Goal: Information Seeking & Learning: Learn about a topic

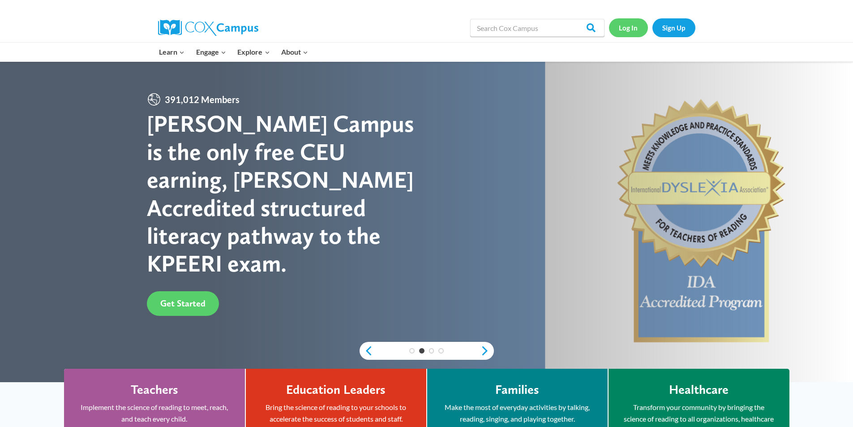
click at [629, 26] on link "Log In" at bounding box center [628, 27] width 39 height 18
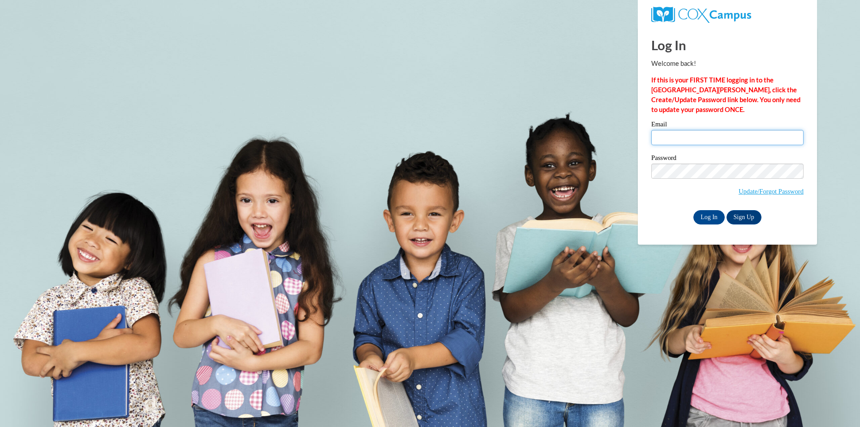
click at [694, 142] on input "Email" at bounding box center [727, 137] width 152 height 15
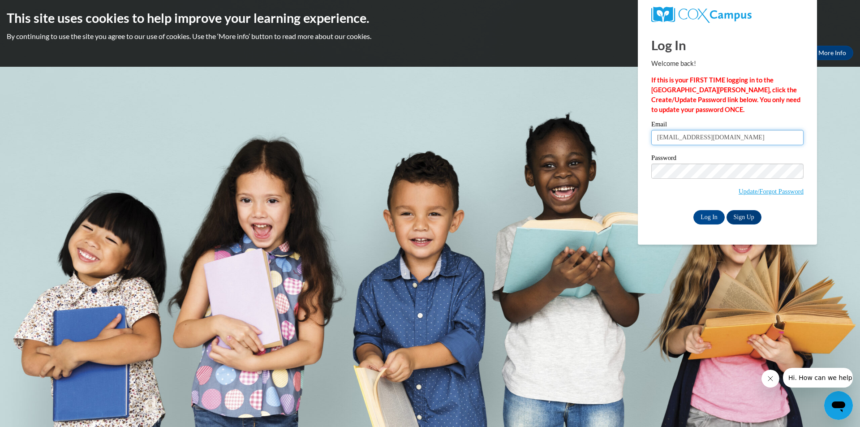
type input "lbrowning22@ivytech.edu"
click at [693, 210] on input "Log In" at bounding box center [708, 217] width 31 height 14
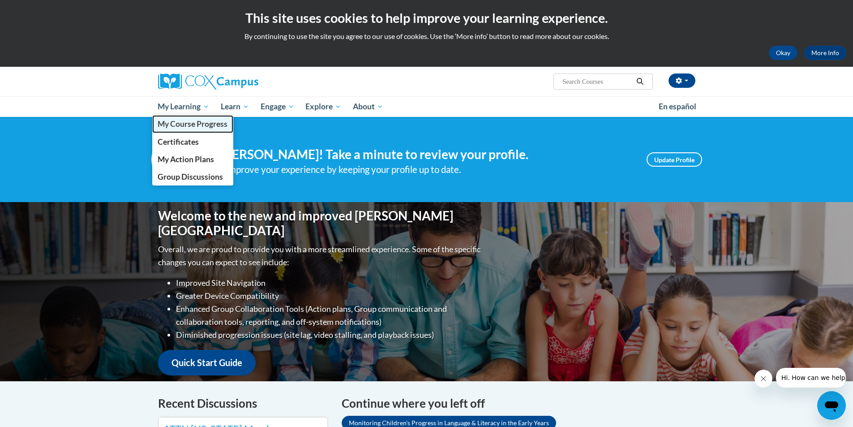
click at [200, 122] on span "My Course Progress" at bounding box center [193, 123] width 70 height 9
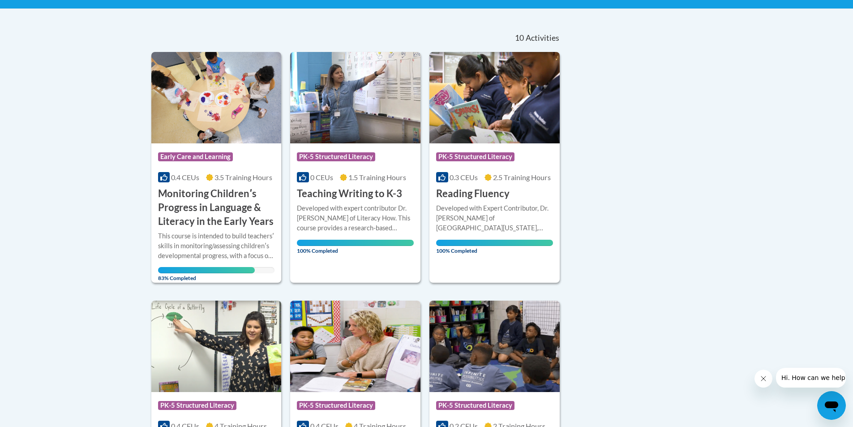
scroll to position [179, 0]
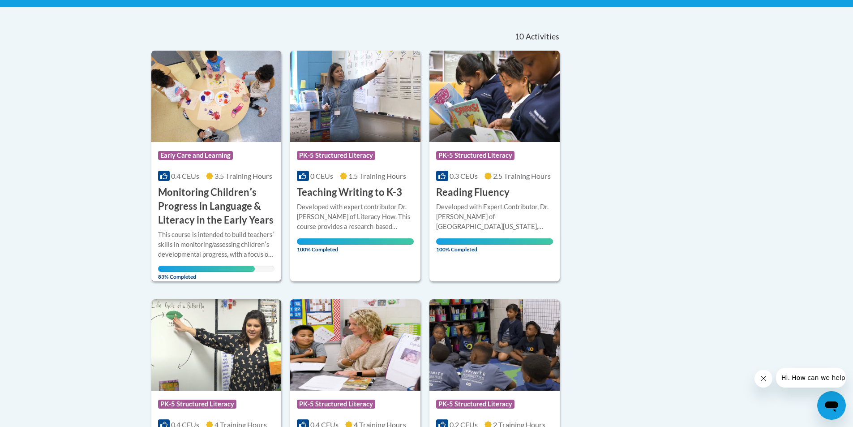
click at [234, 225] on h3 "Monitoring Childrenʹs Progress in Language & Literacy in the Early Years" at bounding box center [216, 205] width 117 height 41
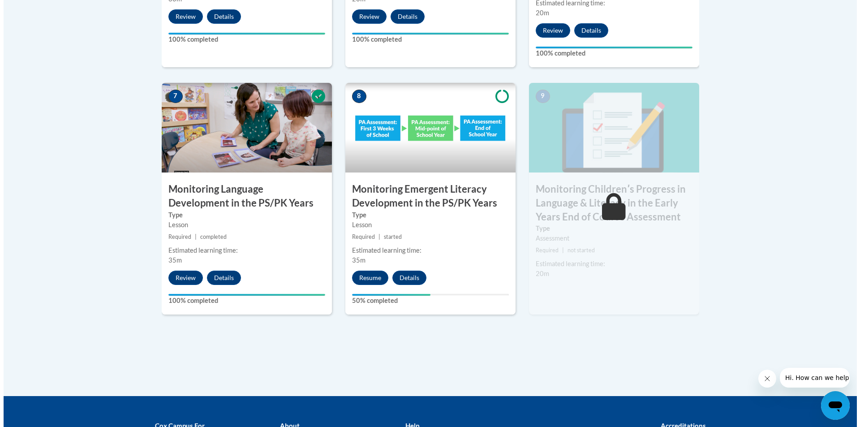
scroll to position [761, 0]
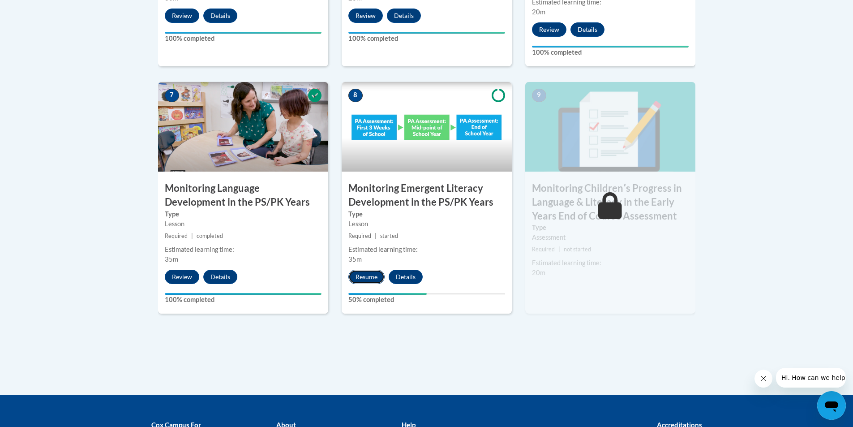
click at [370, 272] on button "Resume" at bounding box center [366, 277] width 36 height 14
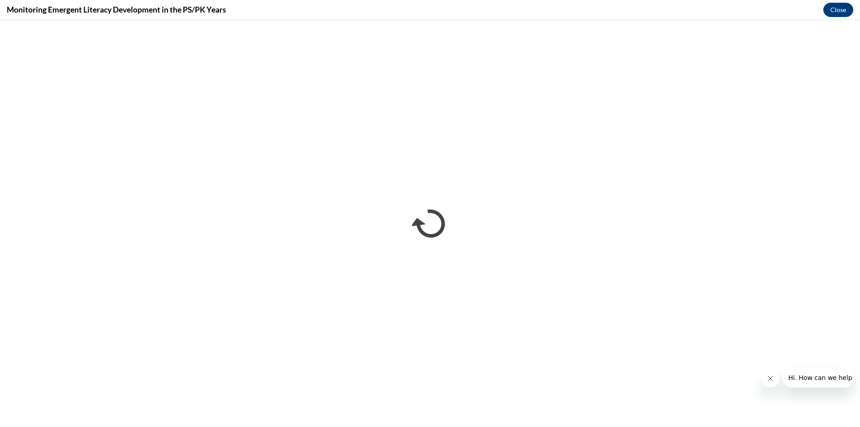
scroll to position [0, 0]
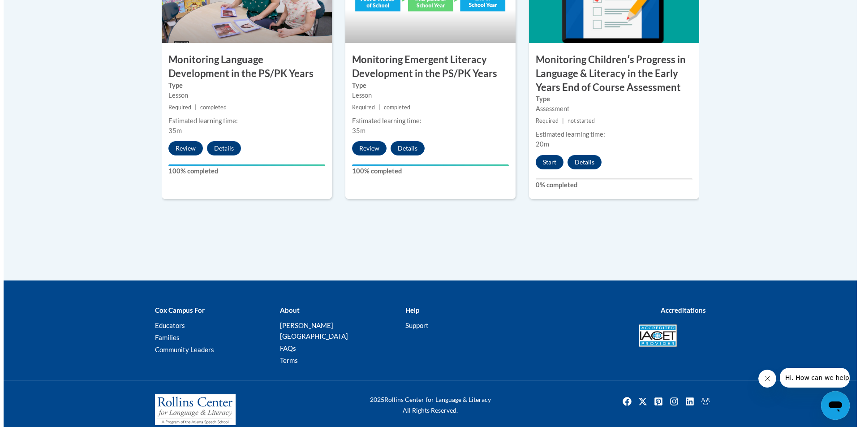
scroll to position [891, 0]
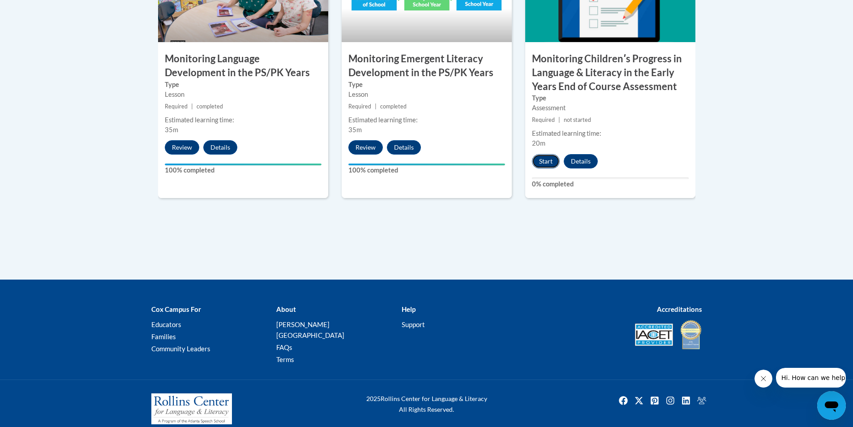
click at [546, 162] on button "Start" at bounding box center [546, 161] width 28 height 14
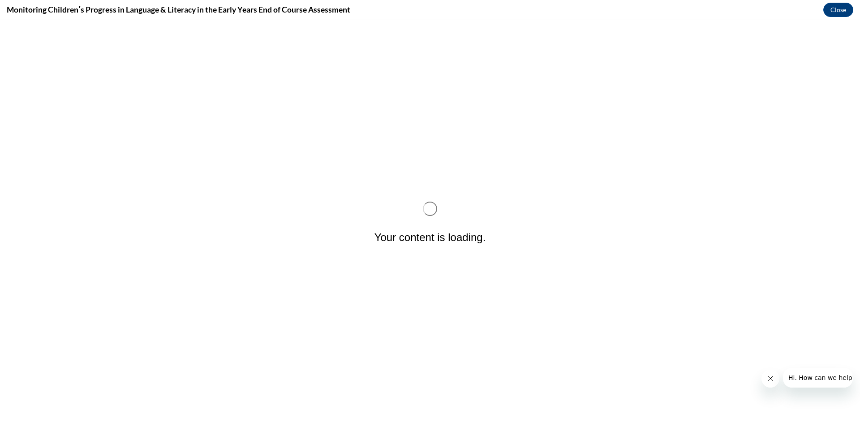
scroll to position [0, 0]
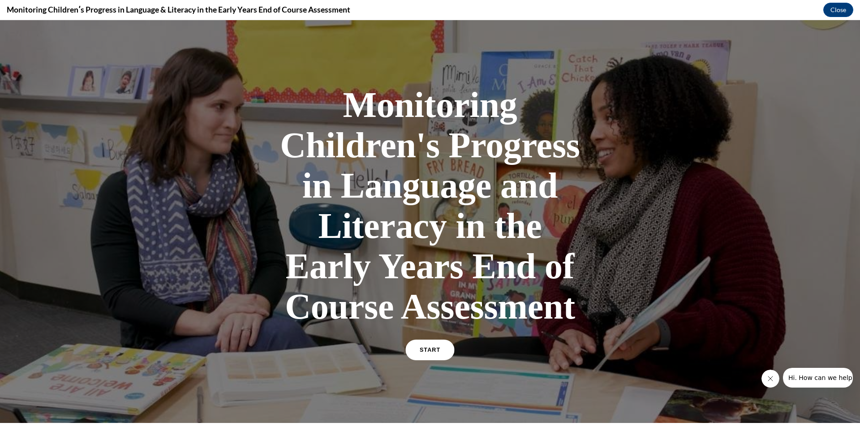
click at [432, 349] on span "START" at bounding box center [430, 350] width 21 height 7
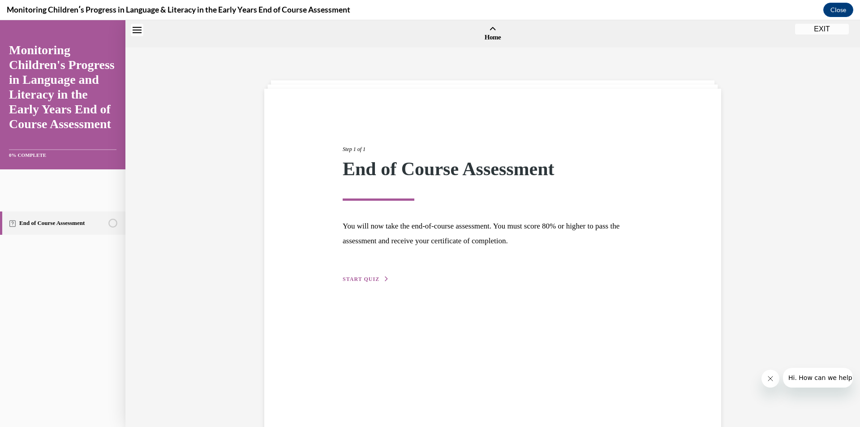
scroll to position [28, 0]
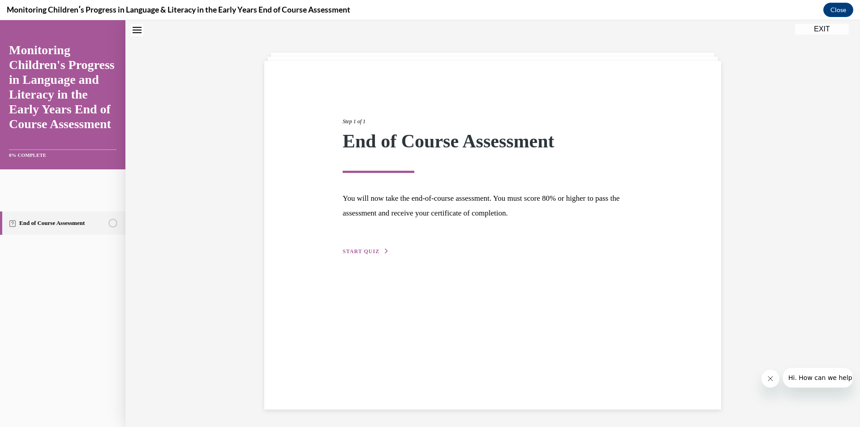
click at [373, 240] on div "Step 1 of 1 End of Course Assessment You will now take the end-of-course assess…" at bounding box center [492, 176] width 313 height 159
click at [364, 249] on span "START QUIZ" at bounding box center [361, 251] width 37 height 6
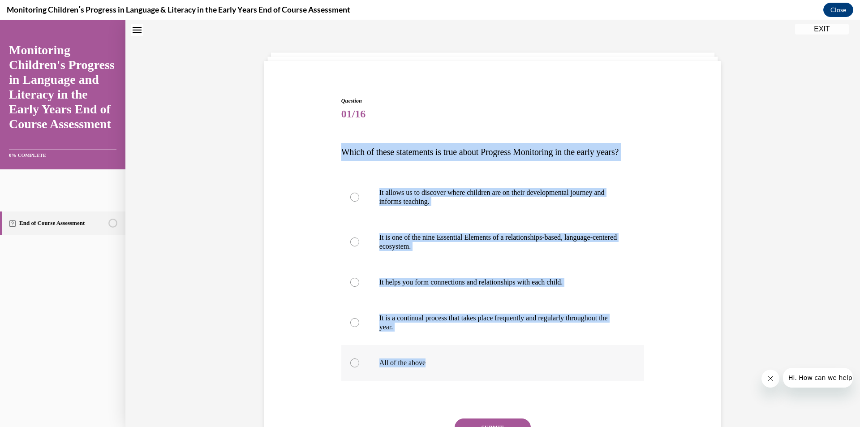
drag, startPoint x: 328, startPoint y: 150, endPoint x: 441, endPoint y: 386, distance: 261.8
click at [441, 386] on div "Question 01/16 Which of these statements is true about Progress Monitoring in t…" at bounding box center [492, 281] width 461 height 422
copy div "Which of these statements is true about Progress Monitoring in the early years?…"
click at [417, 367] on p "All of the above" at bounding box center [500, 362] width 243 height 9
click at [359, 367] on input "All of the above" at bounding box center [354, 362] width 9 height 9
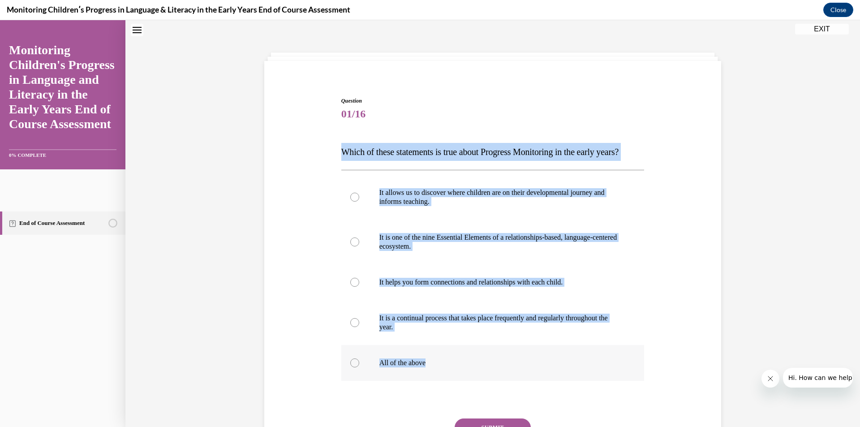
radio input "true"
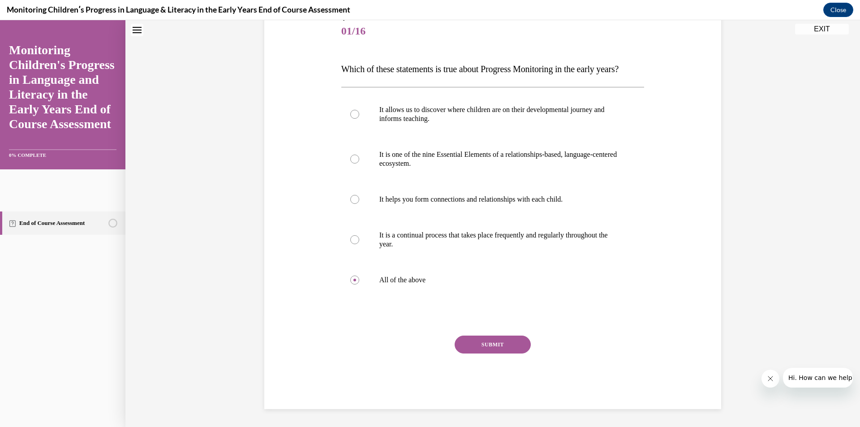
click at [496, 341] on button "SUBMIT" at bounding box center [493, 344] width 76 height 18
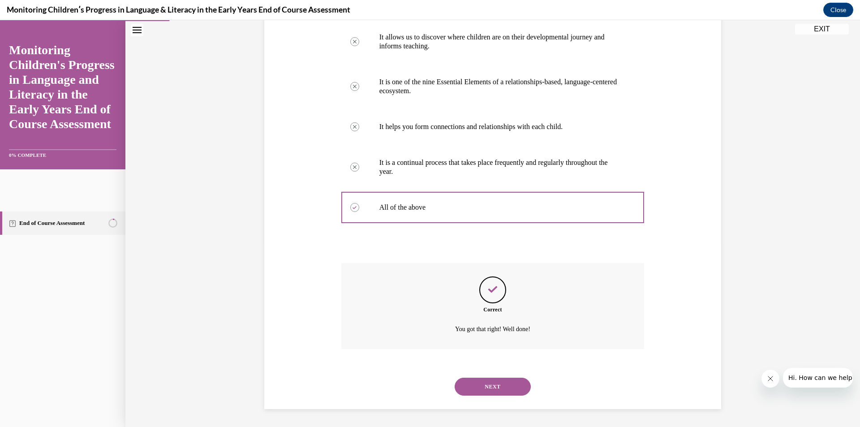
scroll to position [201, 0]
click at [497, 387] on button "NEXT" at bounding box center [493, 387] width 76 height 18
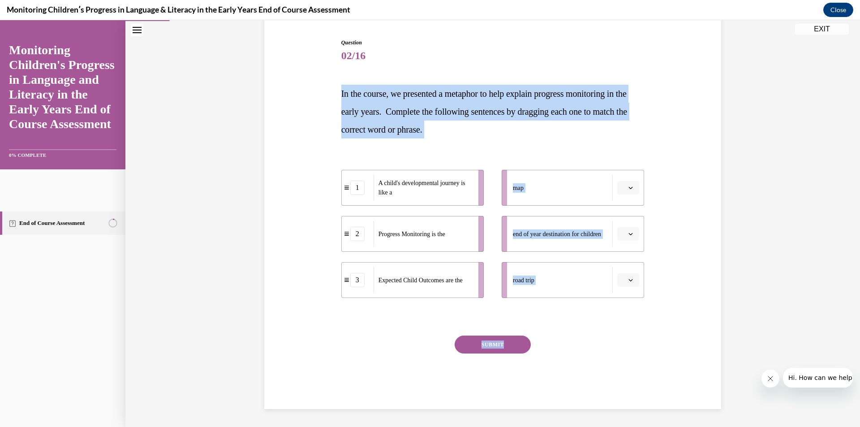
drag, startPoint x: 344, startPoint y: 99, endPoint x: 634, endPoint y: 334, distance: 372.8
click at [642, 337] on div "Question 02/16 In the course, we presented a metaphor to help explain progress …" at bounding box center [492, 210] width 461 height 397
copy div "In the course, we presented a metaphor to help explain progress monitoring in t…"
click at [628, 235] on icon "button" at bounding box center [630, 234] width 4 height 4
click at [631, 185] on button "button" at bounding box center [628, 187] width 22 height 13
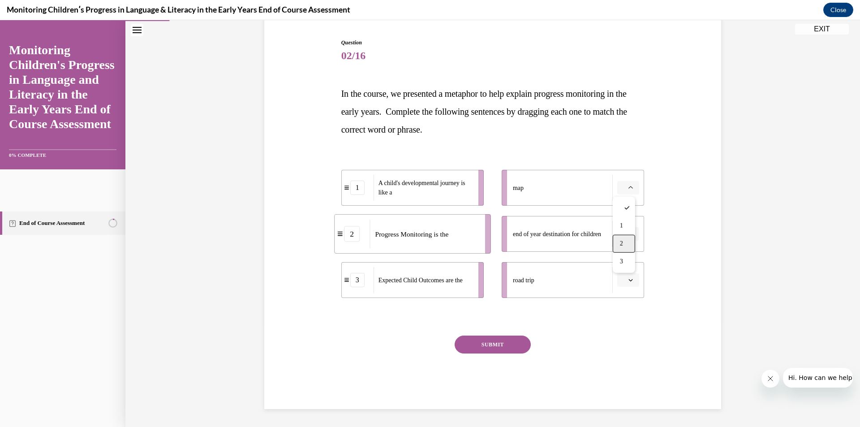
click at [628, 237] on div "2" at bounding box center [624, 244] width 22 height 18
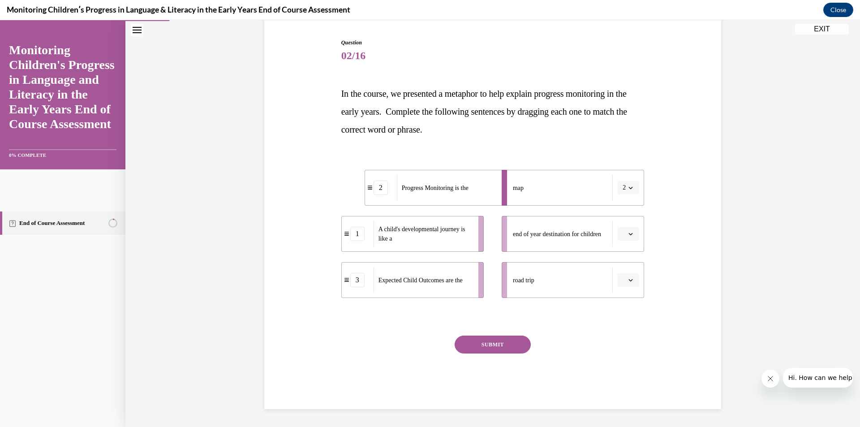
click at [628, 283] on span "button" at bounding box center [630, 280] width 6 height 6
click at [614, 320] on div "1" at bounding box center [624, 318] width 22 height 18
click at [623, 232] on span "Please select an option" at bounding box center [624, 233] width 3 height 9
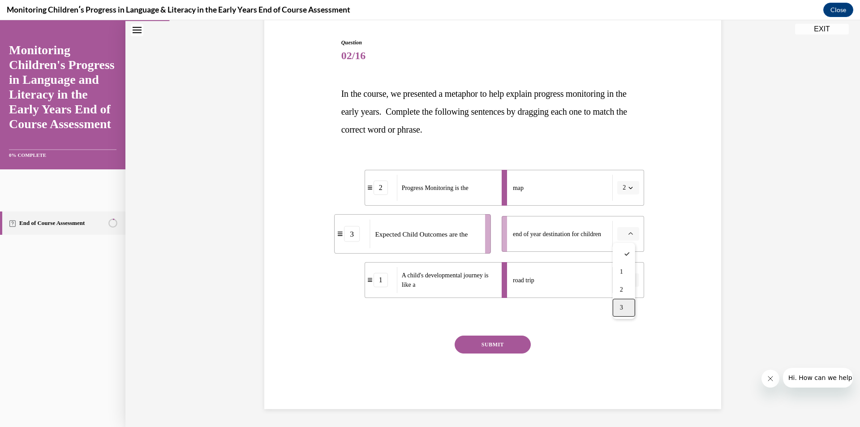
click at [623, 309] on span "3" at bounding box center [621, 307] width 3 height 7
click at [483, 346] on button "SUBMIT" at bounding box center [493, 344] width 76 height 18
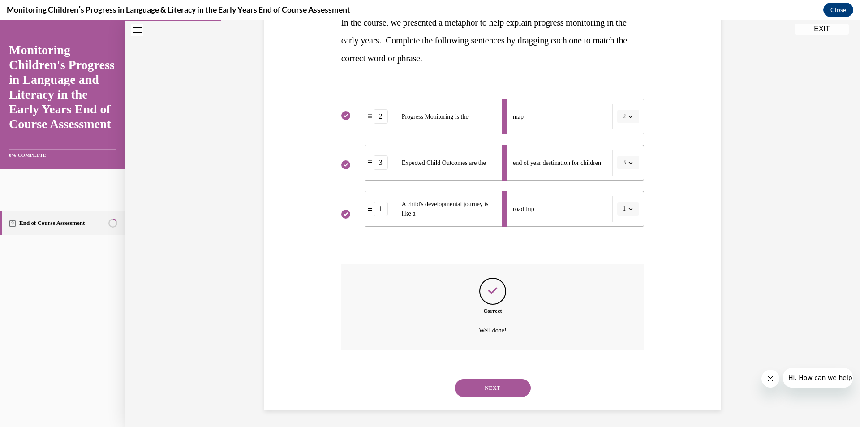
scroll to position [159, 0]
click at [485, 380] on button "NEXT" at bounding box center [493, 387] width 76 height 18
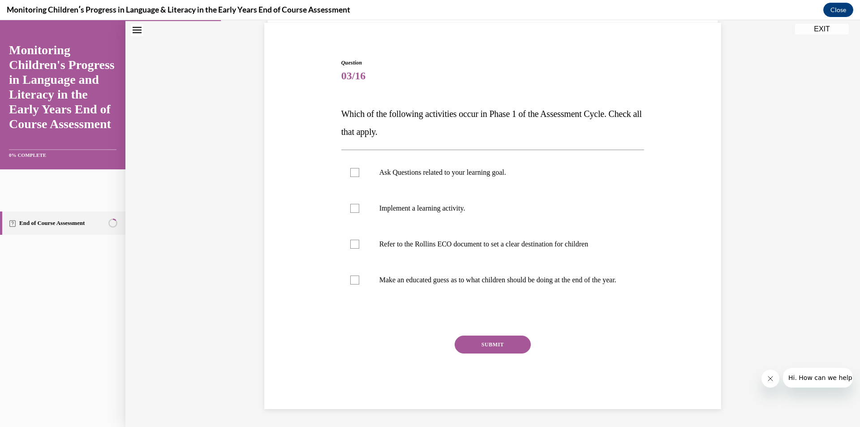
scroll to position [75, 0]
drag, startPoint x: 439, startPoint y: 296, endPoint x: 330, endPoint y: 106, distance: 219.1
click at [329, 106] on div "Question 03/16 Which of the following activities occur in Phase 1 of the Assess…" at bounding box center [492, 220] width 461 height 377
copy div "Which of the following activities occur in Phase 1 of the Assessment Cycle. Che…"
click at [402, 171] on label "Ask Questions related to your learning goal." at bounding box center [492, 173] width 303 height 36
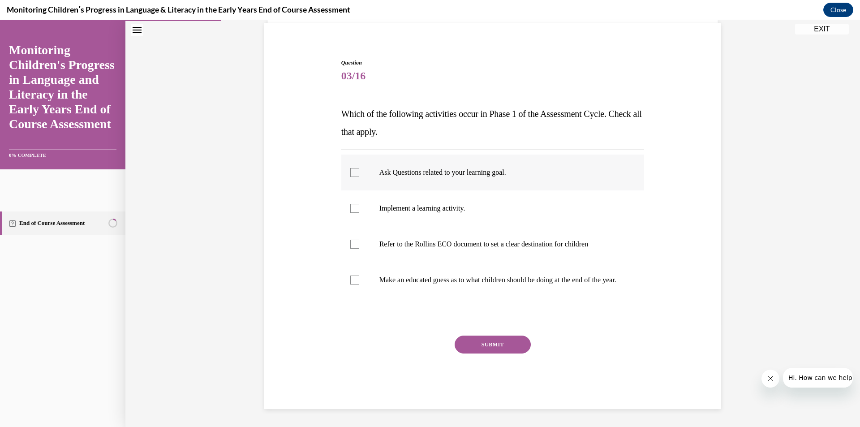
click at [359, 171] on input "Ask Questions related to your learning goal." at bounding box center [354, 172] width 9 height 9
checkbox input "true"
click at [377, 226] on label "Refer to the Rollins ECO document to set a clear destination for children" at bounding box center [492, 244] width 303 height 36
click at [359, 240] on input "Refer to the Rollins ECO document to set a clear destination for children" at bounding box center [354, 244] width 9 height 9
checkbox input "true"
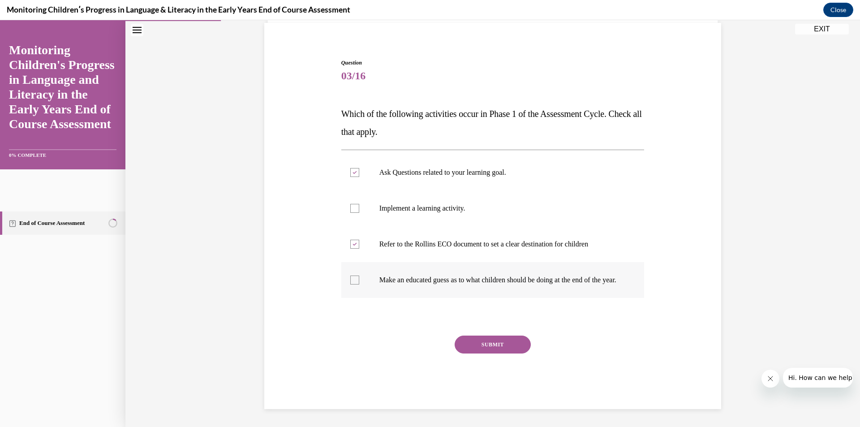
click at [379, 275] on p "Make an educated guess as to what children should be doing at the end of the ye…" at bounding box center [500, 279] width 243 height 9
click at [359, 275] on input "Make an educated guess as to what children should be doing at the end of the ye…" at bounding box center [354, 279] width 9 height 9
checkbox input "true"
click at [478, 344] on button "SUBMIT" at bounding box center [493, 344] width 76 height 18
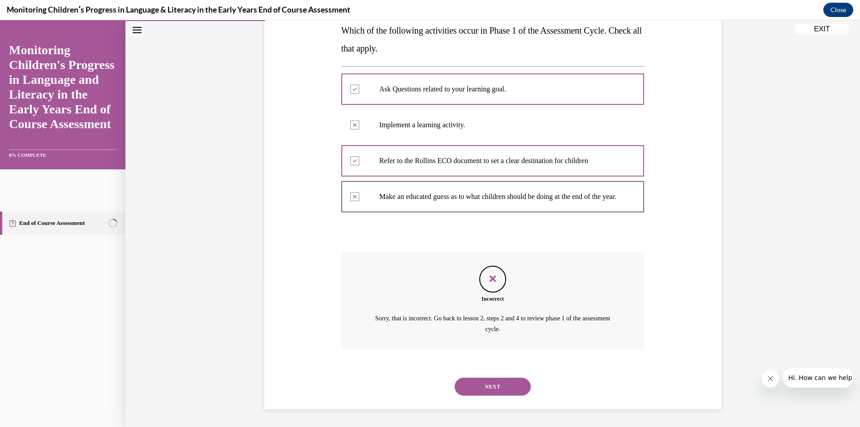
scroll to position [158, 0]
click at [486, 387] on button "NEXT" at bounding box center [493, 387] width 76 height 18
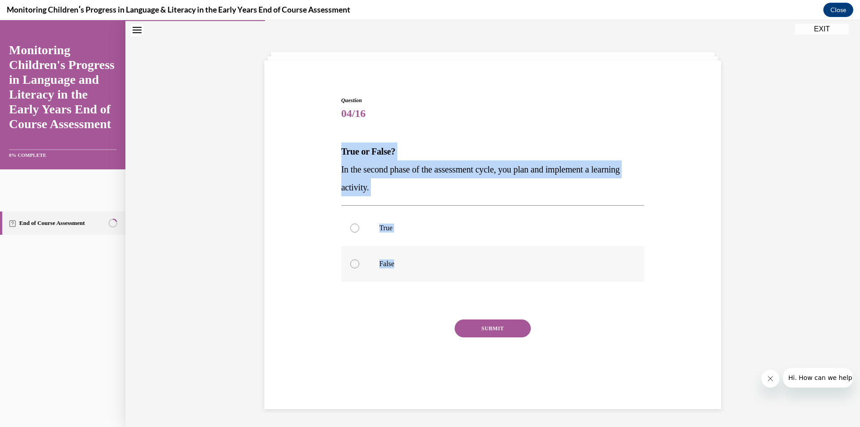
drag, startPoint x: 322, startPoint y: 147, endPoint x: 442, endPoint y: 258, distance: 162.6
click at [442, 258] on div "Question 04/16 True or False? In the second phase of the assessment cycle, you …" at bounding box center [492, 230] width 461 height 323
copy div "True or False? In the second phase of the assessment cycle, you plan and implem…"
click at [374, 231] on label "True" at bounding box center [492, 228] width 303 height 36
click at [359, 231] on input "True" at bounding box center [354, 227] width 9 height 9
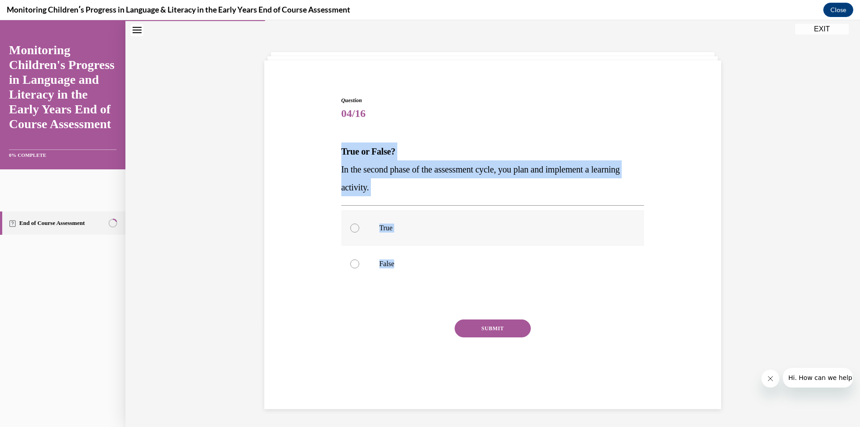
radio input "true"
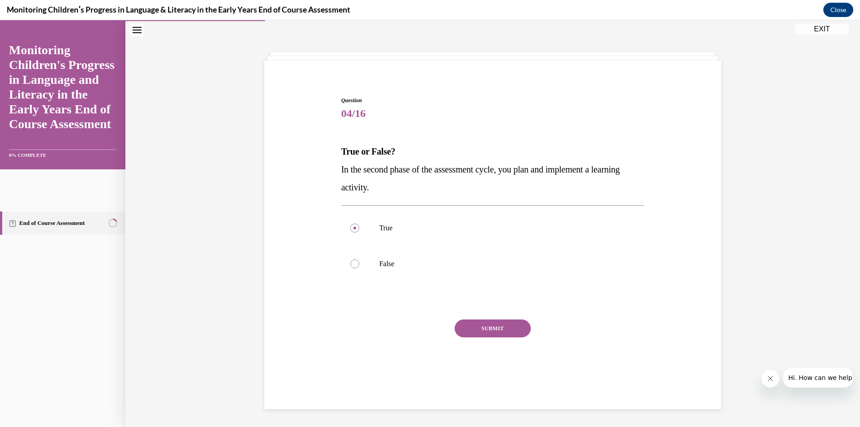
click at [471, 328] on button "SUBMIT" at bounding box center [493, 328] width 76 height 18
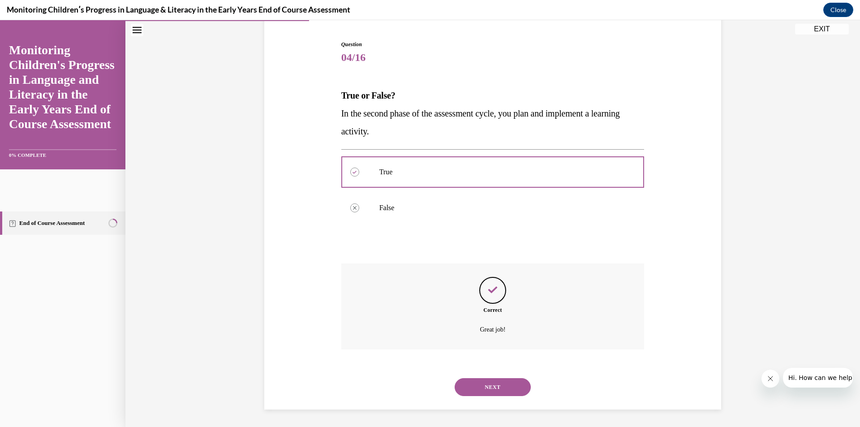
scroll to position [85, 0]
click at [473, 381] on button "NEXT" at bounding box center [493, 387] width 76 height 18
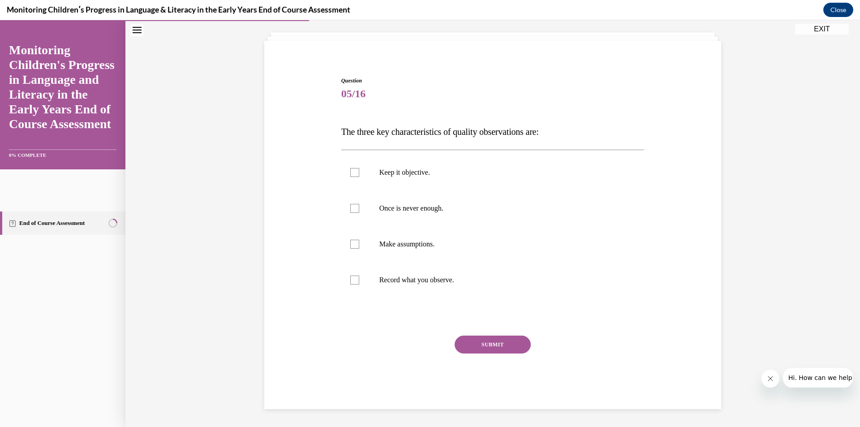
drag, startPoint x: 456, startPoint y: 292, endPoint x: 336, endPoint y: 132, distance: 200.9
click at [339, 132] on div "Question 05/16 The three key characteristics of quality observations are: Keep …" at bounding box center [493, 236] width 308 height 346
copy div "The three key characteristics of quality observations are: Keep it objective. O…"
click at [399, 175] on p "Keep it objective." at bounding box center [500, 172] width 243 height 9
click at [359, 175] on input "Keep it objective." at bounding box center [354, 172] width 9 height 9
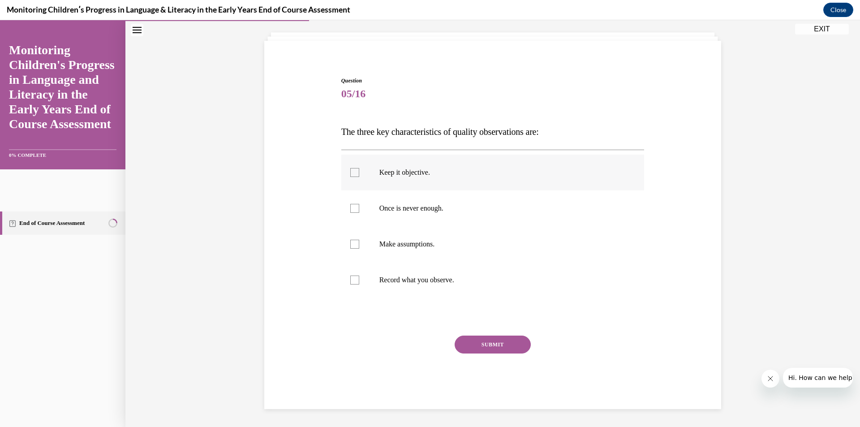
checkbox input "true"
click at [375, 206] on label "Once is never enough." at bounding box center [492, 208] width 303 height 36
click at [359, 206] on input "Once is never enough." at bounding box center [354, 208] width 9 height 9
checkbox input "true"
drag, startPoint x: 352, startPoint y: 279, endPoint x: 370, endPoint y: 311, distance: 35.9
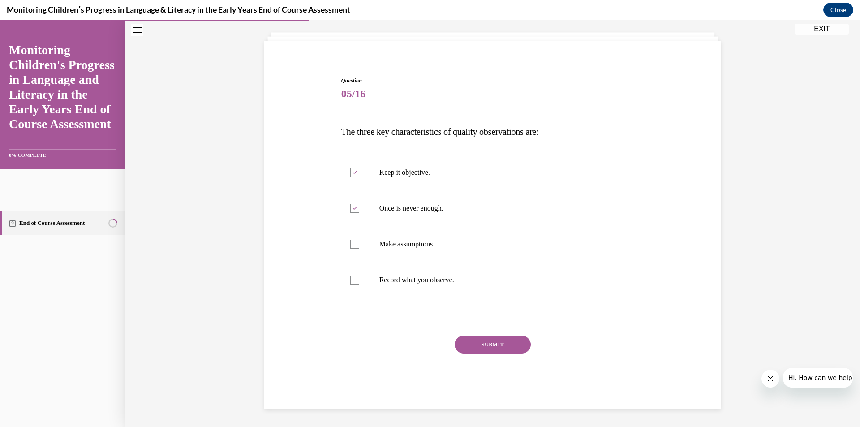
click at [352, 280] on div at bounding box center [354, 279] width 9 height 9
click at [352, 280] on input "Record what you observe." at bounding box center [354, 279] width 9 height 9
checkbox input "true"
drag, startPoint x: 469, startPoint y: 346, endPoint x: 465, endPoint y: 341, distance: 6.4
click at [469, 345] on button "SUBMIT" at bounding box center [493, 344] width 76 height 18
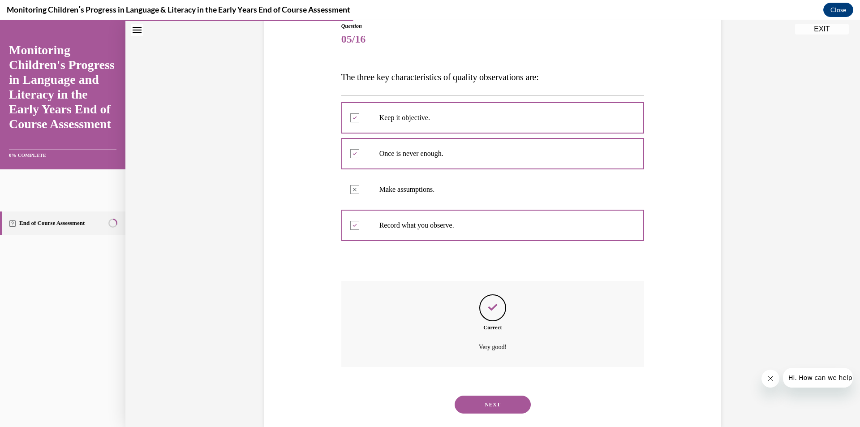
scroll to position [120, 0]
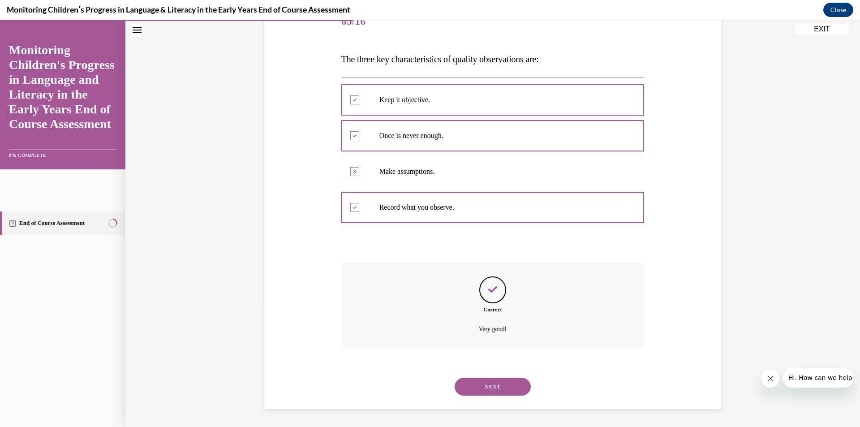
click at [491, 387] on button "NEXT" at bounding box center [493, 387] width 76 height 18
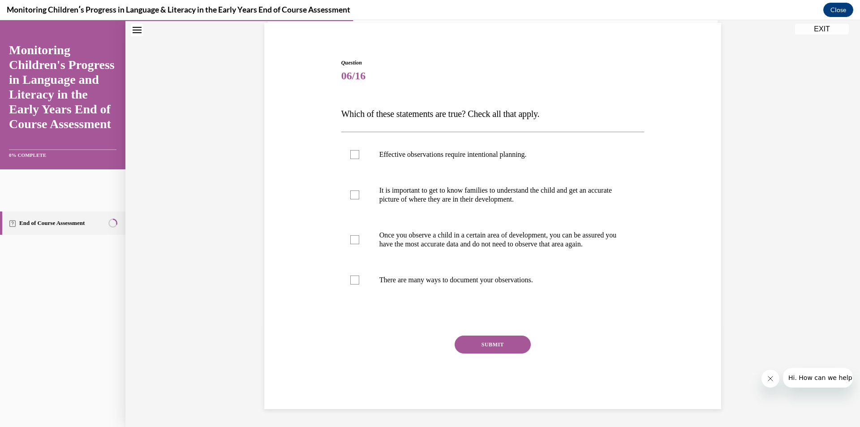
scroll to position [75, 0]
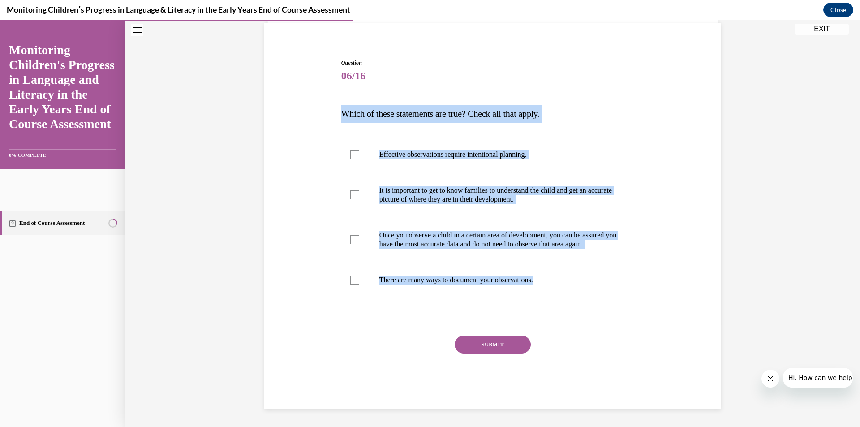
drag, startPoint x: 434, startPoint y: 311, endPoint x: 327, endPoint y: 102, distance: 234.7
click at [327, 102] on div "Question 06/16 Which of these statements are true? Check all that apply. Effect…" at bounding box center [492, 220] width 461 height 377
copy div "Which of these statements are true? Check all that apply. Effective observation…"
drag, startPoint x: 400, startPoint y: 156, endPoint x: 391, endPoint y: 93, distance: 64.3
click at [400, 156] on label "Effective observations require intentional planning." at bounding box center [492, 155] width 303 height 36
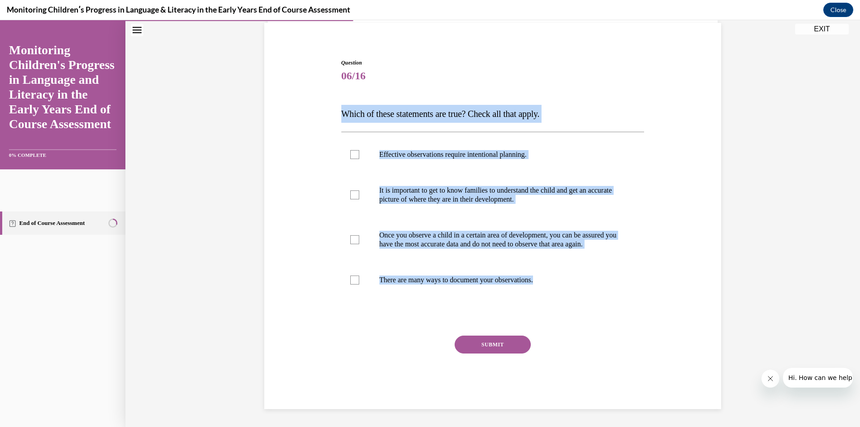
click at [359, 156] on input "Effective observations require intentional planning." at bounding box center [354, 154] width 9 height 9
checkbox input "true"
click at [398, 187] on p "It is important to get to know families to understand the child and get an accu…" at bounding box center [500, 195] width 243 height 18
click at [359, 190] on input "It is important to get to know families to understand the child and get an accu…" at bounding box center [354, 194] width 9 height 9
checkbox input "true"
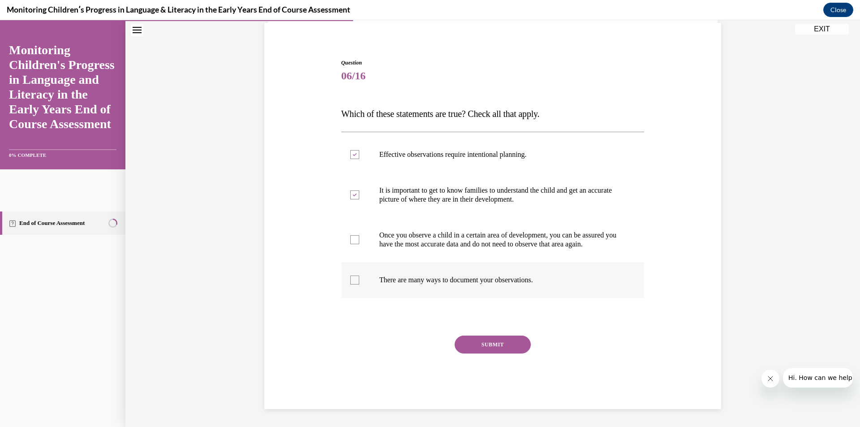
click at [404, 282] on p "There are many ways to document your observations." at bounding box center [500, 279] width 243 height 9
click at [359, 282] on input "There are many ways to document your observations." at bounding box center [354, 279] width 9 height 9
checkbox input "true"
click at [476, 350] on button "SUBMIT" at bounding box center [493, 344] width 76 height 18
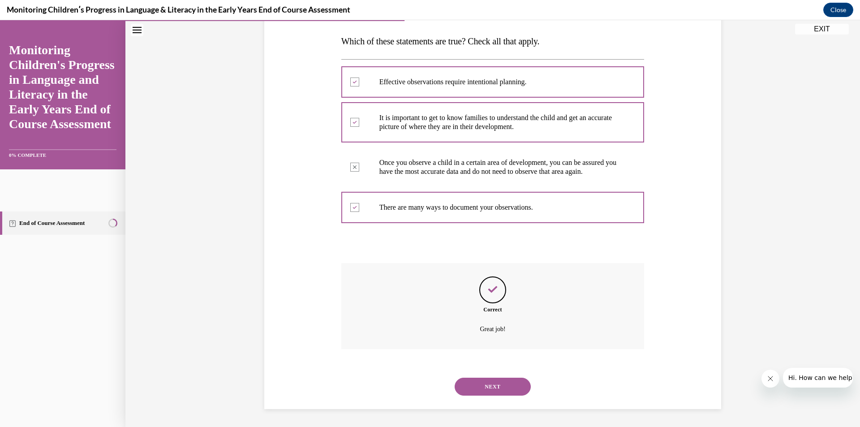
scroll to position [147, 0]
click at [479, 384] on button "NEXT" at bounding box center [493, 387] width 76 height 18
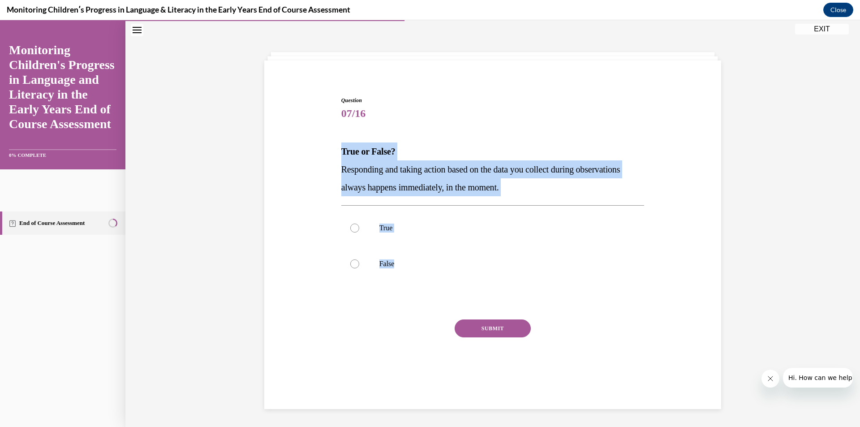
drag, startPoint x: 404, startPoint y: 291, endPoint x: 335, endPoint y: 153, distance: 154.0
click at [335, 153] on div "Question 07/16 True or False? Responding and taking action based on the data yo…" at bounding box center [492, 230] width 461 height 323
copy div "True or False? Responding and taking action based on the data you collect durin…"
click at [389, 265] on p "False" at bounding box center [500, 263] width 243 height 9
click at [359, 265] on input "False" at bounding box center [354, 263] width 9 height 9
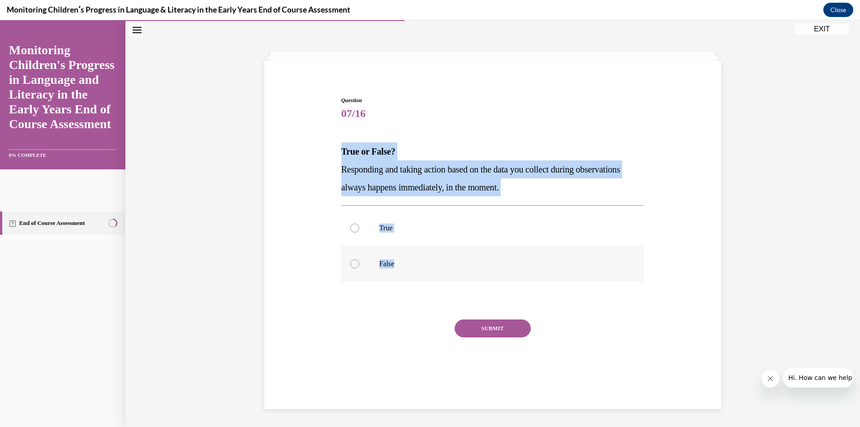
radio input "true"
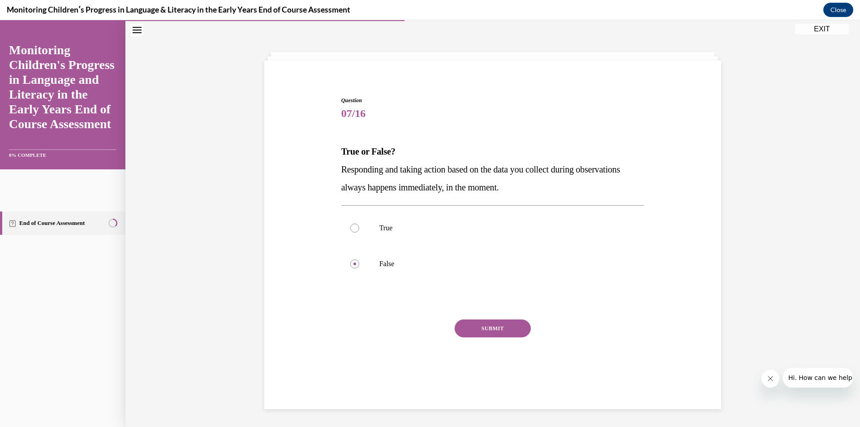
click at [498, 331] on button "SUBMIT" at bounding box center [493, 328] width 76 height 18
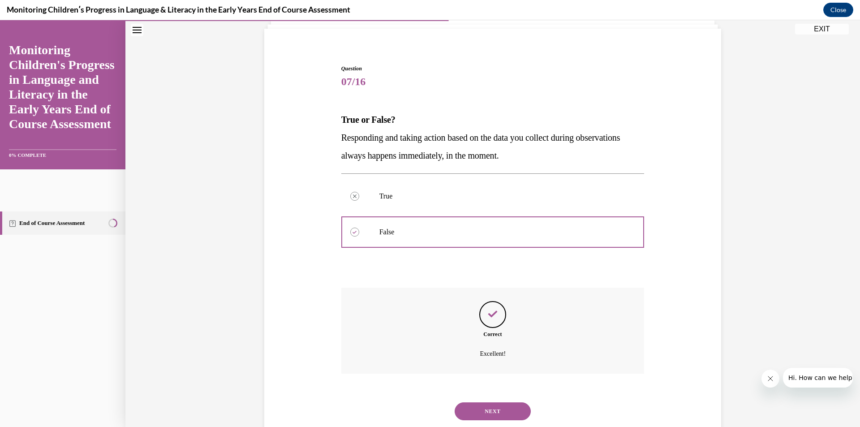
scroll to position [85, 0]
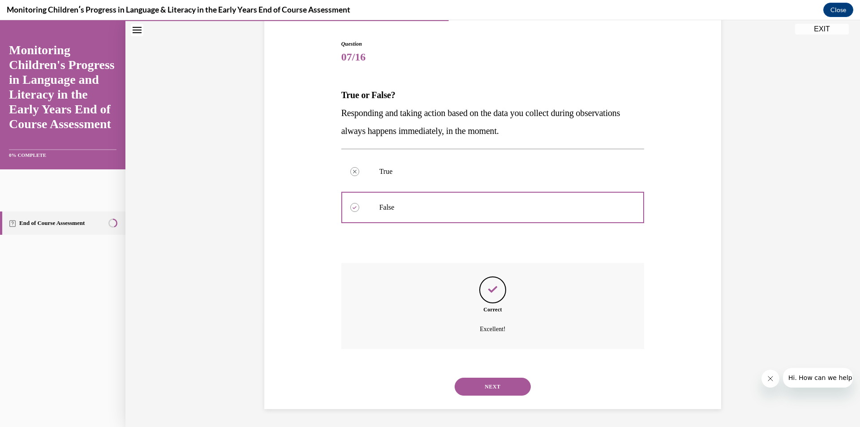
click at [478, 389] on button "NEXT" at bounding box center [493, 387] width 76 height 18
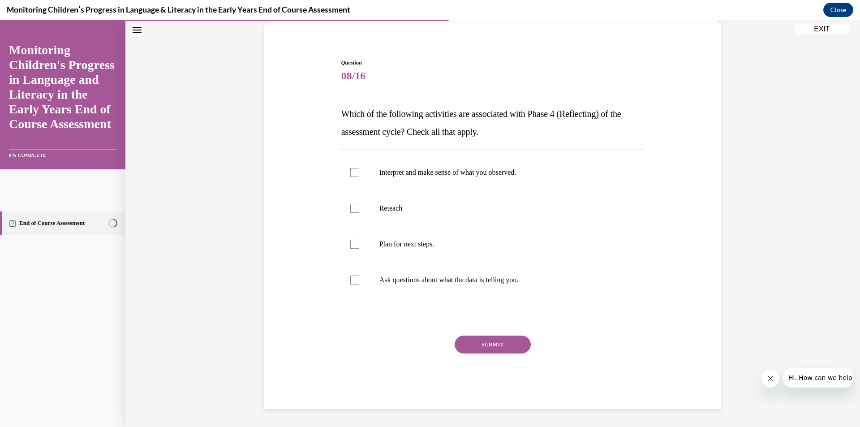
scroll to position [28, 0]
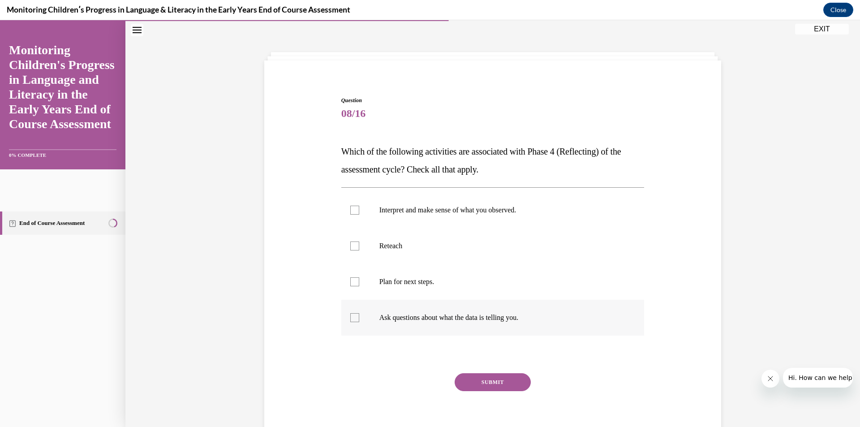
drag, startPoint x: 320, startPoint y: 149, endPoint x: 537, endPoint y: 327, distance: 281.6
click at [537, 327] on div "Question 08/16 Which of the following activities are associated with Phase 4 (R…" at bounding box center [492, 257] width 461 height 377
copy div "Which of the following activities are associated with Phase 4 (Reflecting) of t…"
click at [396, 213] on p "Interpret and make sense of what you observed." at bounding box center [500, 210] width 243 height 9
click at [359, 213] on input "Interpret and make sense of what you observed." at bounding box center [354, 210] width 9 height 9
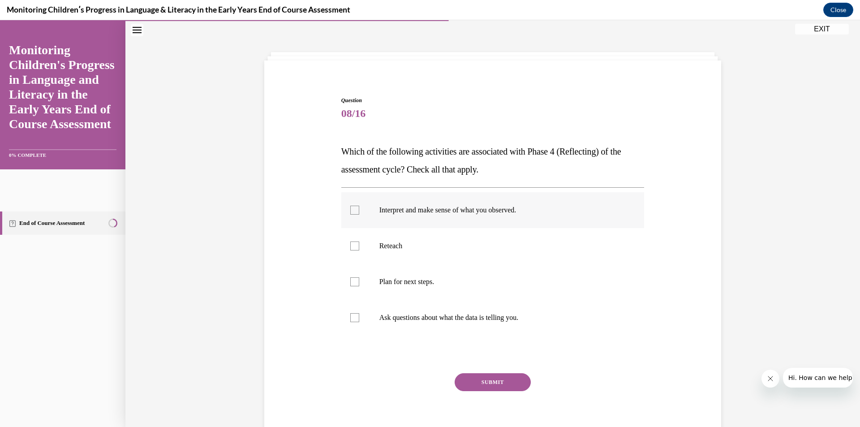
checkbox input "true"
click at [400, 282] on p "Plan for next steps." at bounding box center [500, 281] width 243 height 9
click at [359, 282] on input "Plan for next steps." at bounding box center [354, 281] width 9 height 9
checkbox input "true"
click at [417, 319] on p "Ask questions about what the data is telling you." at bounding box center [500, 317] width 243 height 9
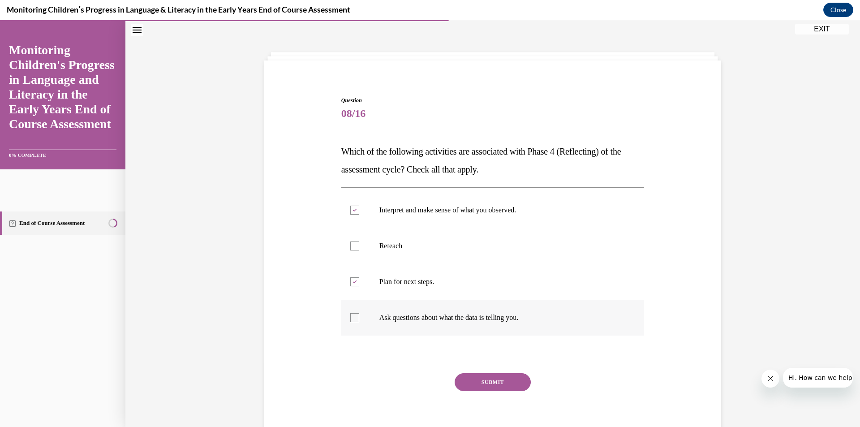
click at [359, 319] on input "Ask questions about what the data is telling you." at bounding box center [354, 317] width 9 height 9
checkbox input "true"
click at [492, 379] on button "SUBMIT" at bounding box center [493, 382] width 76 height 18
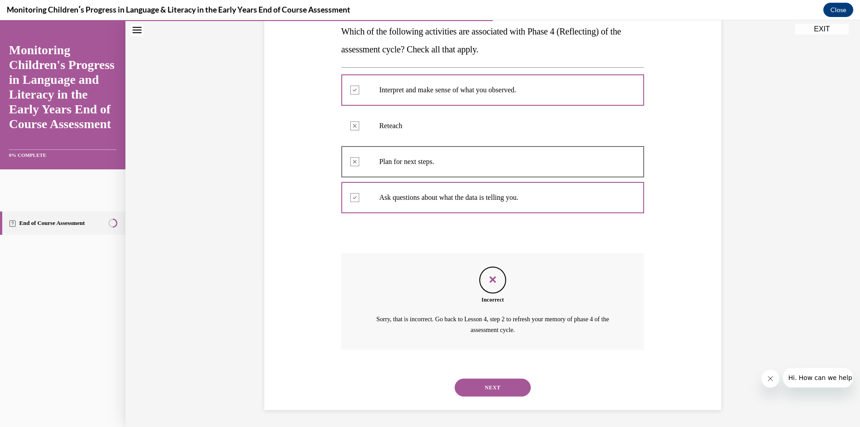
scroll to position [149, 0]
click at [490, 384] on button "NEXT" at bounding box center [493, 387] width 76 height 18
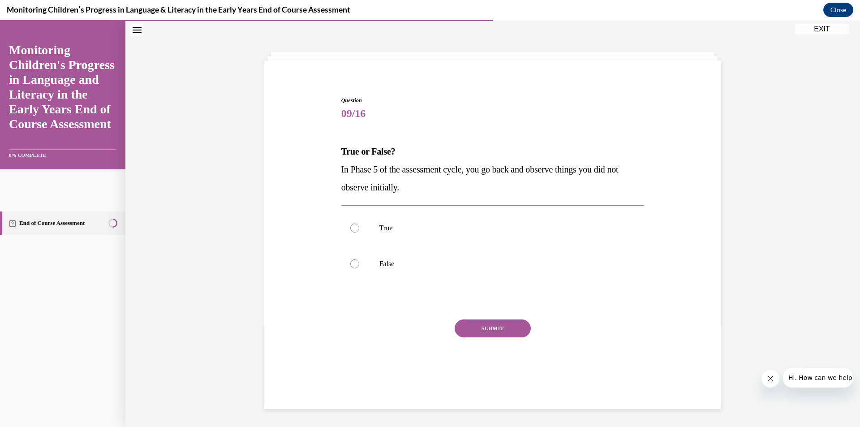
scroll to position [28, 0]
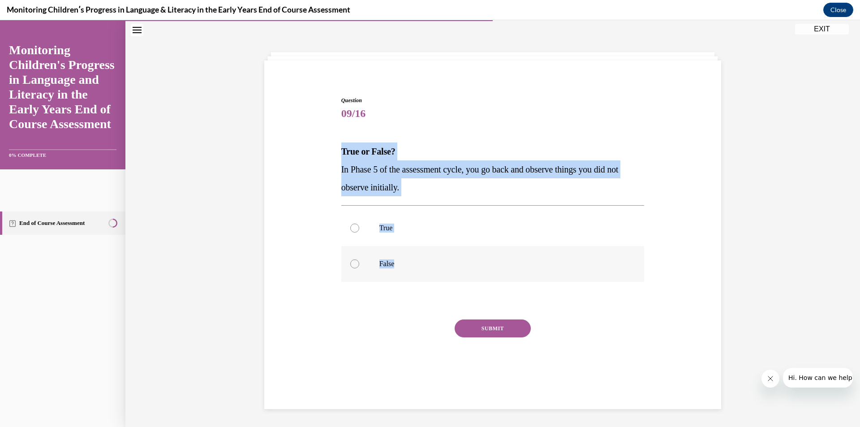
drag, startPoint x: 314, startPoint y: 142, endPoint x: 417, endPoint y: 256, distance: 153.5
click at [417, 256] on div "Question 09/16 True or False? In Phase 5 of the assessment cycle, you go back a…" at bounding box center [492, 230] width 461 height 323
copy div "True or False? In Phase 5 of the assessment cycle, you go back and observe thin…"
click at [387, 221] on label "True" at bounding box center [492, 228] width 303 height 36
click at [359, 223] on input "True" at bounding box center [354, 227] width 9 height 9
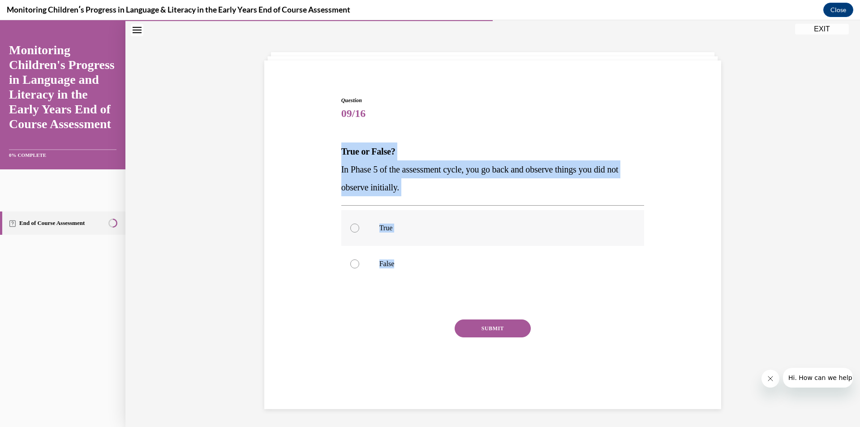
radio input "true"
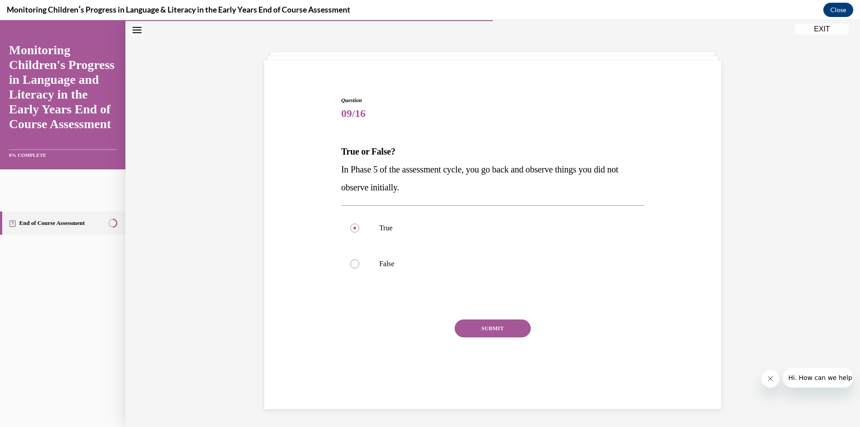
click at [518, 337] on div "SUBMIT" at bounding box center [492, 341] width 303 height 45
click at [508, 325] on button "SUBMIT" at bounding box center [493, 328] width 76 height 18
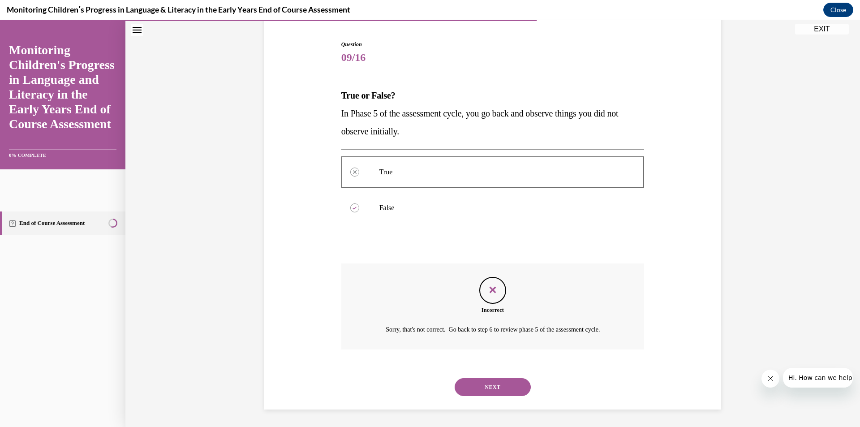
scroll to position [85, 0]
click at [497, 389] on button "NEXT" at bounding box center [493, 387] width 76 height 18
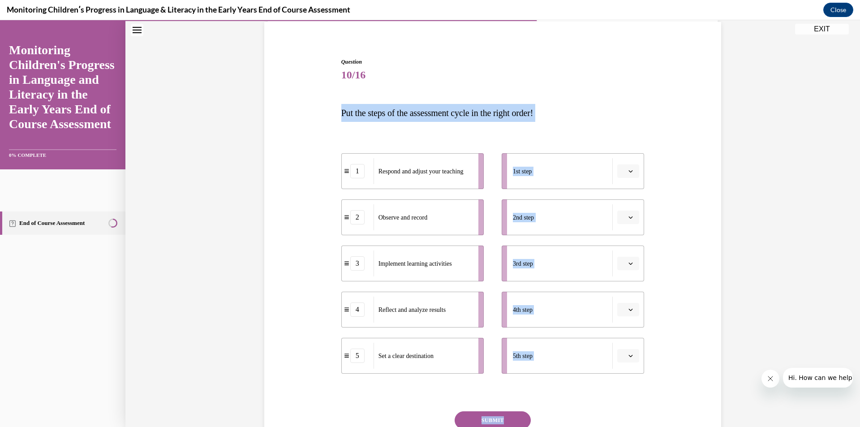
scroll to position [92, 0]
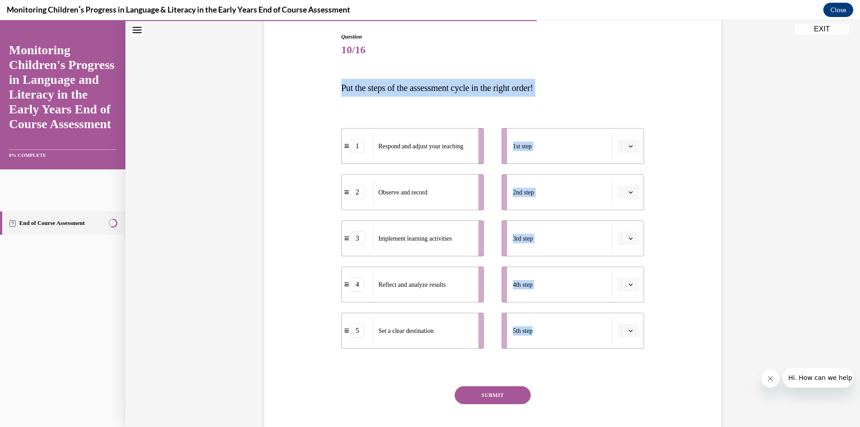
drag, startPoint x: 326, startPoint y: 109, endPoint x: 558, endPoint y: 367, distance: 347.2
click at [558, 367] on div "Question 10/16 Put the steps of the assessment cycle in the right order! 1 Resp…" at bounding box center [492, 233] width 461 height 454
copy div "Put the steps of the assessment cycle in the right order! 1 Respond and adjust …"
click at [664, 113] on div "Question 10/16 Put the steps of the assessment cycle in the right order! 1 Resp…" at bounding box center [492, 233] width 461 height 454
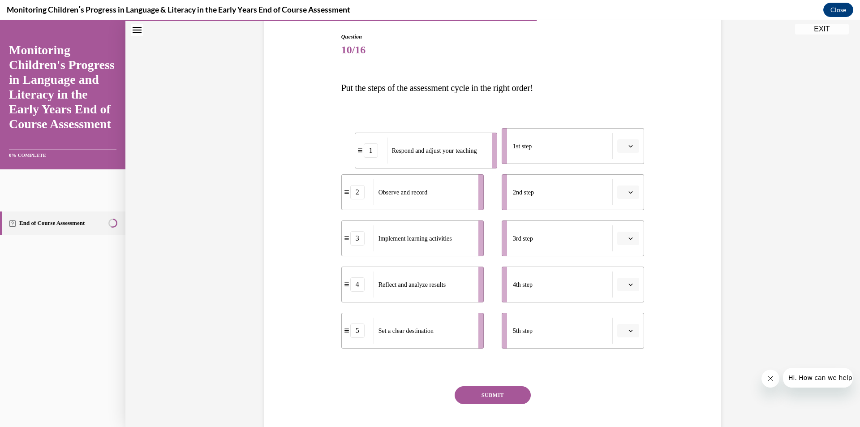
drag, startPoint x: 365, startPoint y: 132, endPoint x: 356, endPoint y: 130, distance: 9.1
click at [363, 133] on li "1 Respond and adjust your teaching" at bounding box center [426, 151] width 142 height 36
drag, startPoint x: 301, startPoint y: 137, endPoint x: 465, endPoint y: 169, distance: 167.4
click at [455, 168] on div "Question 10/16 Put the steps of the assessment cycle in the right order! 1 Resp…" at bounding box center [492, 233] width 461 height 454
drag, startPoint x: 546, startPoint y: 358, endPoint x: 427, endPoint y: 138, distance: 249.5
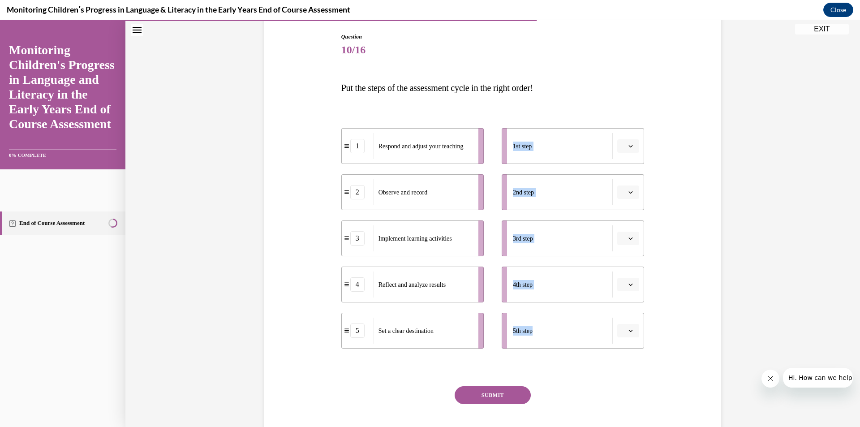
click at [390, 163] on div "Question 10/16 Put the steps of the assessment cycle in the right order! 1 Resp…" at bounding box center [492, 246] width 303 height 427
click at [586, 103] on div "Question 10/16 Put the steps of the assessment cycle in the right order! 1 Resp…" at bounding box center [492, 246] width 303 height 427
click at [604, 77] on div "Question 10/16 Put the steps of the assessment cycle in the right order! 1 Resp…" at bounding box center [492, 246] width 303 height 427
click at [624, 188] on button "button" at bounding box center [628, 191] width 22 height 13
click at [627, 243] on div "2" at bounding box center [624, 248] width 22 height 18
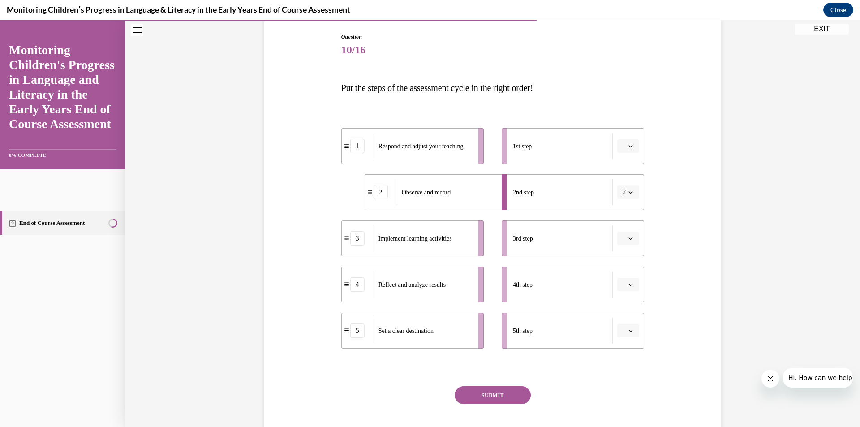
click at [623, 151] on button "button" at bounding box center [628, 145] width 22 height 13
click at [625, 252] on div "5" at bounding box center [624, 256] width 22 height 18
click at [631, 286] on button "button" at bounding box center [628, 284] width 22 height 13
click at [626, 372] on div "4" at bounding box center [624, 376] width 22 height 18
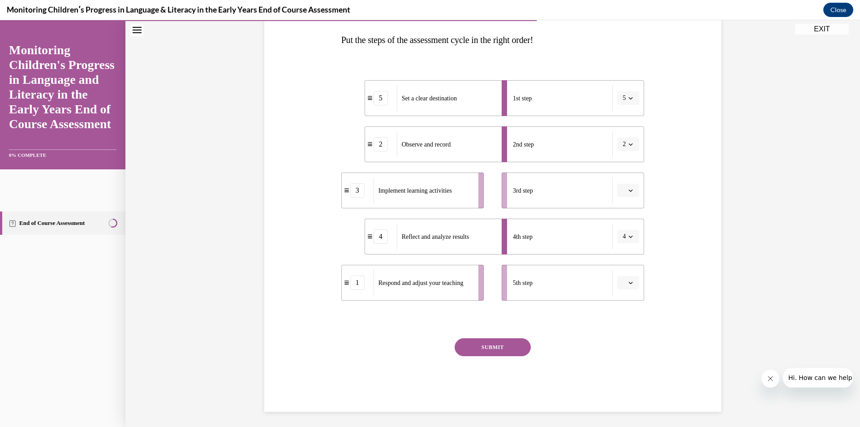
scroll to position [142, 0]
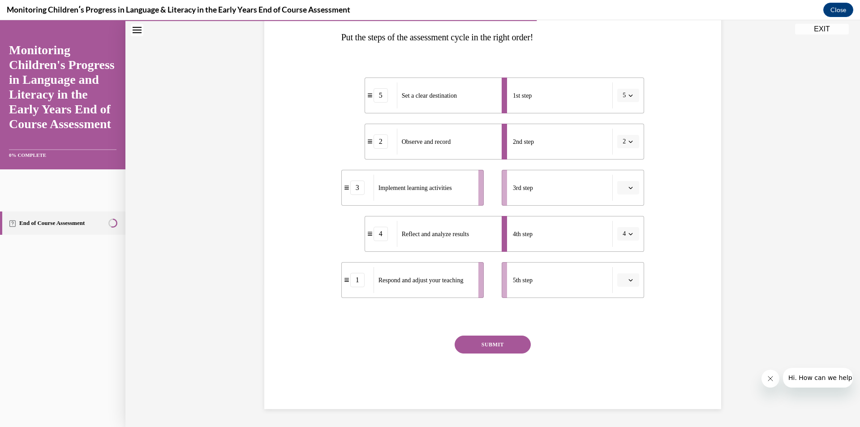
click at [632, 282] on button "button" at bounding box center [628, 279] width 22 height 13
click at [622, 390] on span "5" at bounding box center [621, 389] width 3 height 7
click at [633, 279] on button "5" at bounding box center [628, 279] width 22 height 13
click at [621, 316] on span "1" at bounding box center [619, 317] width 3 height 7
click at [628, 286] on button "1" at bounding box center [628, 279] width 22 height 13
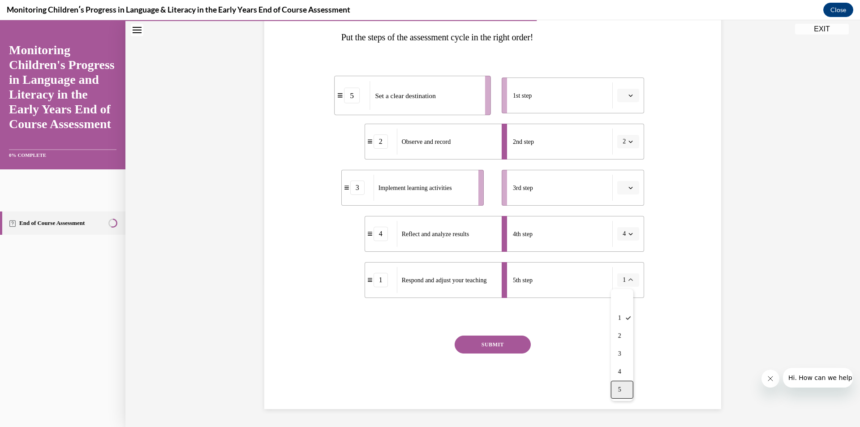
click at [627, 387] on div "5" at bounding box center [622, 390] width 22 height 18
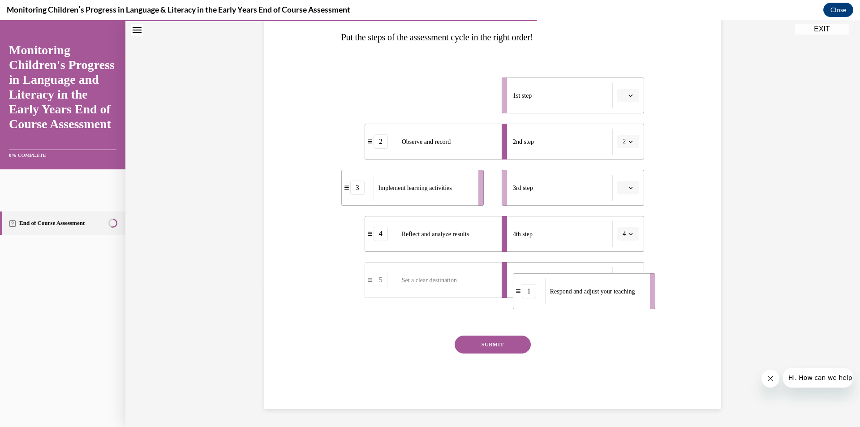
drag, startPoint x: 356, startPoint y: 101, endPoint x: 524, endPoint y: 294, distance: 256.2
drag, startPoint x: 563, startPoint y: 103, endPoint x: 489, endPoint y: 102, distance: 73.9
click at [493, 102] on ul "1st step 2nd step 2 3rd step 4th step 4 5th step 1" at bounding box center [568, 187] width 151 height 220
click at [689, 100] on div "Question 10/16 Put the steps of the assessment cycle in the right order! 5 Set …" at bounding box center [492, 182] width 461 height 454
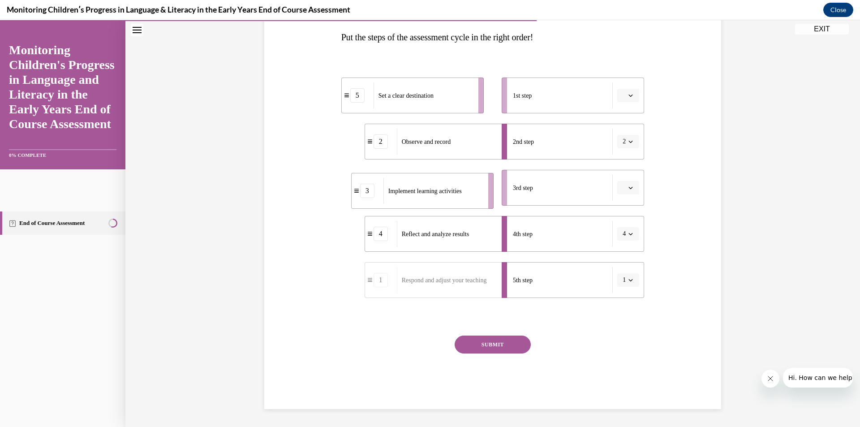
drag, startPoint x: 437, startPoint y: 185, endPoint x: 532, endPoint y: 195, distance: 95.6
click at [462, 194] on span "Implement learning activities" at bounding box center [424, 191] width 73 height 7
click at [503, 345] on button "SUBMIT" at bounding box center [493, 344] width 76 height 18
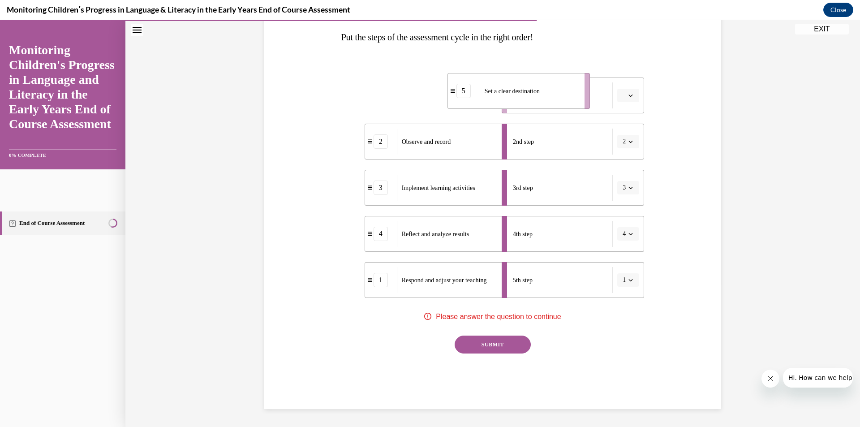
drag, startPoint x: 432, startPoint y: 97, endPoint x: 554, endPoint y: 92, distance: 122.4
click at [540, 92] on span "Set a clear destination" at bounding box center [512, 91] width 55 height 7
click at [482, 348] on button "SUBMIT" at bounding box center [493, 344] width 76 height 18
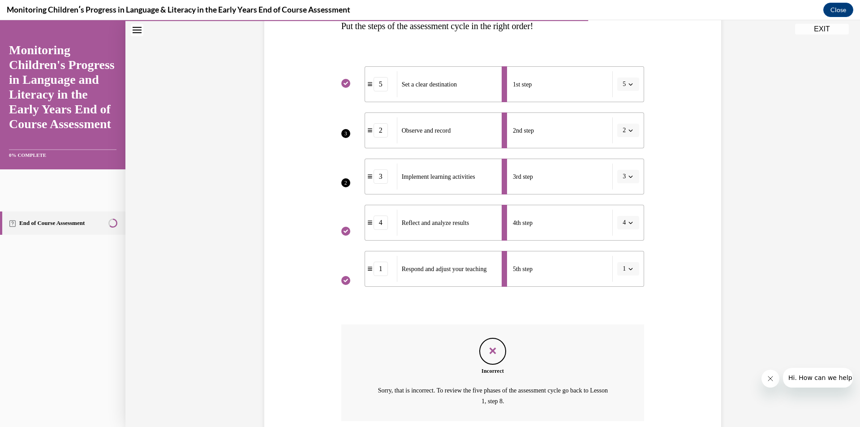
scroll to position [136, 0]
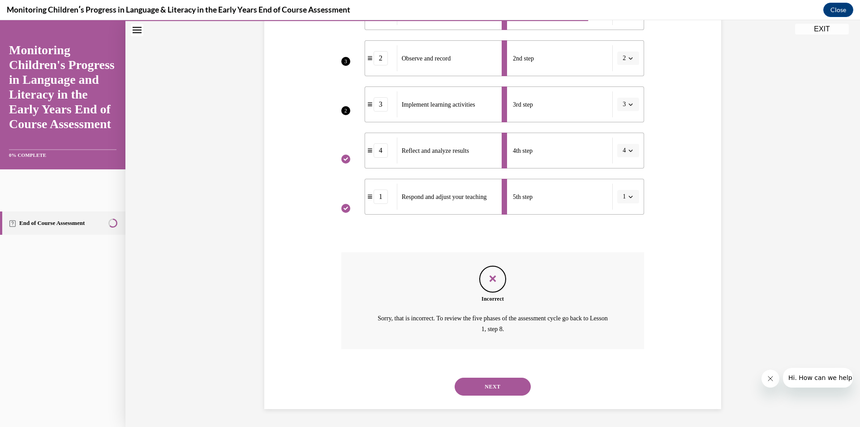
click at [501, 385] on button "NEXT" at bounding box center [493, 387] width 76 height 18
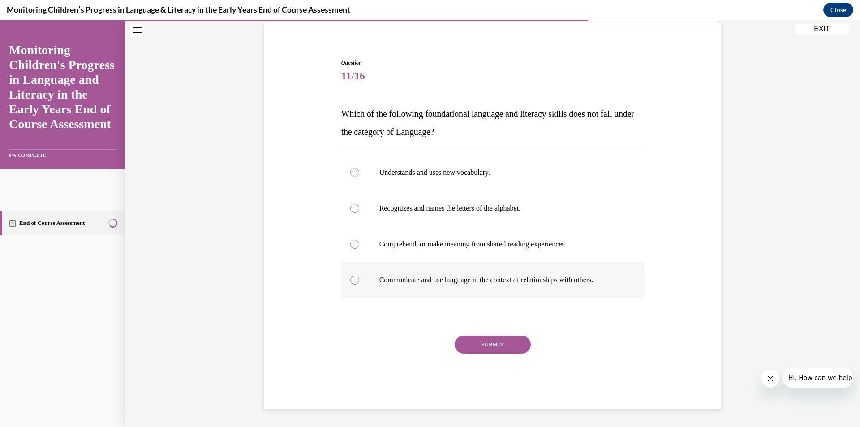
drag, startPoint x: 328, startPoint y: 105, endPoint x: 610, endPoint y: 279, distance: 330.6
click at [621, 283] on div "Question 11/16 Which of the following foundational language and literacy skills…" at bounding box center [492, 220] width 461 height 377
click at [421, 334] on div "Question 11/16 Which of the following foundational language and literacy skills…" at bounding box center [492, 234] width 303 height 350
click at [415, 207] on p "Recognizes and names the letters of the alphabet." at bounding box center [500, 208] width 243 height 9
click at [359, 207] on input "Recognizes and names the letters of the alphabet." at bounding box center [354, 208] width 9 height 9
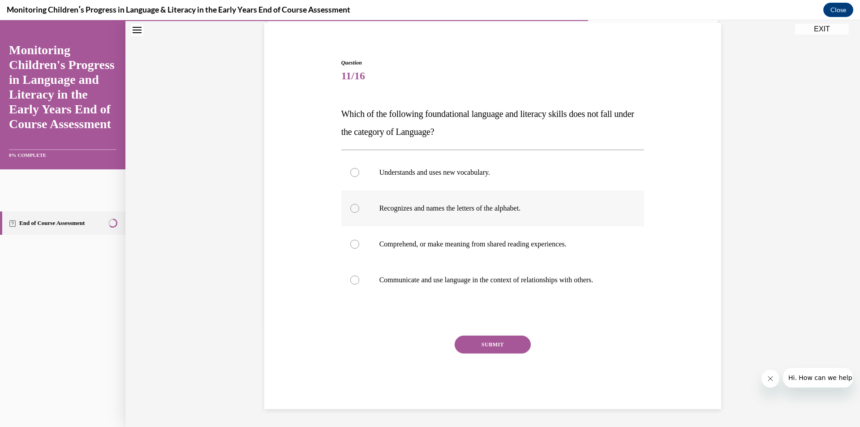
radio input "true"
click at [490, 345] on button "SUBMIT" at bounding box center [493, 344] width 76 height 18
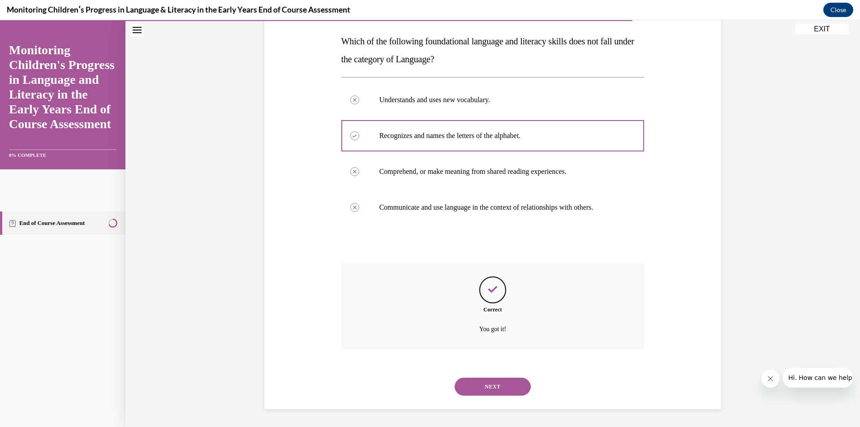
click at [485, 384] on button "NEXT" at bounding box center [493, 387] width 76 height 18
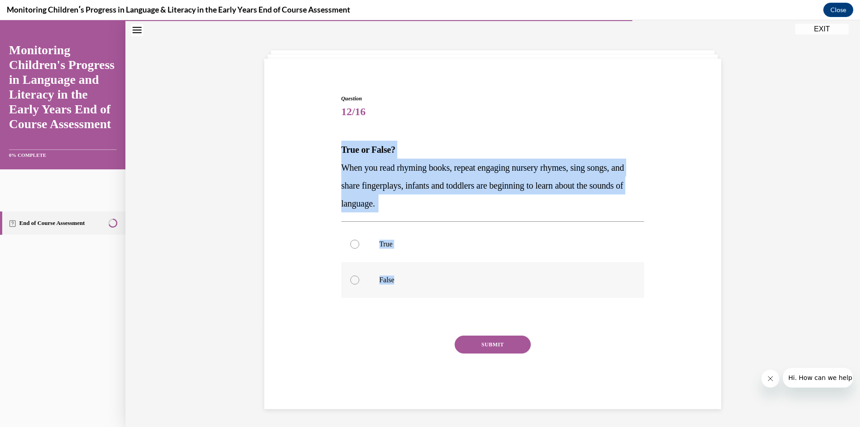
drag, startPoint x: 321, startPoint y: 149, endPoint x: 445, endPoint y: 274, distance: 175.8
click at [445, 274] on div "Question 12/16 True or False? When you read rhyming books, repeat engaging nurs…" at bounding box center [492, 238] width 461 height 341
click at [401, 251] on label "True" at bounding box center [492, 244] width 303 height 36
click at [359, 249] on input "True" at bounding box center [354, 244] width 9 height 9
radio input "true"
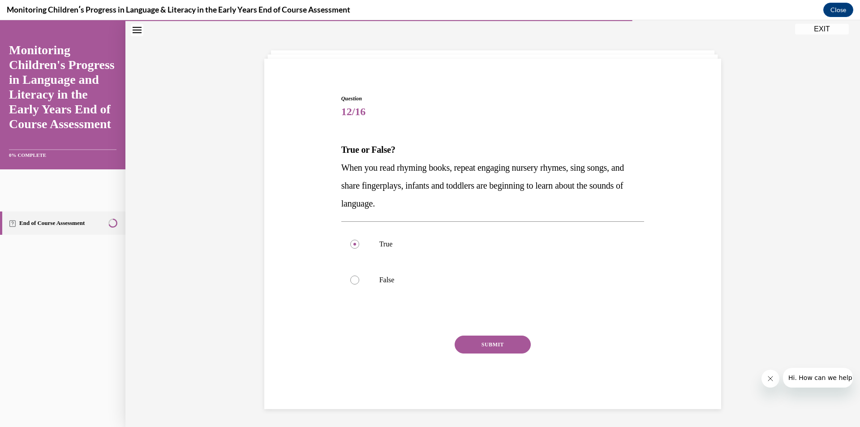
click at [481, 349] on button "SUBMIT" at bounding box center [493, 344] width 76 height 18
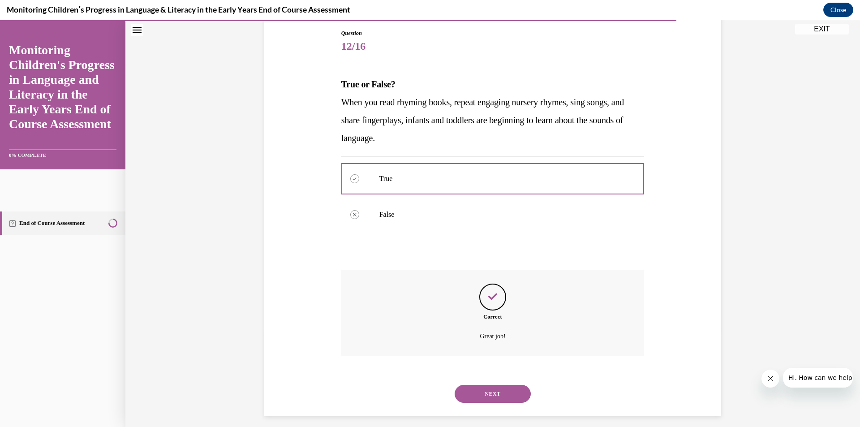
scroll to position [103, 0]
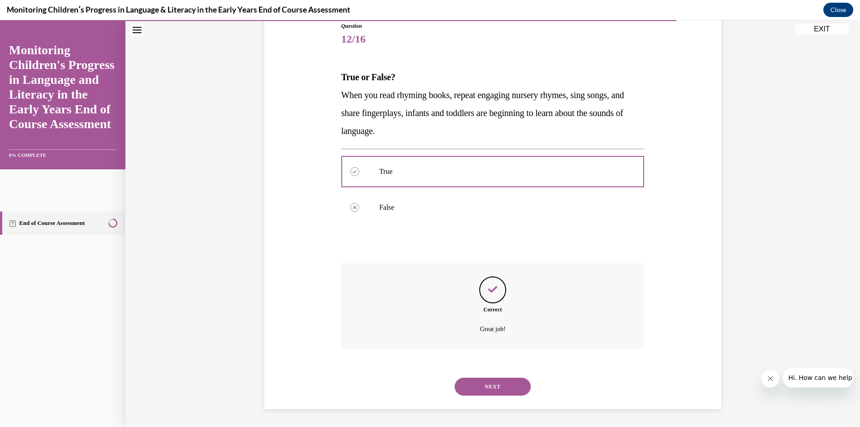
click at [476, 390] on button "NEXT" at bounding box center [493, 387] width 76 height 18
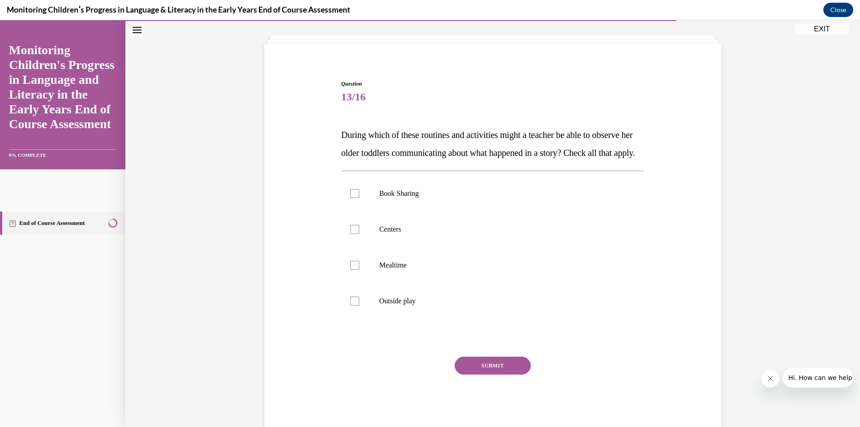
scroll to position [28, 0]
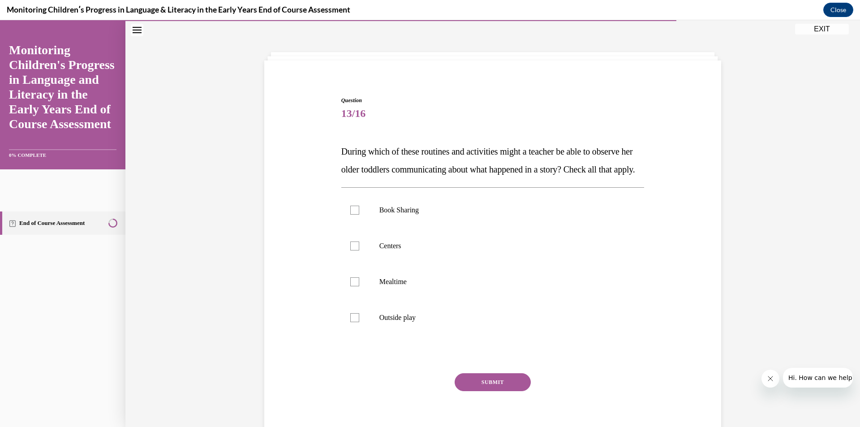
drag, startPoint x: 315, startPoint y: 90, endPoint x: 323, endPoint y: 102, distance: 14.9
click at [318, 93] on div "Question 13/16 During which of these routines and activities might a teacher be…" at bounding box center [492, 257] width 461 height 377
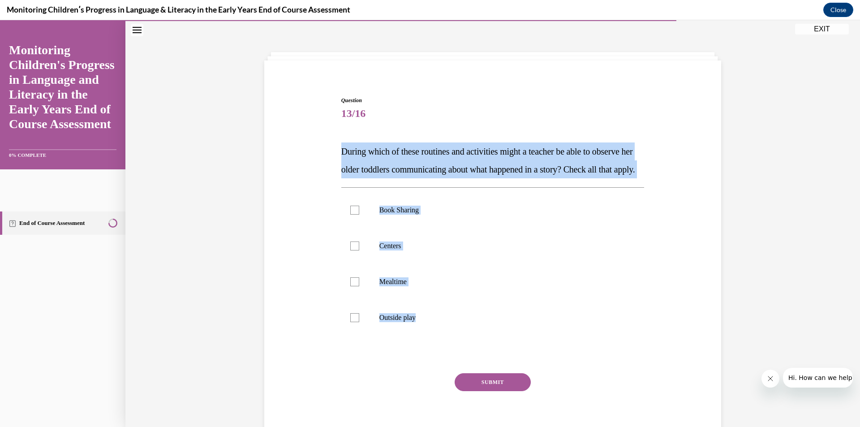
drag, startPoint x: 323, startPoint y: 146, endPoint x: 497, endPoint y: 385, distance: 295.4
click at [497, 385] on div "Question 13/16 During which of these routines and activities might a teacher be…" at bounding box center [492, 257] width 461 height 377
click at [360, 331] on label "Outside play" at bounding box center [492, 318] width 303 height 36
click at [359, 322] on input "Outside play" at bounding box center [354, 317] width 9 height 9
checkbox input "true"
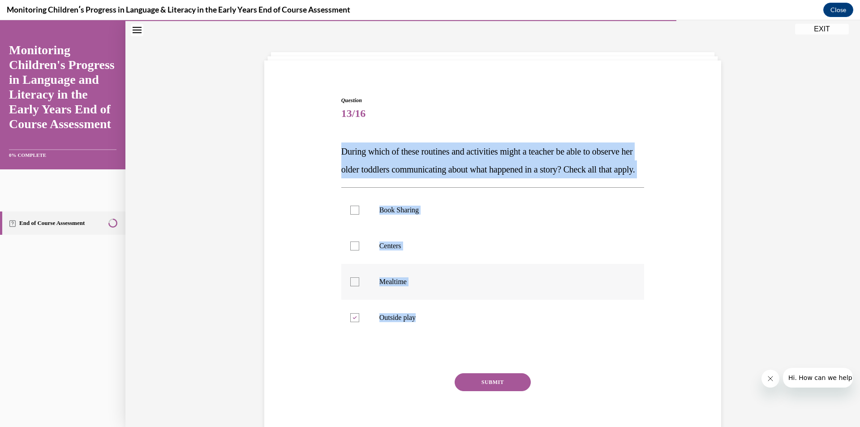
click at [365, 292] on label "Mealtime" at bounding box center [492, 282] width 303 height 36
click at [359, 286] on input "Mealtime" at bounding box center [354, 281] width 9 height 9
checkbox input "true"
drag, startPoint x: 369, startPoint y: 263, endPoint x: 372, endPoint y: 232, distance: 30.6
click at [370, 262] on label "Centers" at bounding box center [492, 246] width 303 height 36
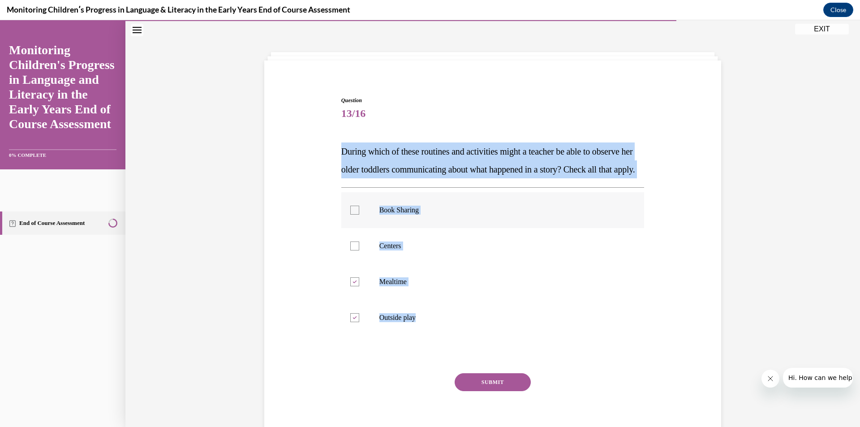
click at [359, 250] on input "Centers" at bounding box center [354, 245] width 9 height 9
checkbox input "true"
drag, startPoint x: 373, startPoint y: 231, endPoint x: 374, endPoint y: 236, distance: 5.1
click at [373, 228] on label "Book Sharing" at bounding box center [492, 210] width 303 height 36
click at [359, 215] on input "Book Sharing" at bounding box center [354, 210] width 9 height 9
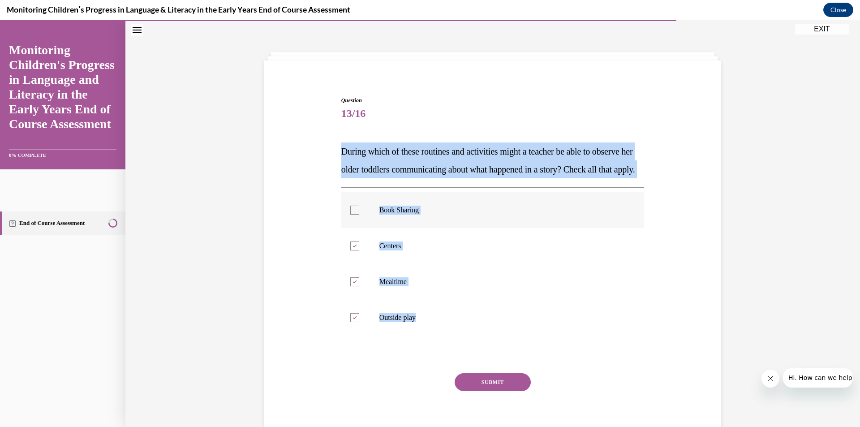
checkbox input "true"
click at [471, 391] on div "Question 13/16 During which of these routines and activities might a teacher be…" at bounding box center [492, 271] width 303 height 350
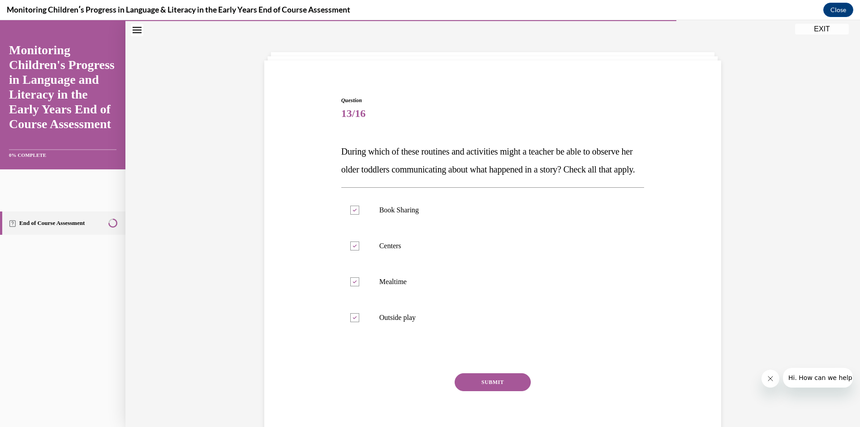
click at [474, 391] on button "SUBMIT" at bounding box center [493, 382] width 76 height 18
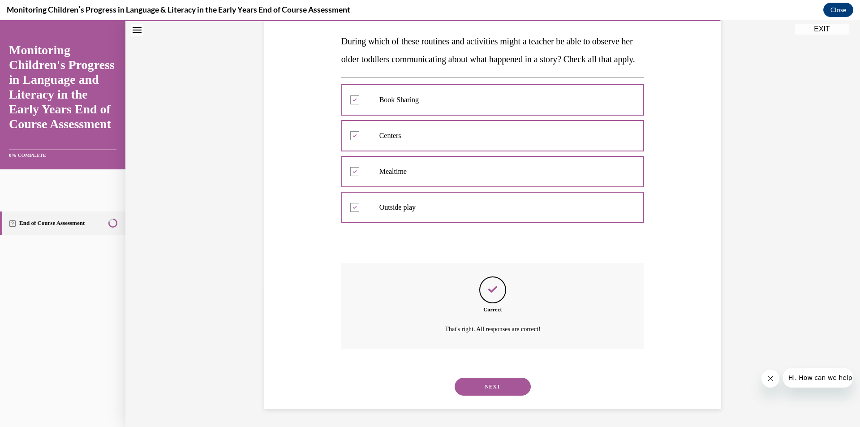
scroll to position [156, 0]
click at [466, 383] on button "NEXT" at bounding box center [493, 387] width 76 height 18
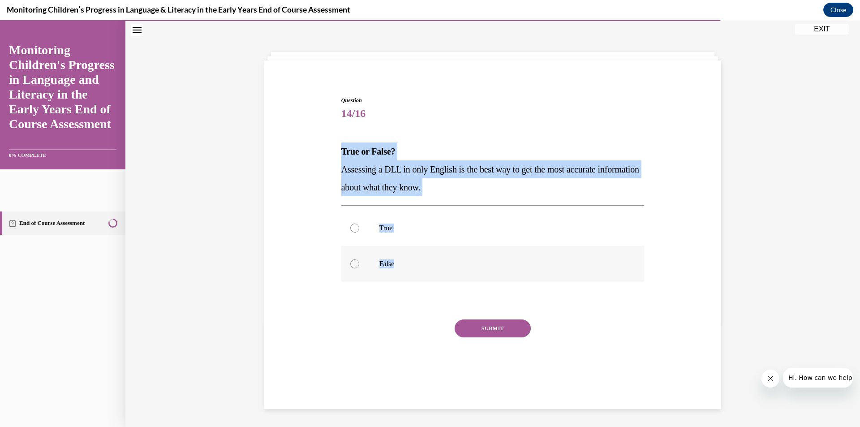
drag, startPoint x: 314, startPoint y: 148, endPoint x: 413, endPoint y: 257, distance: 147.1
click at [413, 257] on div "Question 14/16 True or False? Assessing a DLL in only English is the best way t…" at bounding box center [492, 230] width 461 height 323
click at [380, 266] on p "False" at bounding box center [500, 263] width 243 height 9
click at [359, 266] on input "False" at bounding box center [354, 263] width 9 height 9
radio input "true"
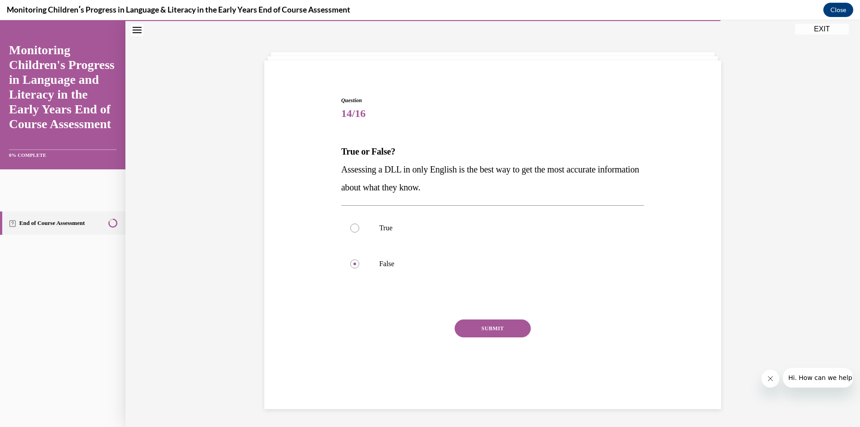
click at [481, 329] on button "SUBMIT" at bounding box center [493, 328] width 76 height 18
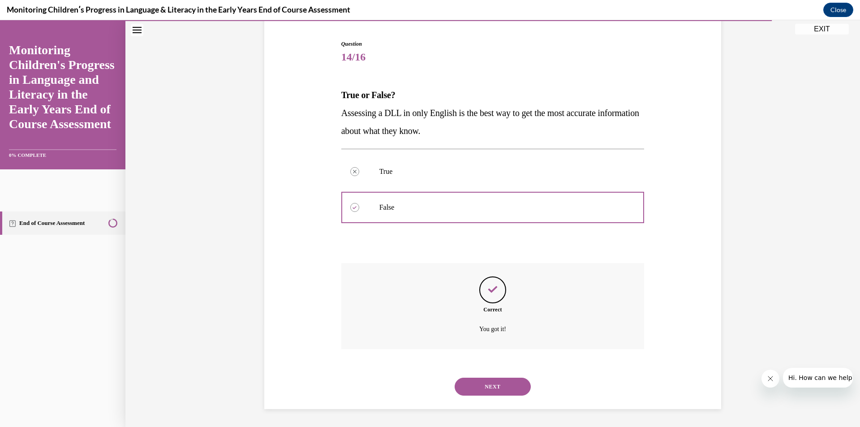
click at [485, 388] on button "NEXT" at bounding box center [493, 387] width 76 height 18
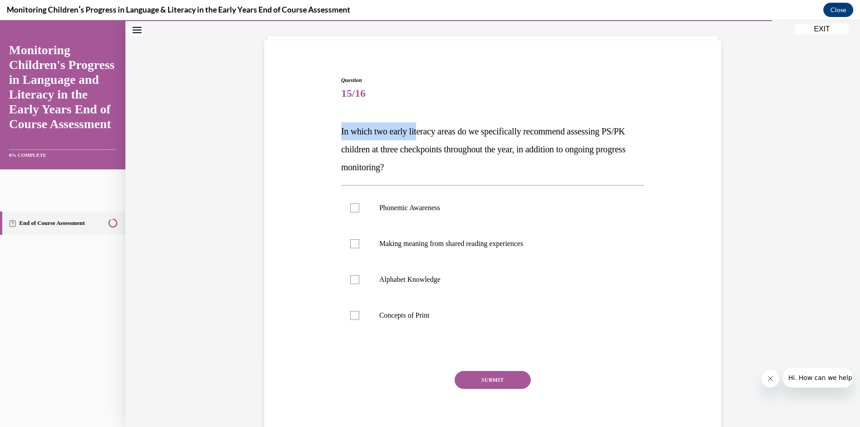
scroll to position [46, 0]
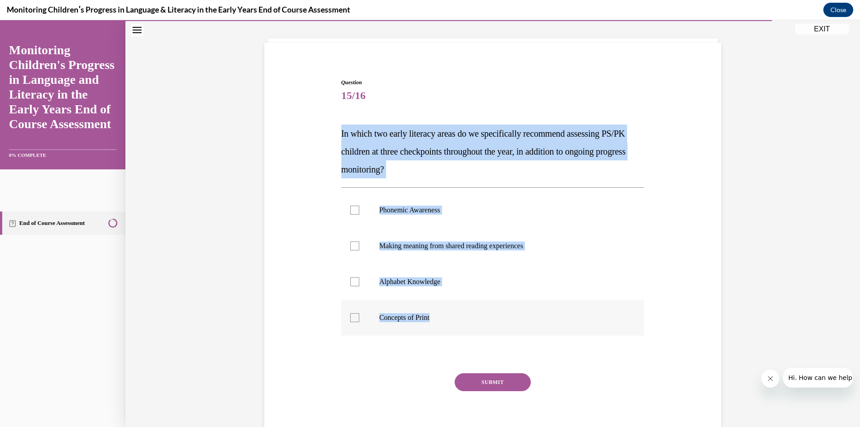
drag, startPoint x: 315, startPoint y: 90, endPoint x: 475, endPoint y: 333, distance: 291.0
click at [476, 333] on div "Question 15/16 In which two early literacy areas do we specifically recommend a…" at bounding box center [492, 249] width 461 height 395
click at [422, 283] on p "Alphabet Knowledge" at bounding box center [500, 281] width 243 height 9
click at [359, 283] on input "Alphabet Knowledge" at bounding box center [354, 281] width 9 height 9
checkbox input "true"
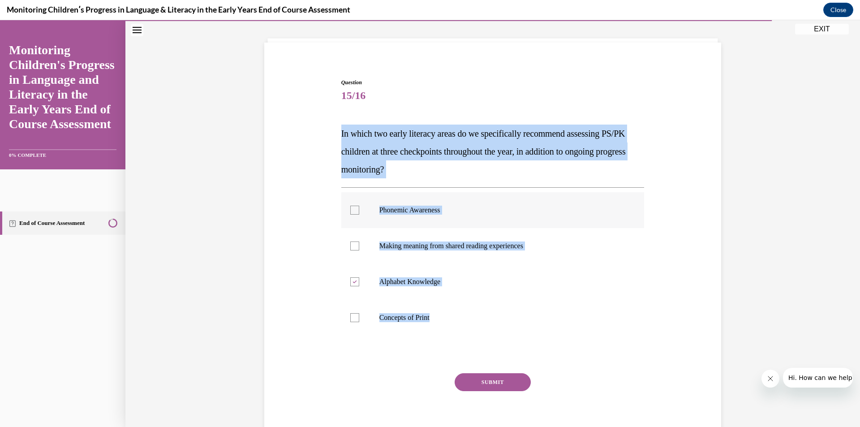
click at [407, 206] on p "Phonemic Awareness" at bounding box center [500, 210] width 243 height 9
click at [359, 206] on input "Phonemic Awareness" at bounding box center [354, 210] width 9 height 9
checkbox input "true"
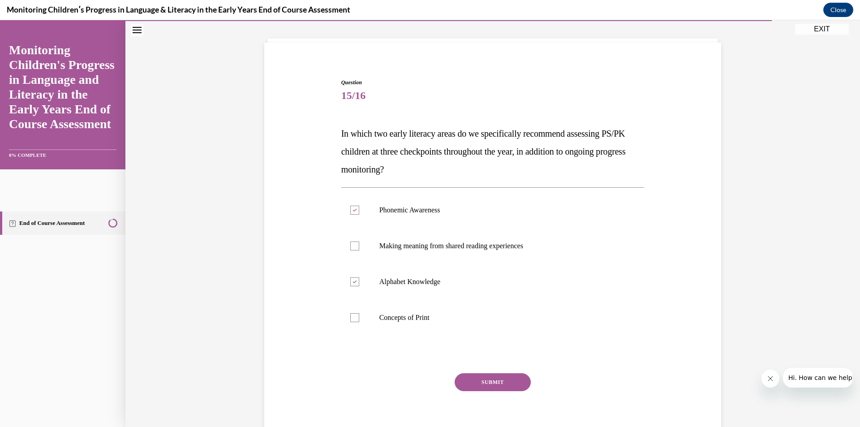
click at [472, 389] on button "SUBMIT" at bounding box center [493, 382] width 76 height 18
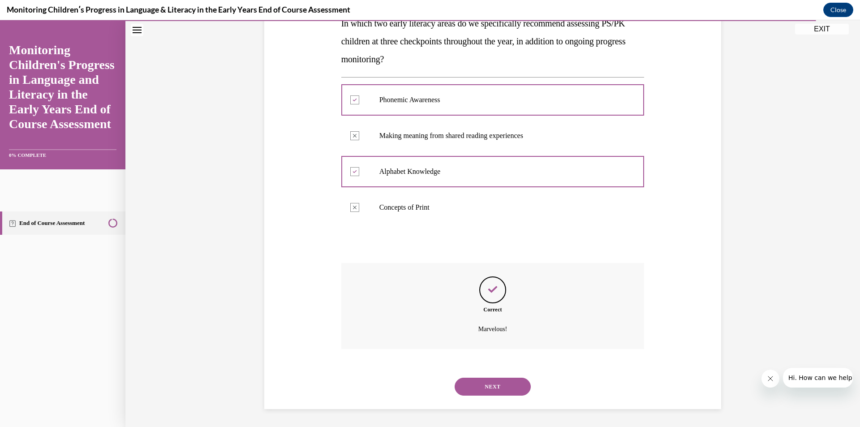
click at [492, 394] on button "NEXT" at bounding box center [493, 387] width 76 height 18
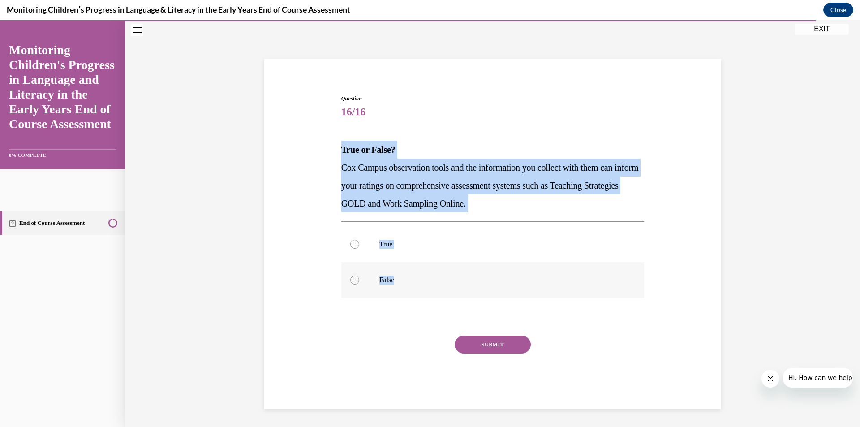
drag, startPoint x: 326, startPoint y: 149, endPoint x: 466, endPoint y: 283, distance: 193.9
click at [469, 288] on div "Question 16/16 True or False? [PERSON_NAME] Campus observation tools and the in…" at bounding box center [492, 238] width 461 height 341
click at [371, 247] on label "True" at bounding box center [492, 244] width 303 height 36
click at [359, 247] on input "True" at bounding box center [354, 244] width 9 height 9
radio input "true"
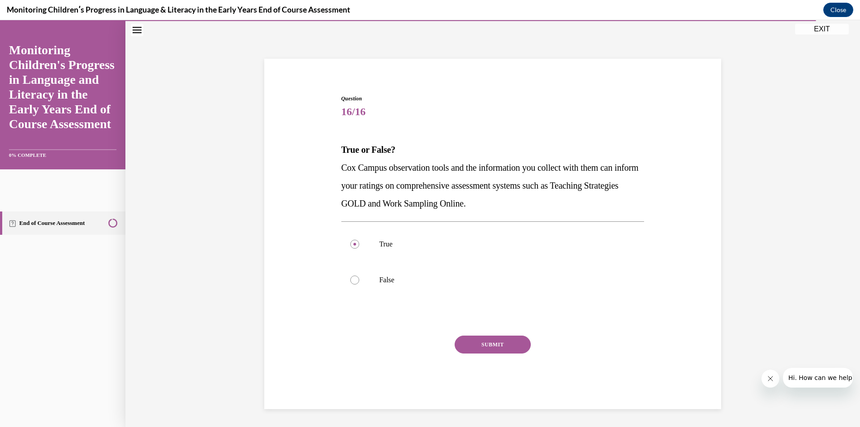
click at [490, 346] on button "SUBMIT" at bounding box center [493, 344] width 76 height 18
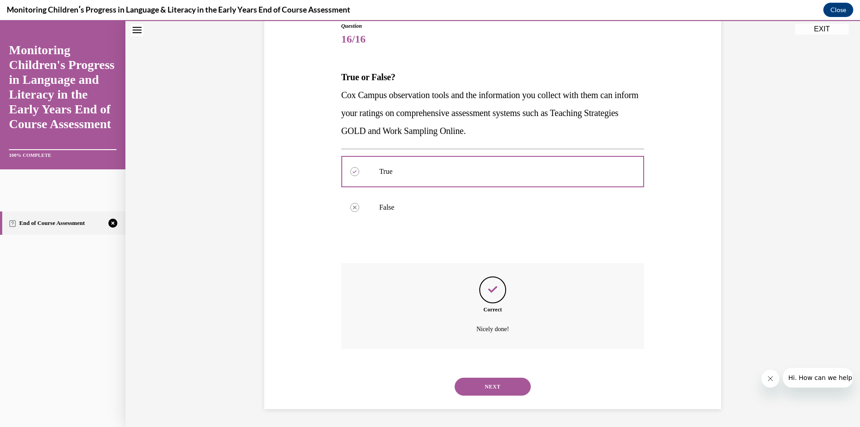
scroll to position [52, 0]
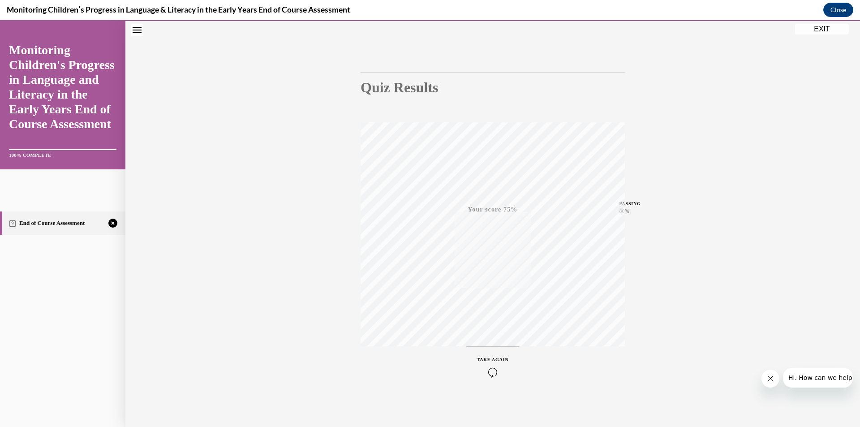
click at [483, 367] on icon "button" at bounding box center [493, 372] width 32 height 10
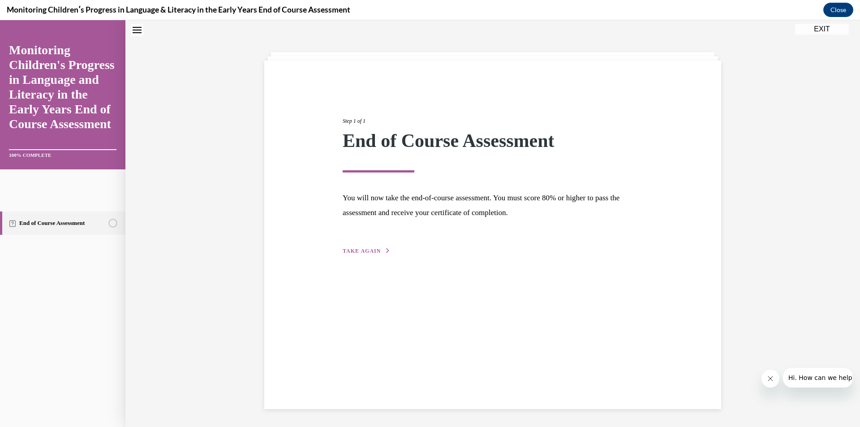
scroll to position [28, 0]
click at [356, 253] on button "TAKE AGAIN" at bounding box center [367, 251] width 48 height 8
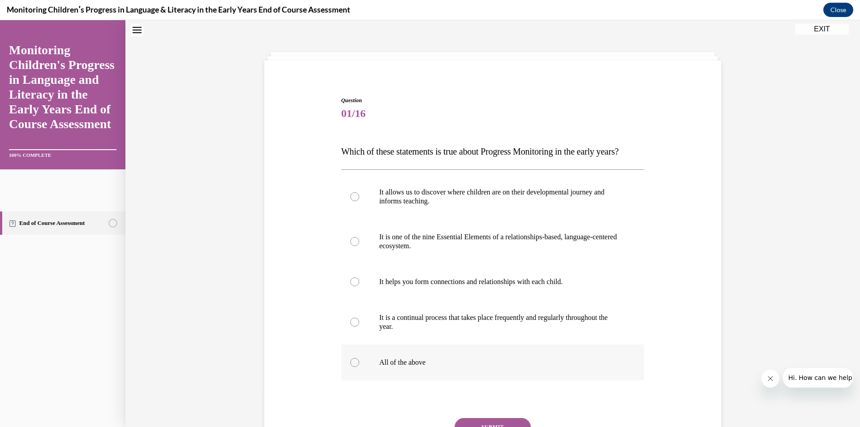
click at [401, 371] on label "All of the above" at bounding box center [492, 362] width 303 height 36
click at [359, 367] on input "All of the above" at bounding box center [354, 362] width 9 height 9
radio input "true"
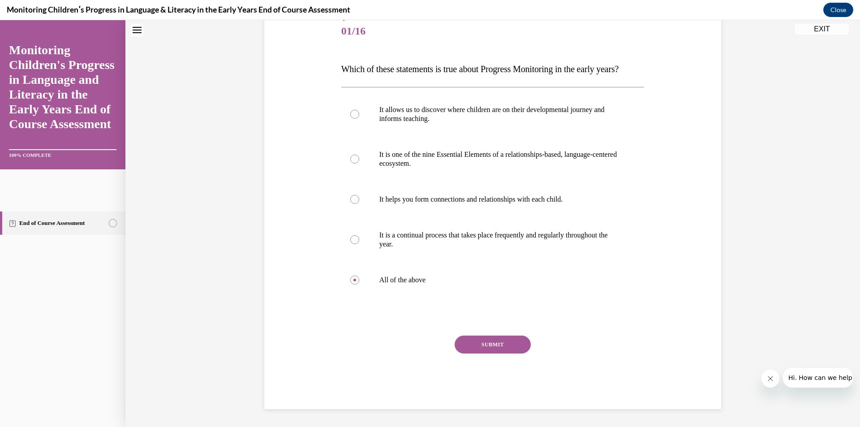
click at [472, 353] on button "SUBMIT" at bounding box center [493, 344] width 76 height 18
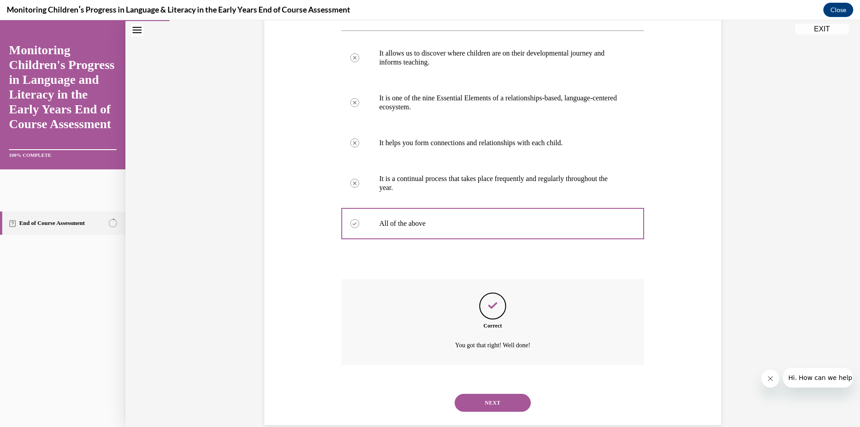
scroll to position [201, 0]
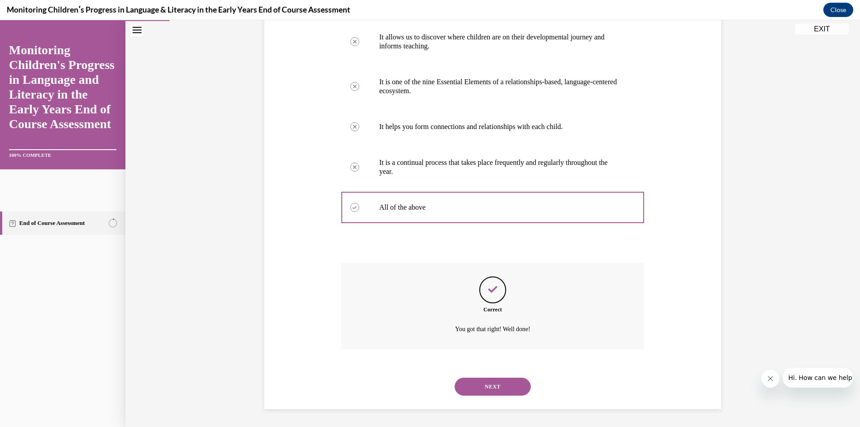
click at [500, 384] on button "NEXT" at bounding box center [493, 387] width 76 height 18
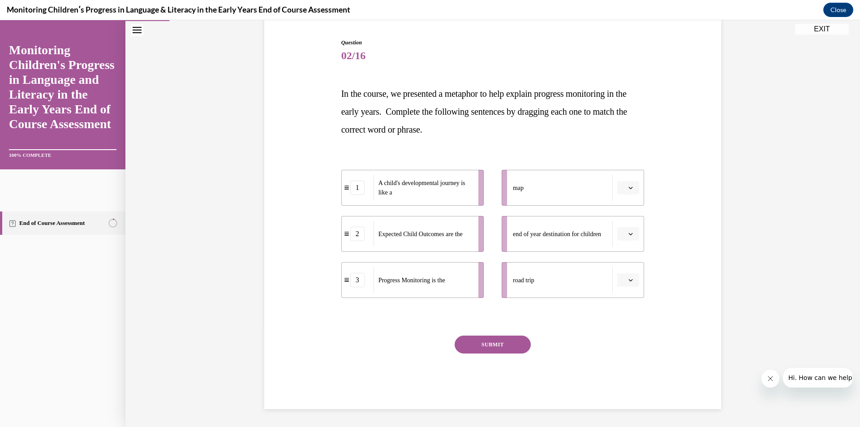
click at [617, 189] on button "button" at bounding box center [628, 187] width 22 height 13
click at [620, 254] on div "3" at bounding box center [624, 262] width 22 height 18
drag, startPoint x: 624, startPoint y: 232, endPoint x: 623, endPoint y: 237, distance: 5.0
click at [623, 232] on button "button" at bounding box center [628, 233] width 22 height 13
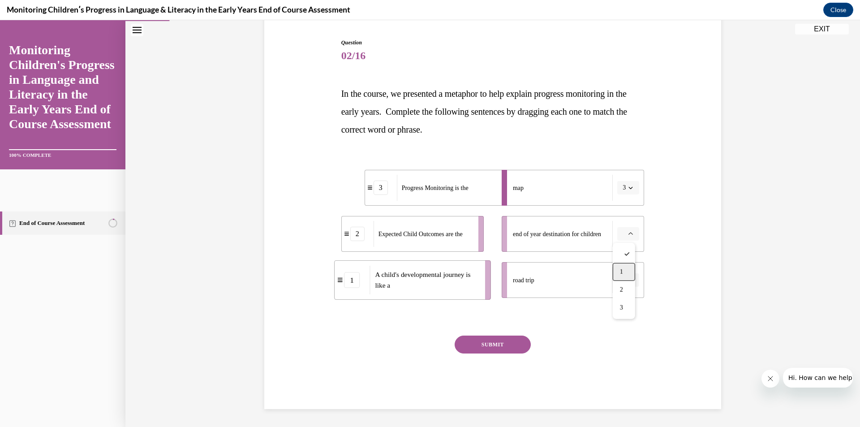
click at [625, 266] on div "1" at bounding box center [624, 272] width 22 height 18
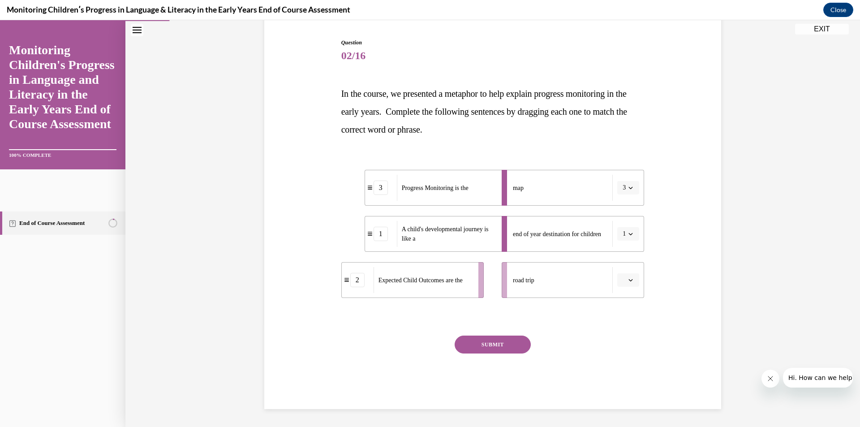
click at [627, 277] on span "button" at bounding box center [630, 280] width 6 height 6
click at [624, 335] on div "2" at bounding box center [624, 336] width 22 height 18
click at [481, 344] on button "SUBMIT" at bounding box center [493, 344] width 76 height 18
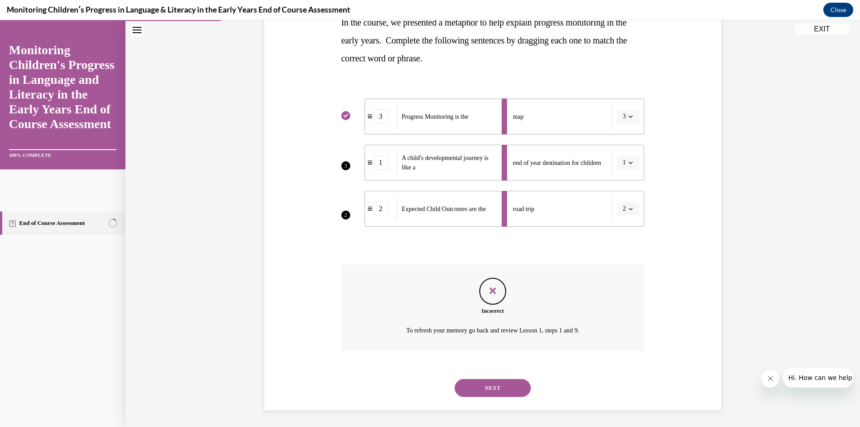
scroll to position [159, 0]
click at [481, 386] on button "NEXT" at bounding box center [493, 387] width 76 height 18
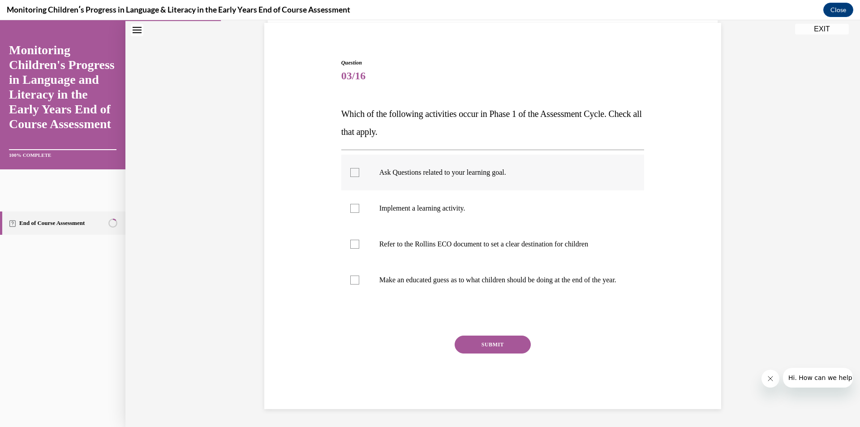
click at [434, 168] on p "Ask Questions related to your learning goal." at bounding box center [500, 172] width 243 height 9
click at [359, 168] on input "Ask Questions related to your learning goal." at bounding box center [354, 172] width 9 height 9
checkbox input "true"
drag, startPoint x: 438, startPoint y: 232, endPoint x: 442, endPoint y: 249, distance: 18.0
click at [438, 240] on p "Refer to the Rollins ECO document to set a clear destination for children" at bounding box center [500, 244] width 243 height 9
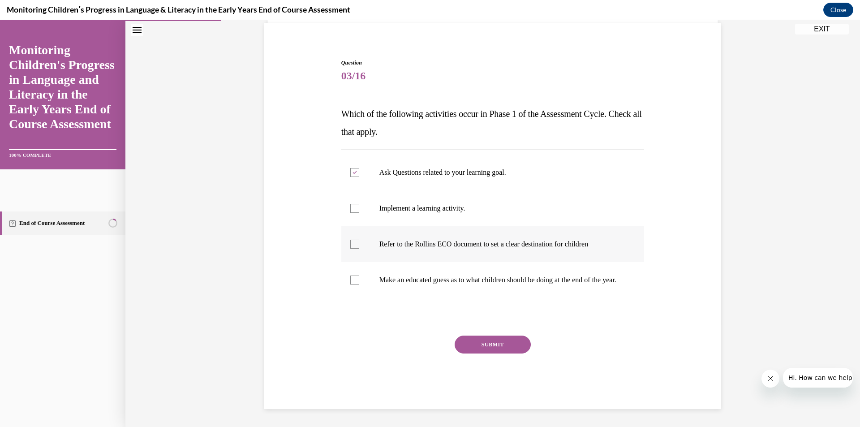
click at [359, 240] on input "Refer to the Rollins ECO document to set a clear destination for children" at bounding box center [354, 244] width 9 height 9
checkbox input "true"
click at [445, 275] on p "Make an educated guess as to what children should be doing at the end of the ye…" at bounding box center [500, 279] width 243 height 9
click at [359, 275] on input "Make an educated guess as to what children should be doing at the end of the ye…" at bounding box center [354, 279] width 9 height 9
checkbox input "true"
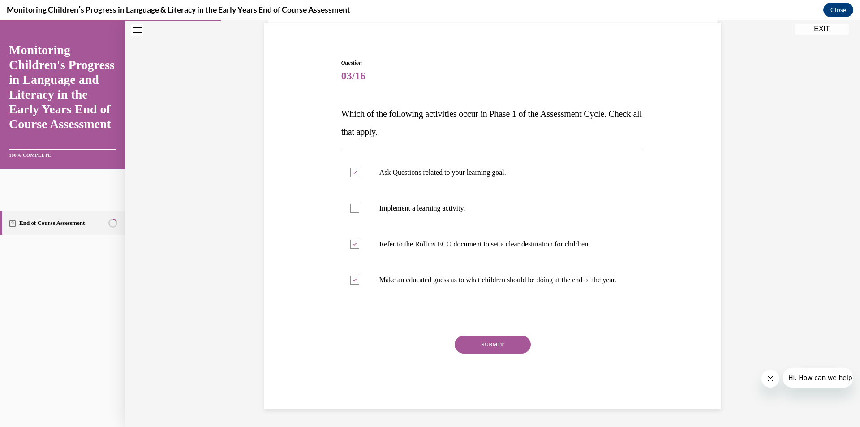
click at [497, 342] on button "SUBMIT" at bounding box center [493, 344] width 76 height 18
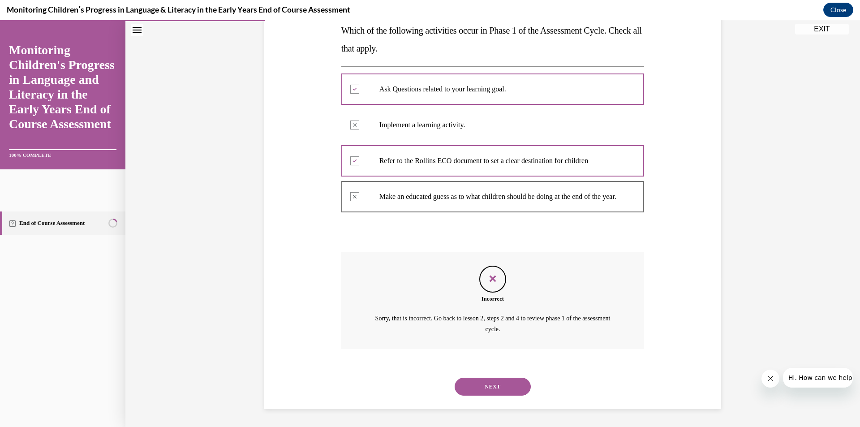
scroll to position [158, 0]
click at [486, 384] on button "NEXT" at bounding box center [493, 387] width 76 height 18
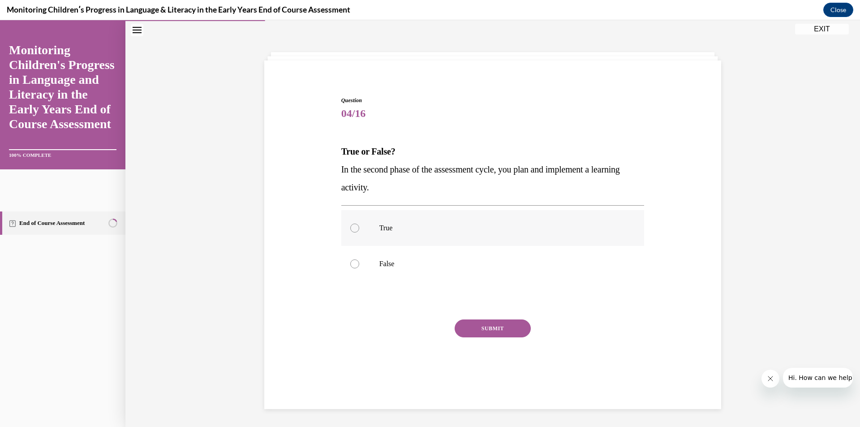
click at [428, 236] on label "True" at bounding box center [492, 228] width 303 height 36
click at [359, 232] on input "True" at bounding box center [354, 227] width 9 height 9
radio input "true"
click at [483, 329] on button "SUBMIT" at bounding box center [493, 328] width 76 height 18
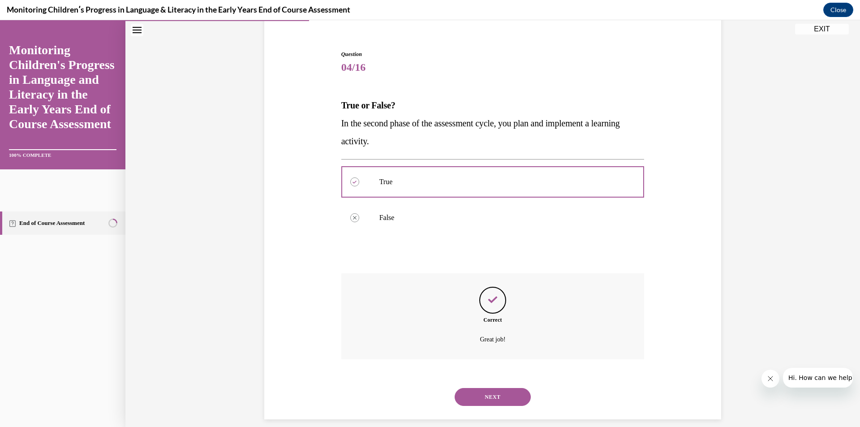
scroll to position [85, 0]
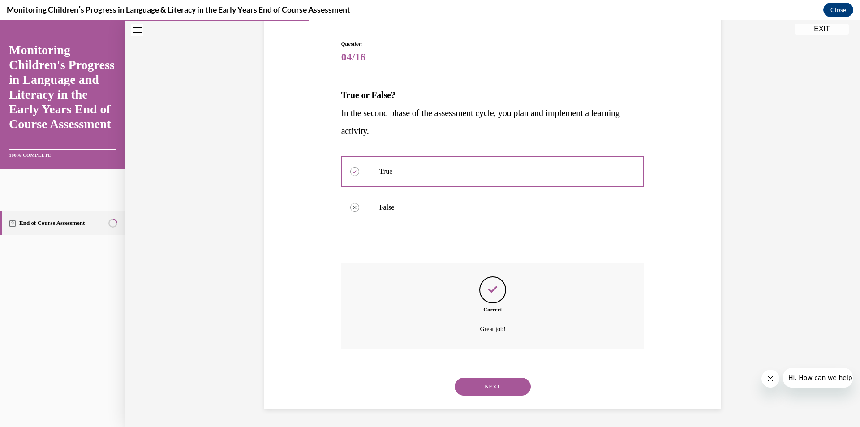
click at [475, 395] on button "NEXT" at bounding box center [493, 387] width 76 height 18
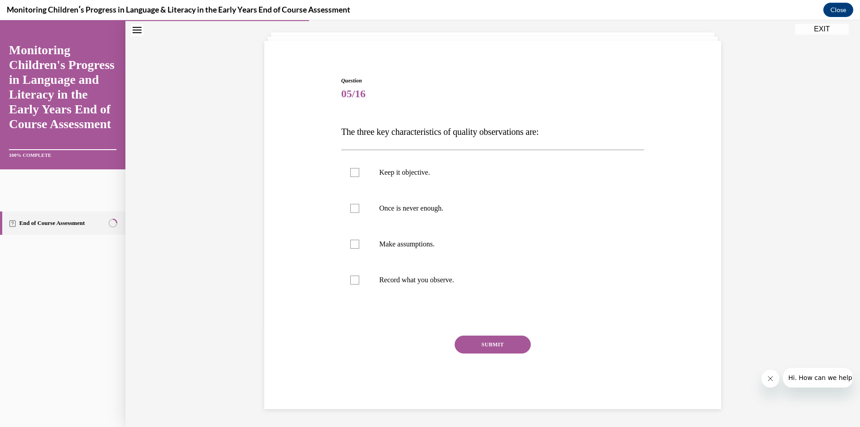
scroll to position [48, 0]
drag, startPoint x: 407, startPoint y: 165, endPoint x: 417, endPoint y: 186, distance: 23.4
click at [407, 163] on label "Keep it objective." at bounding box center [492, 173] width 303 height 36
click at [359, 168] on input "Keep it objective." at bounding box center [354, 172] width 9 height 9
checkbox input "true"
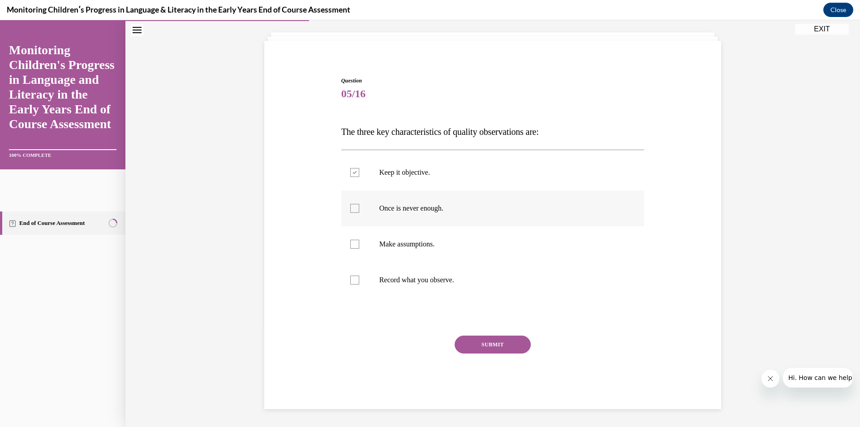
click at [417, 201] on label "Once is never enough." at bounding box center [492, 208] width 303 height 36
click at [359, 204] on input "Once is never enough." at bounding box center [354, 208] width 9 height 9
checkbox input "true"
drag, startPoint x: 432, startPoint y: 278, endPoint x: 438, endPoint y: 290, distance: 13.8
click at [431, 279] on p "Record what you observe." at bounding box center [500, 279] width 243 height 9
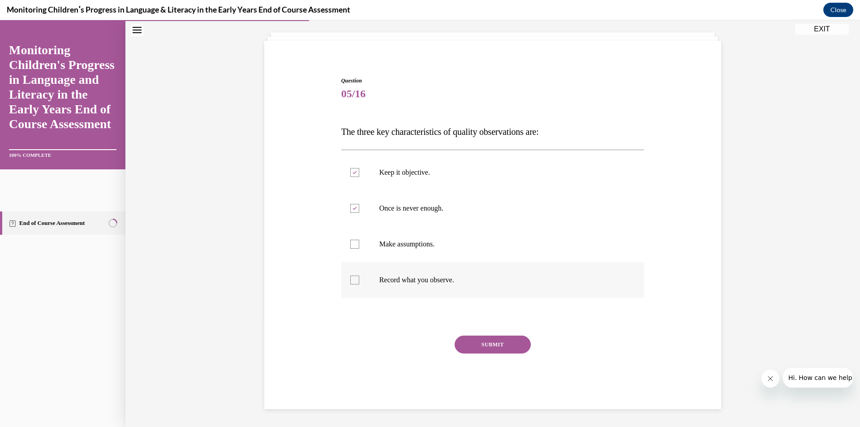
click at [359, 279] on input "Record what you observe." at bounding box center [354, 279] width 9 height 9
checkbox input "true"
click at [473, 340] on button "SUBMIT" at bounding box center [493, 344] width 76 height 18
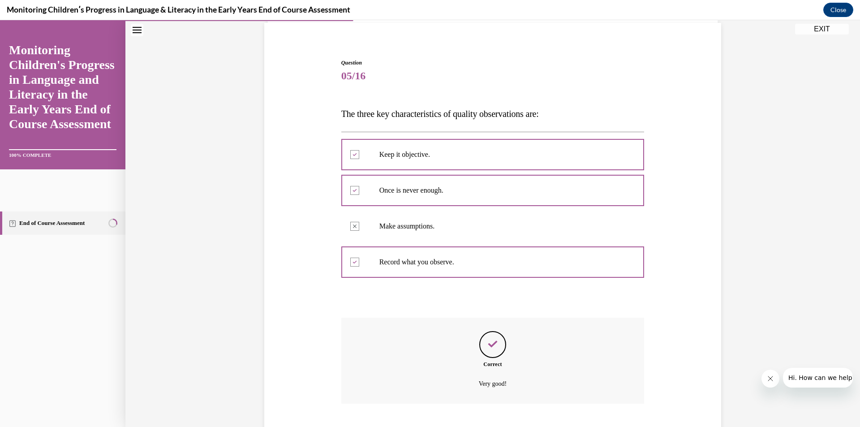
scroll to position [120, 0]
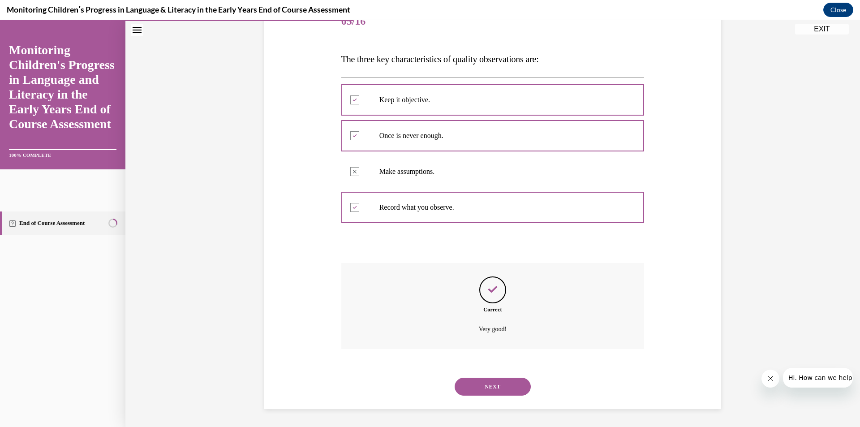
click at [497, 387] on button "NEXT" at bounding box center [493, 387] width 76 height 18
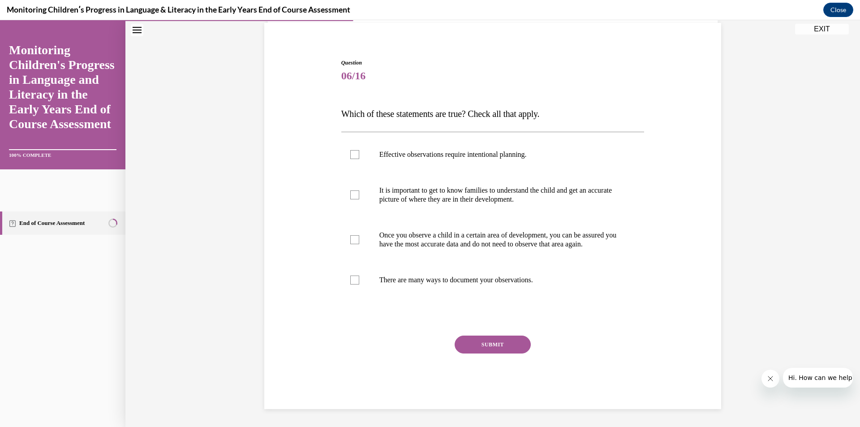
scroll to position [75, 0]
click at [370, 140] on label "Effective observations require intentional planning." at bounding box center [492, 155] width 303 height 36
click at [359, 150] on input "Effective observations require intentional planning." at bounding box center [354, 154] width 9 height 9
checkbox input "true"
click at [379, 186] on p "It is important to get to know families to understand the child and get an accu…" at bounding box center [500, 195] width 243 height 18
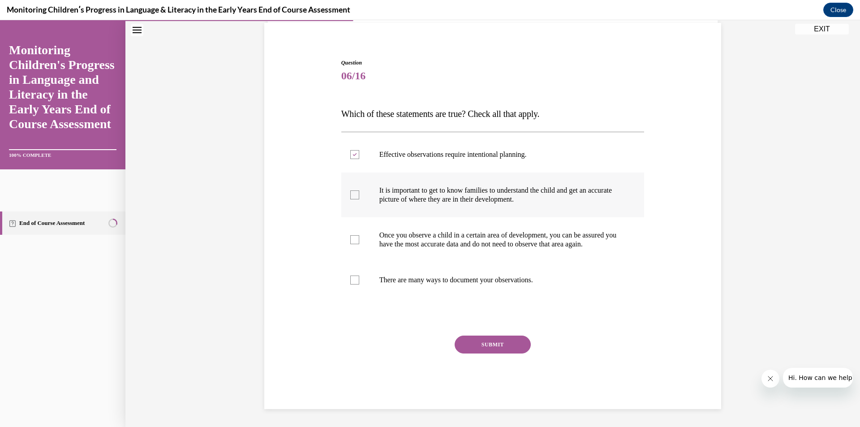
click at [359, 190] on input "It is important to get to know families to understand the child and get an accu…" at bounding box center [354, 194] width 9 height 9
checkbox input "true"
drag, startPoint x: 388, startPoint y: 276, endPoint x: 440, endPoint y: 315, distance: 65.6
click at [389, 279] on p "There are many ways to document your observations." at bounding box center [500, 279] width 243 height 9
click at [469, 342] on button "SUBMIT" at bounding box center [493, 344] width 76 height 18
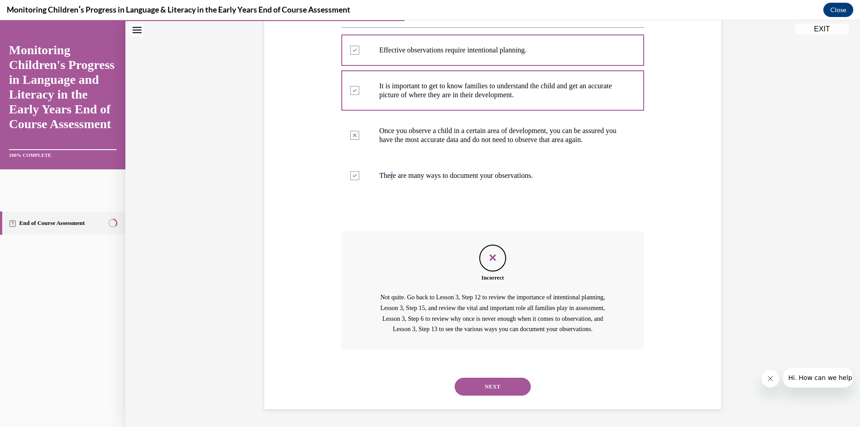
scroll to position [190, 0]
click at [503, 383] on button "NEXT" at bounding box center [493, 387] width 76 height 18
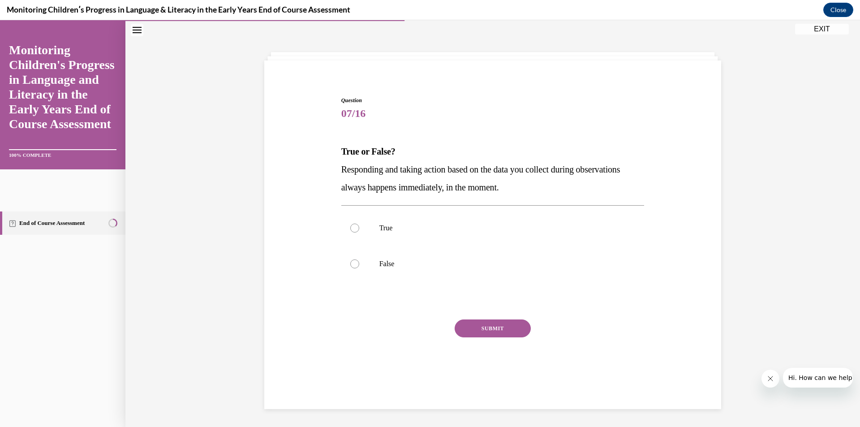
scroll to position [28, 0]
click at [390, 259] on p "False" at bounding box center [500, 263] width 243 height 9
click at [359, 259] on input "False" at bounding box center [354, 263] width 9 height 9
radio input "true"
click at [476, 327] on button "SUBMIT" at bounding box center [493, 328] width 76 height 18
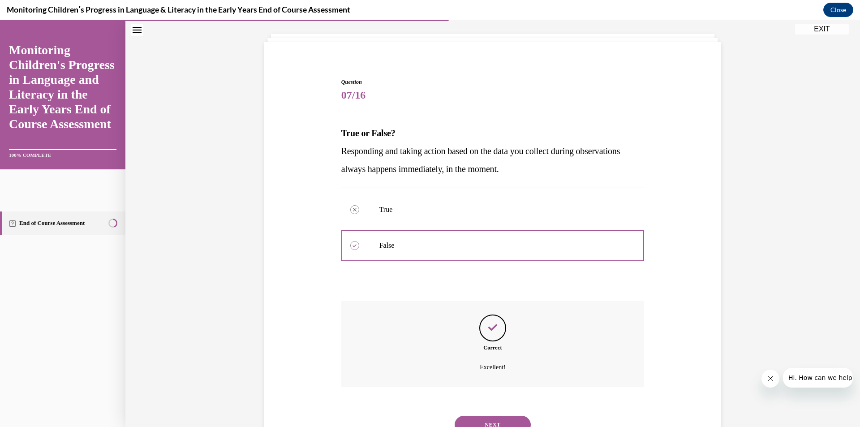
scroll to position [85, 0]
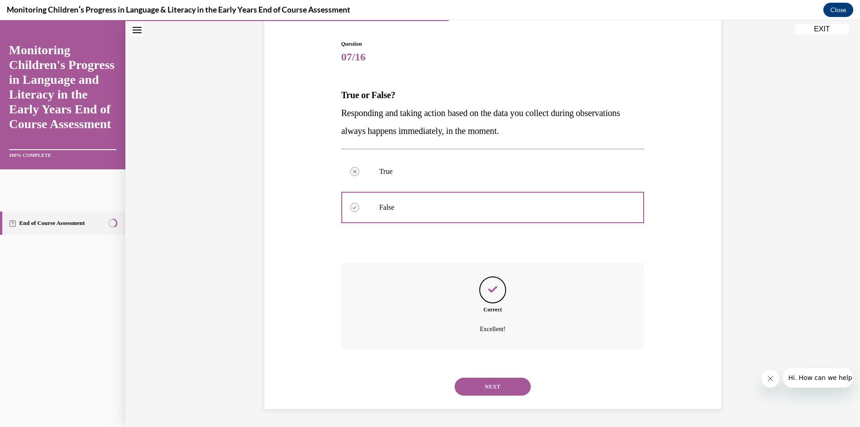
click at [507, 385] on button "NEXT" at bounding box center [493, 387] width 76 height 18
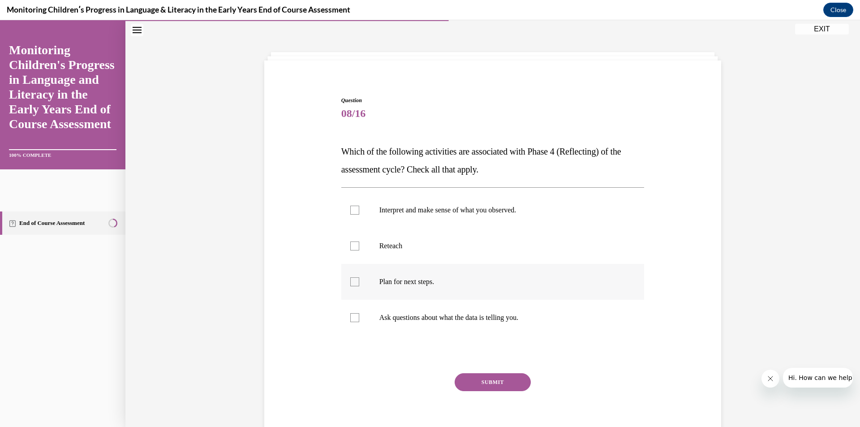
scroll to position [28, 0]
click at [362, 212] on label "Interpret and make sense of what you observed." at bounding box center [492, 210] width 303 height 36
click at [359, 212] on input "Interpret and make sense of what you observed." at bounding box center [354, 210] width 9 height 9
checkbox input "true"
click at [391, 276] on label "Plan for next steps." at bounding box center [492, 282] width 303 height 36
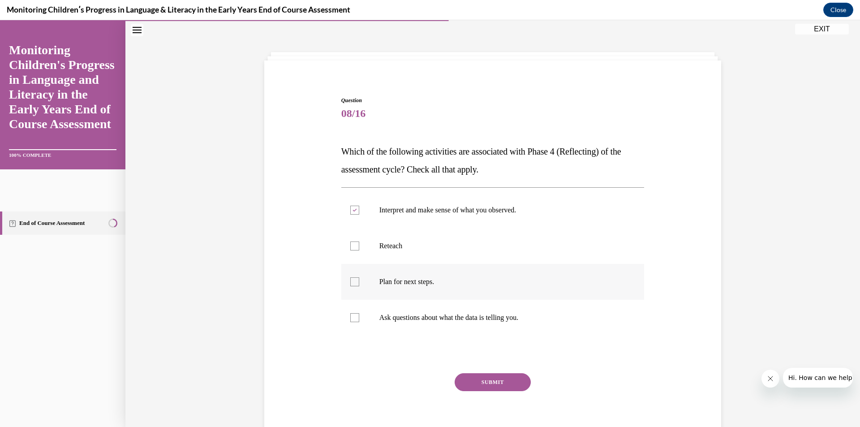
click at [359, 277] on input "Plan for next steps." at bounding box center [354, 281] width 9 height 9
checkbox input "true"
click at [403, 312] on label "Ask questions about what the data is telling you." at bounding box center [492, 318] width 303 height 36
click at [359, 313] on input "Ask questions about what the data is telling you." at bounding box center [354, 317] width 9 height 9
checkbox input "true"
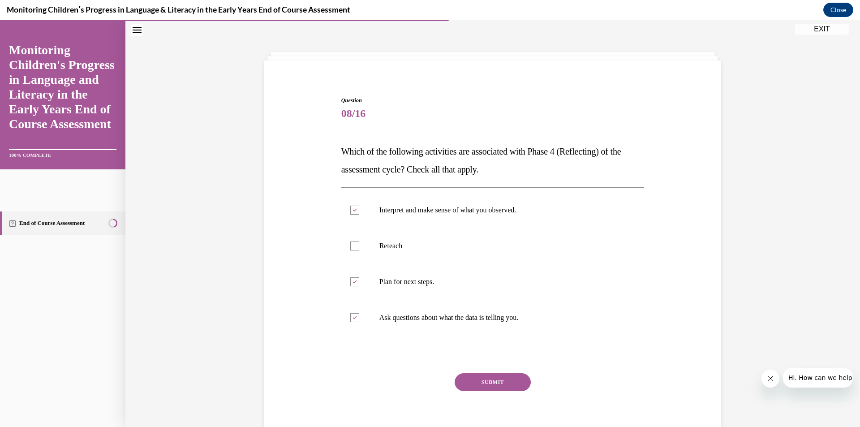
click at [461, 375] on button "SUBMIT" at bounding box center [493, 382] width 76 height 18
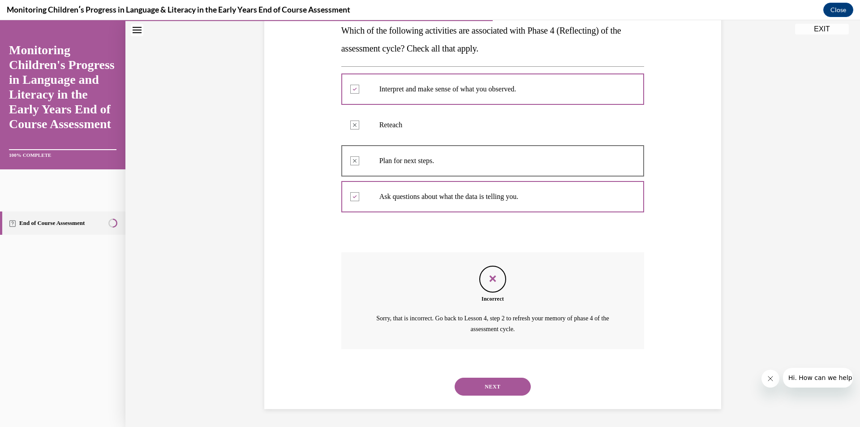
click at [486, 388] on button "NEXT" at bounding box center [493, 387] width 76 height 18
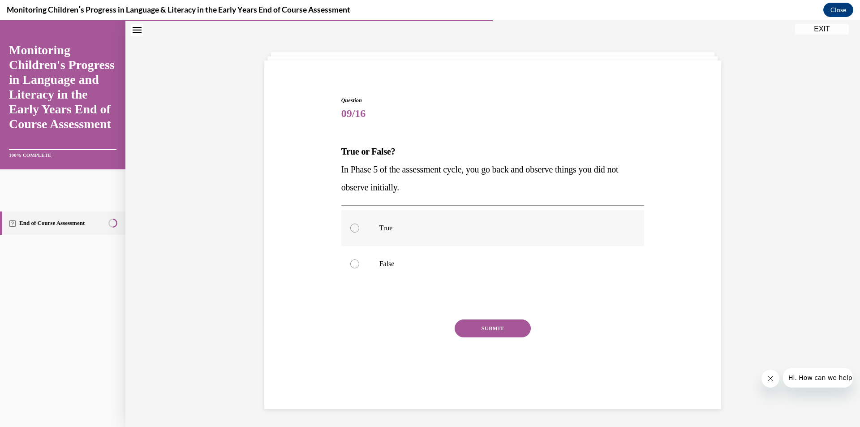
click at [404, 226] on p "True" at bounding box center [500, 227] width 243 height 9
click at [359, 226] on input "True" at bounding box center [354, 227] width 9 height 9
radio input "true"
click at [458, 342] on div "SUBMIT" at bounding box center [492, 341] width 303 height 45
click at [470, 332] on button "SUBMIT" at bounding box center [493, 328] width 76 height 18
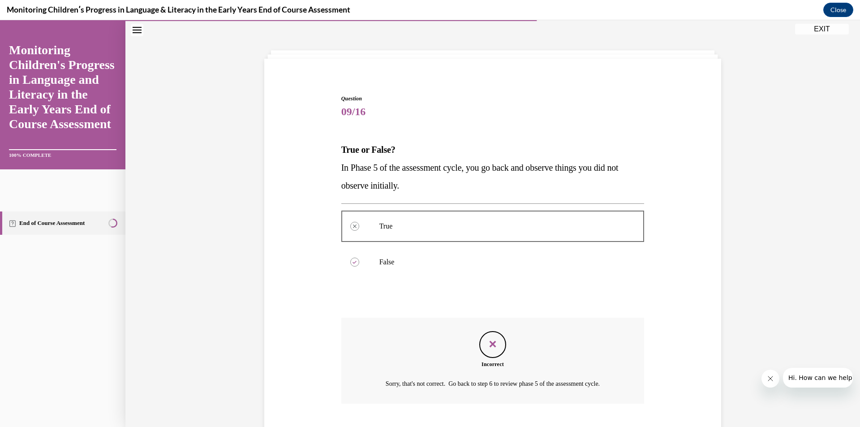
scroll to position [85, 0]
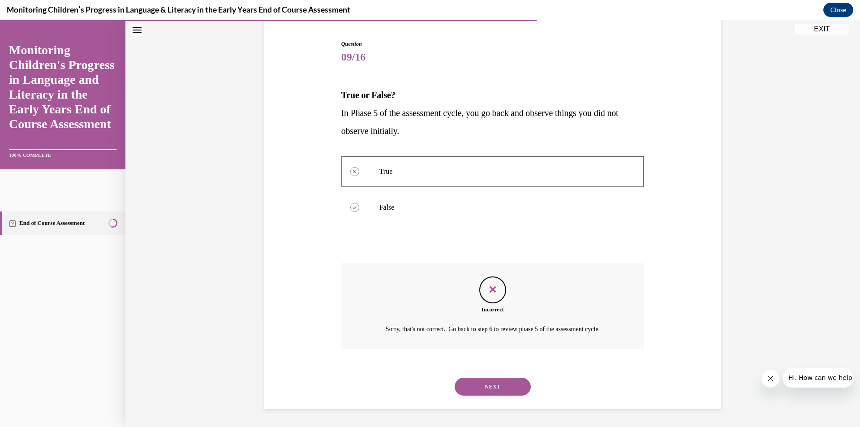
click at [480, 394] on button "NEXT" at bounding box center [493, 387] width 76 height 18
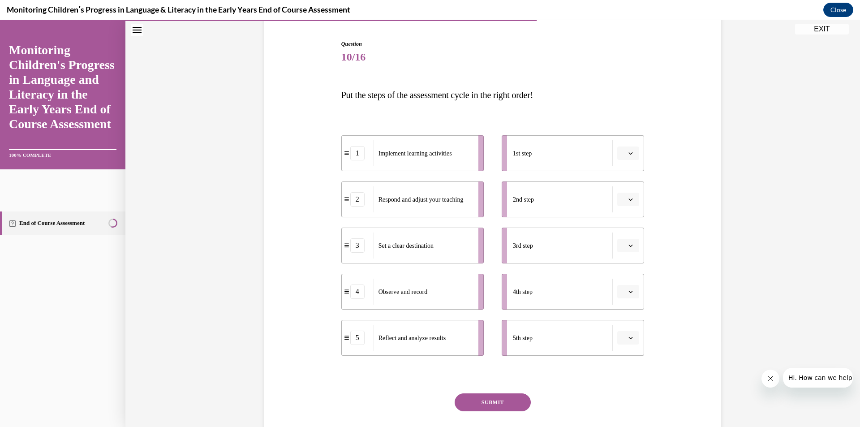
scroll to position [47, 0]
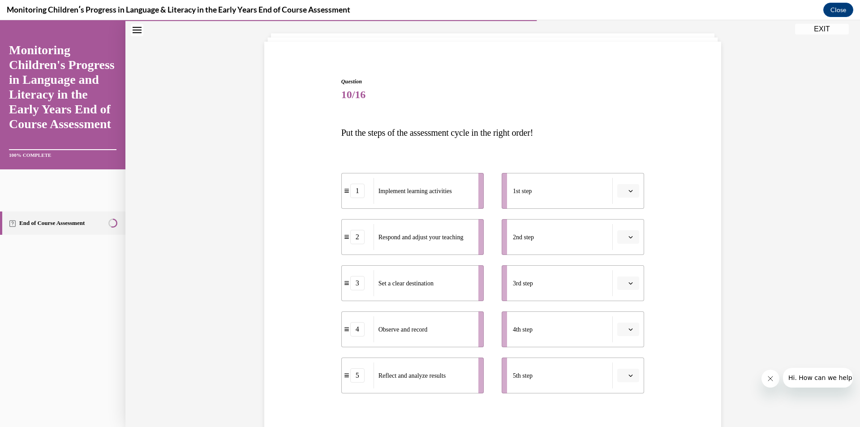
click at [627, 376] on span "button" at bounding box center [630, 375] width 6 height 6
click at [629, 351] on div "5" at bounding box center [624, 355] width 22 height 18
click at [623, 328] on span "Please select an option" at bounding box center [624, 329] width 3 height 9
click at [624, 295] on div "4" at bounding box center [624, 291] width 22 height 18
click at [628, 289] on button "button" at bounding box center [628, 282] width 22 height 13
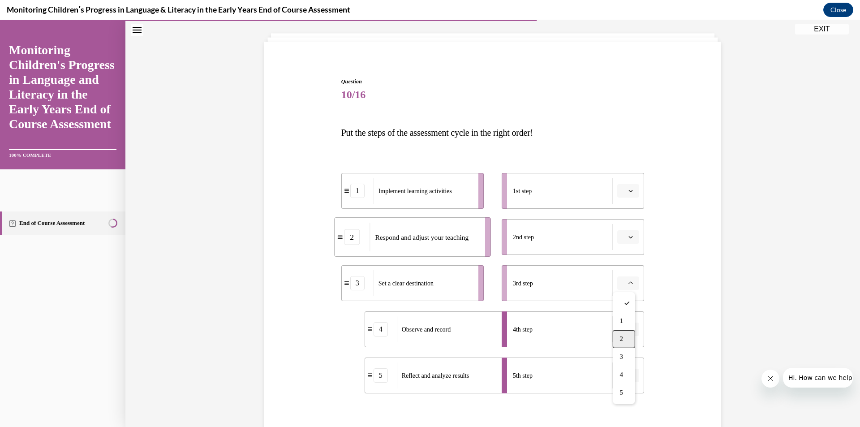
click at [627, 346] on div "2" at bounding box center [624, 339] width 22 height 18
click at [628, 240] on span "button" at bounding box center [630, 237] width 6 height 6
click at [626, 306] on div "3" at bounding box center [624, 311] width 22 height 18
click at [628, 198] on li "1st step" at bounding box center [573, 191] width 142 height 36
click at [628, 193] on span "button" at bounding box center [630, 191] width 6 height 6
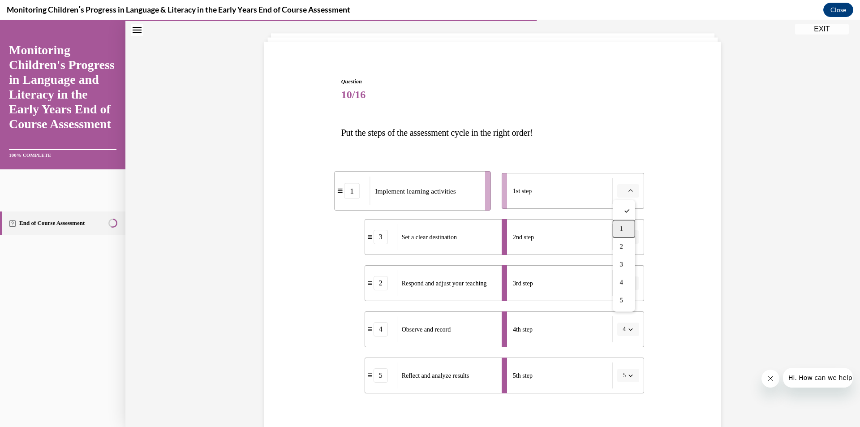
click at [626, 223] on div "1" at bounding box center [624, 229] width 22 height 18
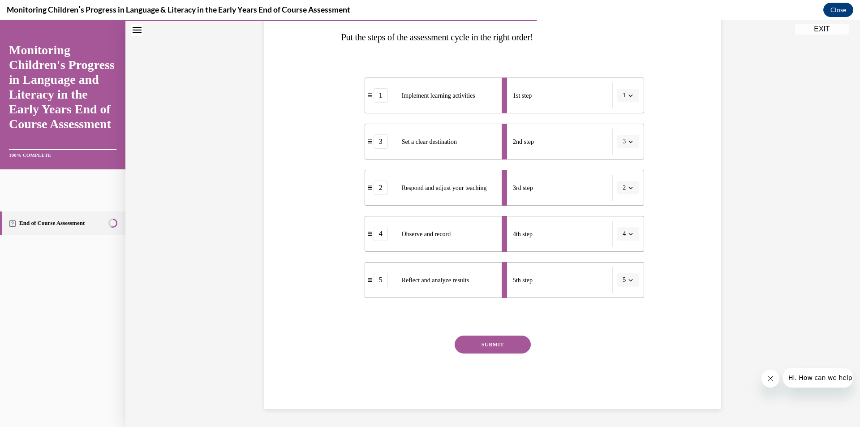
click at [520, 343] on button "SUBMIT" at bounding box center [493, 344] width 76 height 18
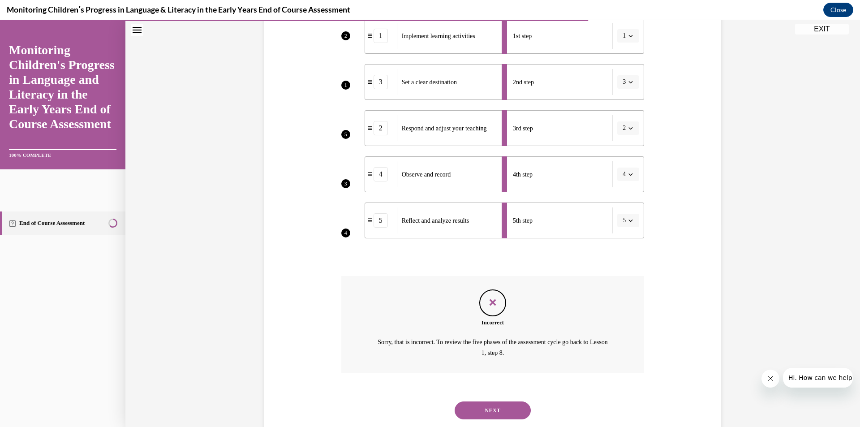
scroll to position [226, 0]
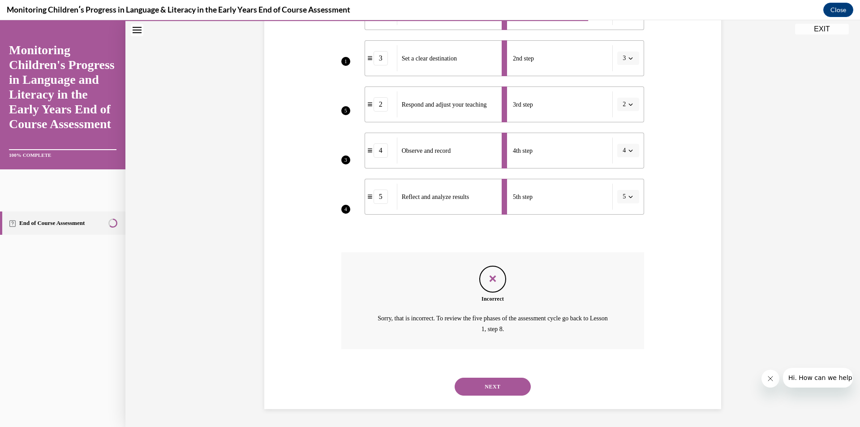
click at [482, 388] on button "NEXT" at bounding box center [493, 387] width 76 height 18
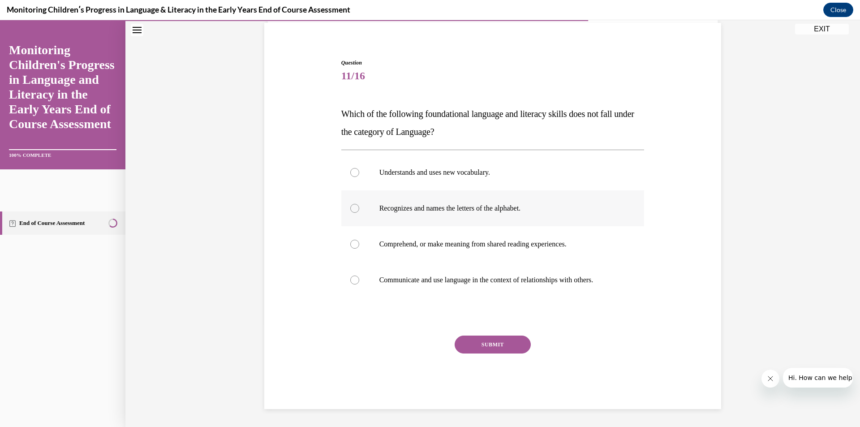
click at [397, 218] on label "Recognizes and names the letters of the alphabet." at bounding box center [492, 208] width 303 height 36
click at [359, 213] on input "Recognizes and names the letters of the alphabet." at bounding box center [354, 208] width 9 height 9
radio input "true"
click at [490, 347] on button "SUBMIT" at bounding box center [493, 344] width 76 height 18
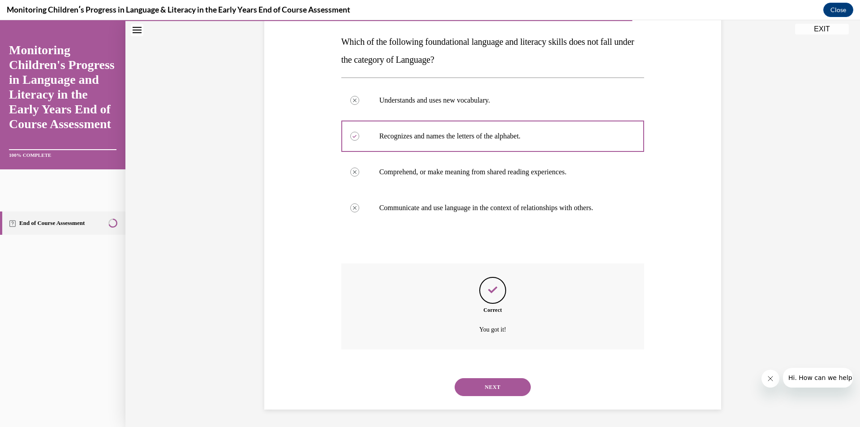
scroll to position [138, 0]
click at [487, 389] on button "NEXT" at bounding box center [493, 387] width 76 height 18
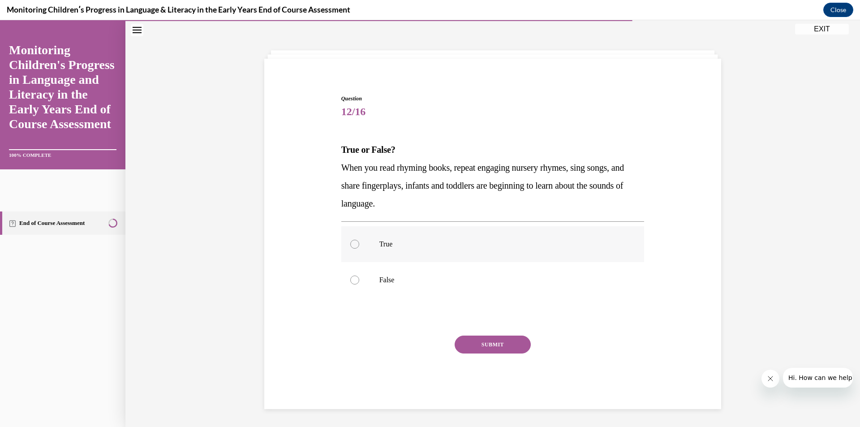
click at [367, 240] on label "True" at bounding box center [492, 244] width 303 height 36
click at [359, 240] on input "True" at bounding box center [354, 244] width 9 height 9
radio input "true"
drag, startPoint x: 472, startPoint y: 338, endPoint x: 477, endPoint y: 345, distance: 8.8
click at [474, 343] on div "Question 12/16 True or False? When you read rhyming books, repeat engaging nurs…" at bounding box center [492, 251] width 303 height 314
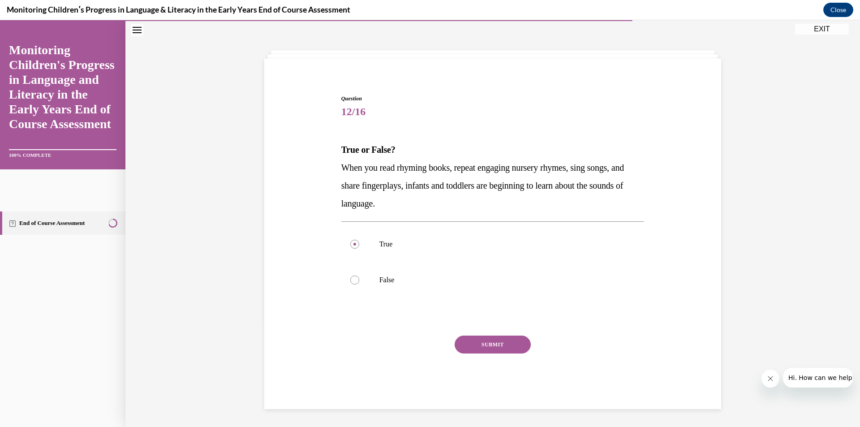
click at [477, 346] on button "SUBMIT" at bounding box center [493, 344] width 76 height 18
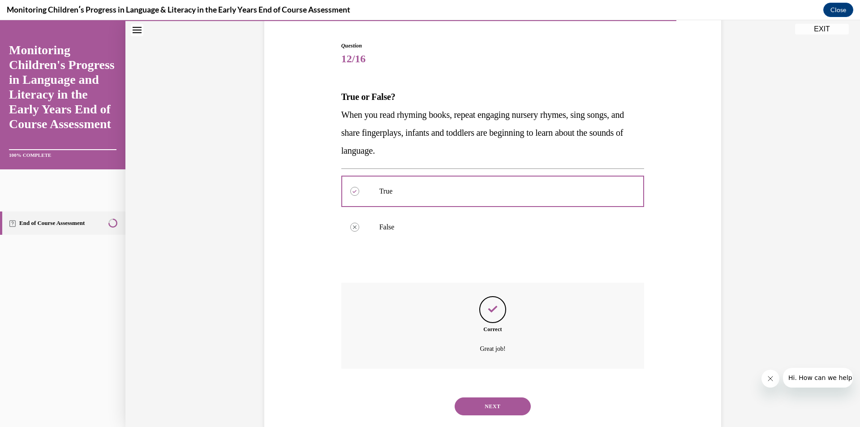
scroll to position [103, 0]
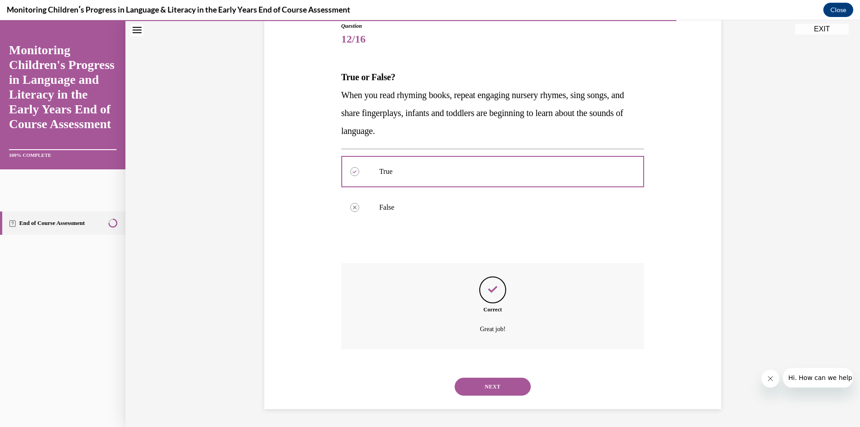
click at [498, 397] on div "NEXT" at bounding box center [492, 387] width 303 height 36
click at [498, 395] on button "NEXT" at bounding box center [493, 387] width 76 height 18
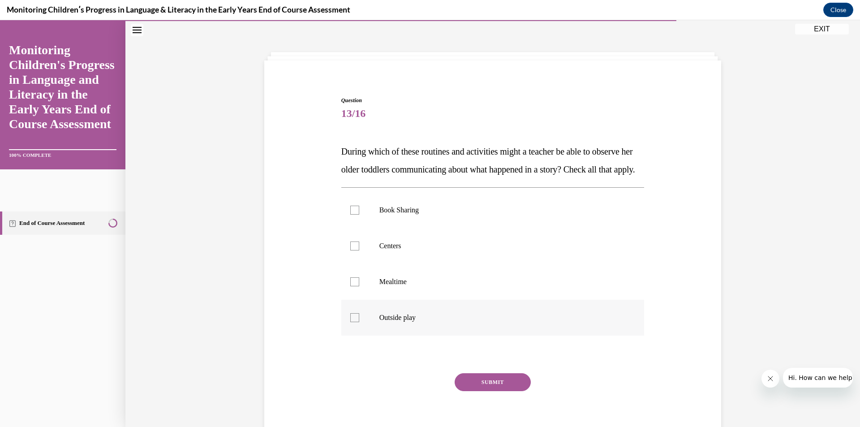
scroll to position [30, 0]
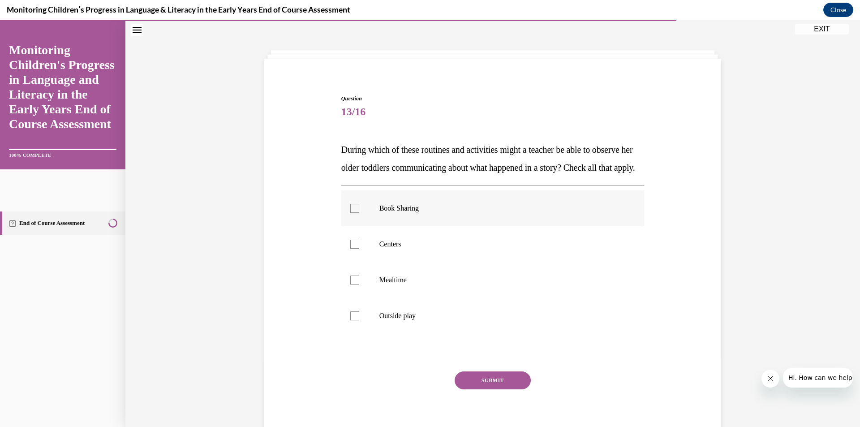
click at [352, 213] on div at bounding box center [354, 208] width 9 height 9
click at [352, 213] on input "Book Sharing" at bounding box center [354, 208] width 9 height 9
checkbox input "true"
click at [361, 262] on label "Centers" at bounding box center [492, 244] width 303 height 36
click at [359, 249] on input "Centers" at bounding box center [354, 244] width 9 height 9
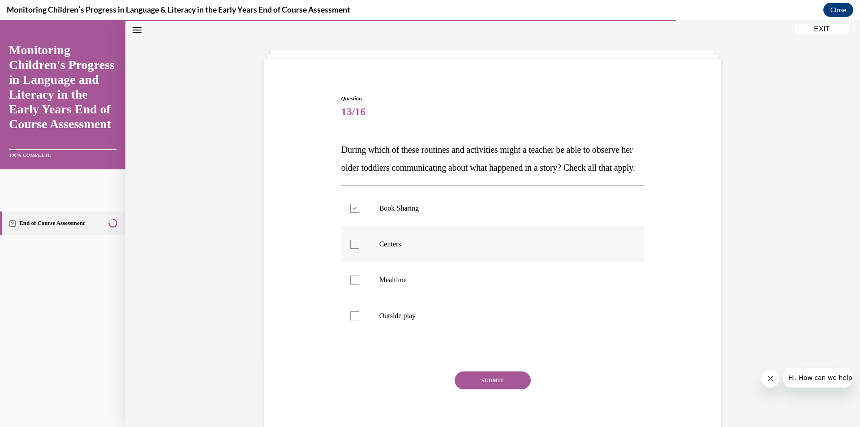
checkbox input "true"
drag, startPoint x: 360, startPoint y: 300, endPoint x: 359, endPoint y: 324, distance: 24.6
click at [360, 298] on label "Mealtime" at bounding box center [492, 280] width 303 height 36
click at [359, 284] on input "Mealtime" at bounding box center [354, 279] width 9 height 9
checkbox input "true"
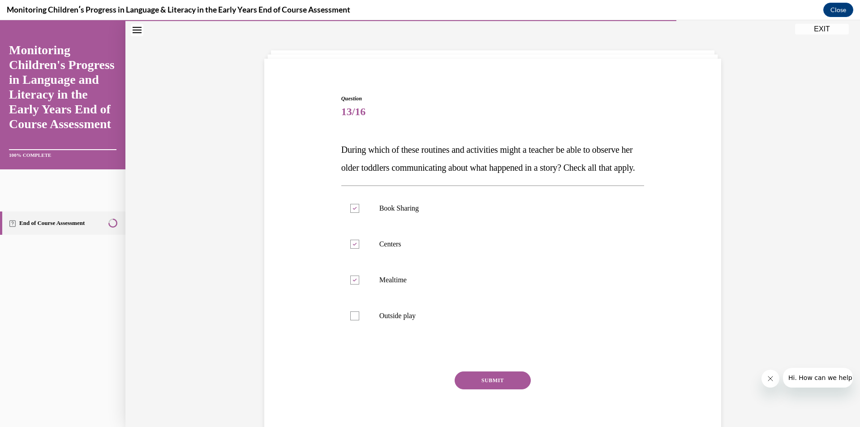
drag, startPoint x: 359, startPoint y: 329, endPoint x: 407, endPoint y: 356, distance: 54.6
click at [361, 330] on label "Outside play" at bounding box center [492, 316] width 303 height 36
click at [359, 320] on input "Outside play" at bounding box center [354, 315] width 9 height 9
checkbox input "true"
click at [483, 389] on button "SUBMIT" at bounding box center [493, 380] width 76 height 18
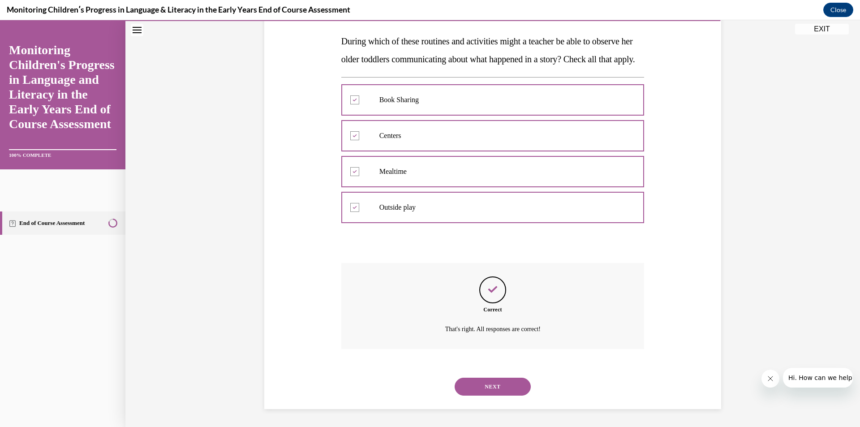
scroll to position [156, 0]
click at [482, 391] on button "NEXT" at bounding box center [493, 387] width 76 height 18
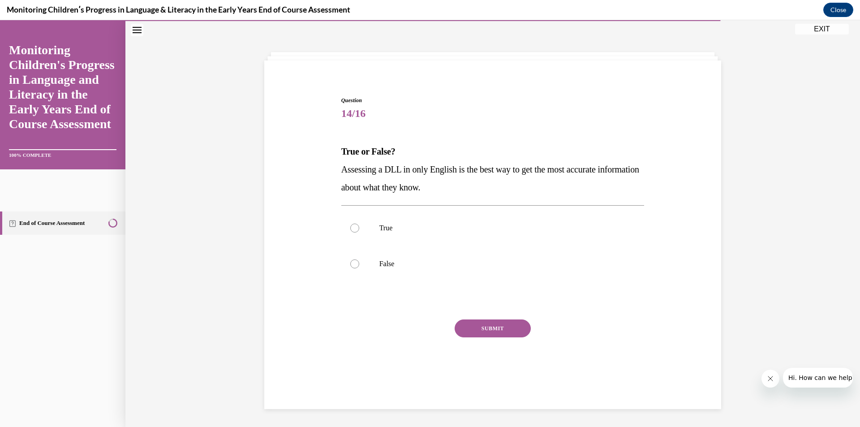
scroll to position [28, 0]
click at [351, 232] on div at bounding box center [354, 227] width 9 height 9
click at [351, 232] on input "True" at bounding box center [354, 227] width 9 height 9
radio input "true"
click at [473, 325] on button "SUBMIT" at bounding box center [493, 328] width 76 height 18
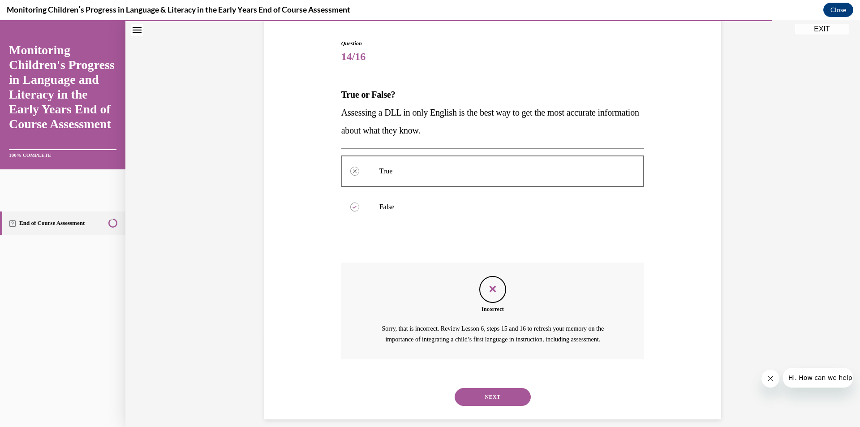
scroll to position [106, 0]
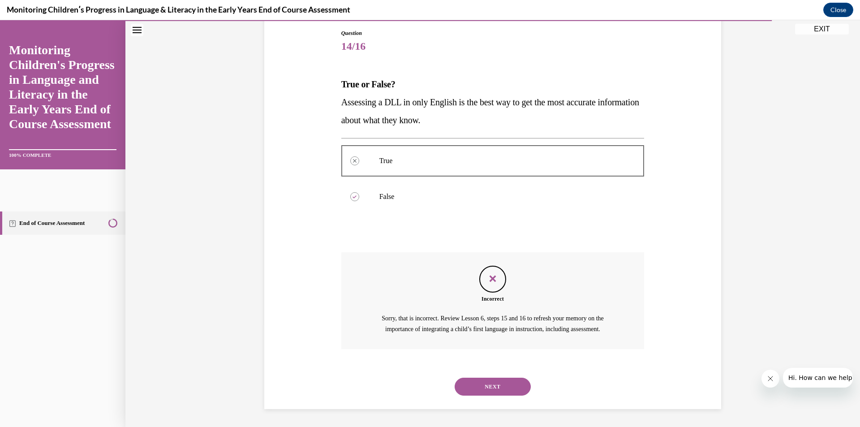
click at [507, 385] on button "NEXT" at bounding box center [493, 387] width 76 height 18
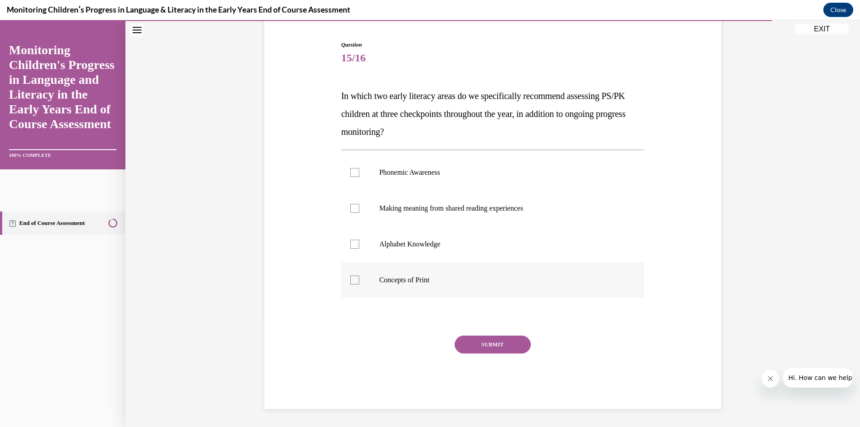
click at [414, 289] on label "Concepts of Print" at bounding box center [492, 280] width 303 height 36
click at [359, 284] on input "Concepts of Print" at bounding box center [354, 279] width 9 height 9
checkbox input "true"
click at [387, 246] on p "Alphabet Knowledge" at bounding box center [500, 244] width 243 height 9
click at [359, 246] on input "Alphabet Knowledge" at bounding box center [354, 244] width 9 height 9
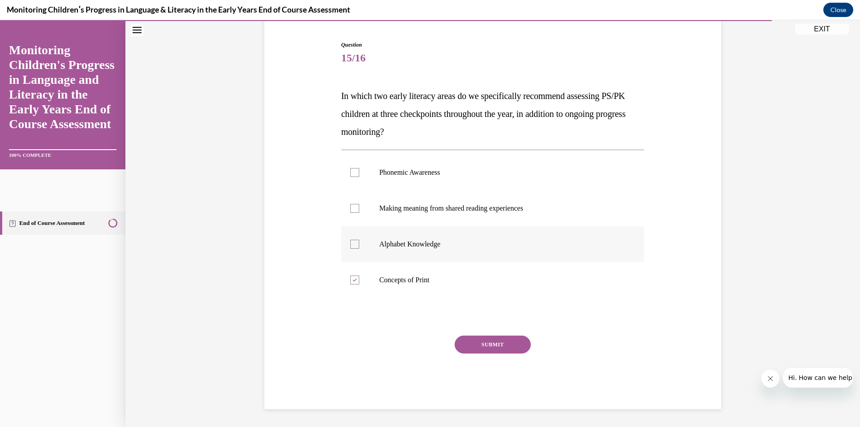
checkbox input "true"
click at [388, 212] on p "Making meaning from shared reading experiences" at bounding box center [500, 208] width 243 height 9
click at [359, 212] on input "Making meaning from shared reading experiences" at bounding box center [354, 208] width 9 height 9
checkbox input "true"
click at [389, 184] on label "Phonemic Awareness" at bounding box center [492, 173] width 303 height 36
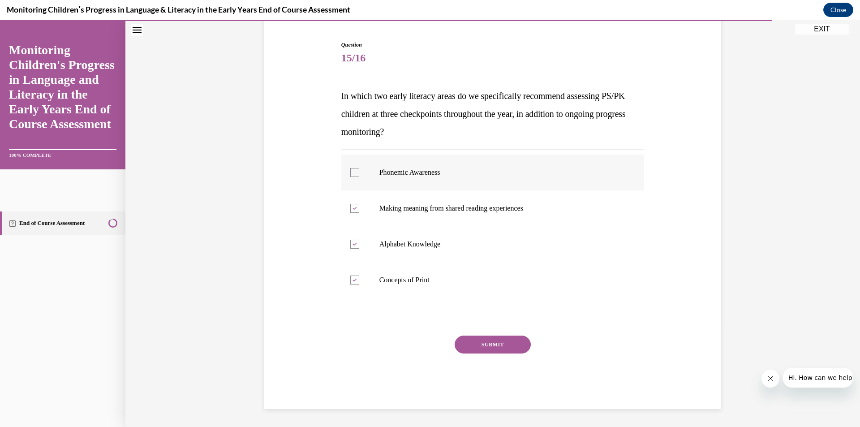
click at [359, 177] on input "Phonemic Awareness" at bounding box center [354, 172] width 9 height 9
checkbox input "true"
click at [394, 209] on p "Making meaning from shared reading experiences" at bounding box center [500, 208] width 243 height 9
click at [359, 209] on input "Making meaning from shared reading experiences" at bounding box center [354, 208] width 9 height 9
checkbox input "false"
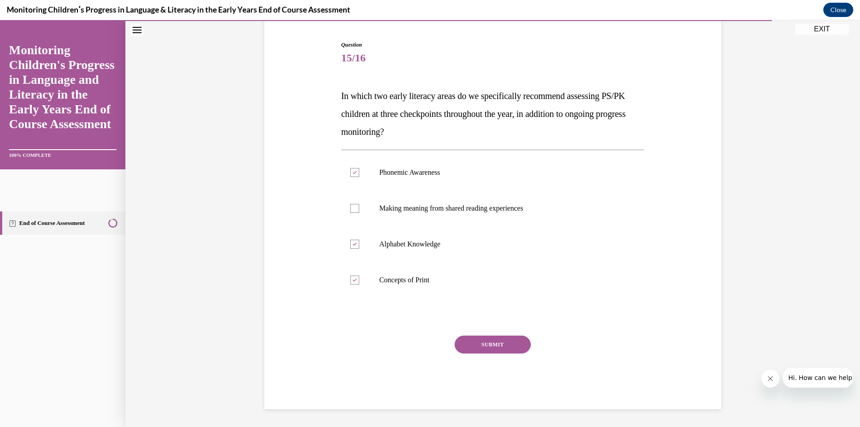
click at [502, 345] on button "SUBMIT" at bounding box center [493, 344] width 76 height 18
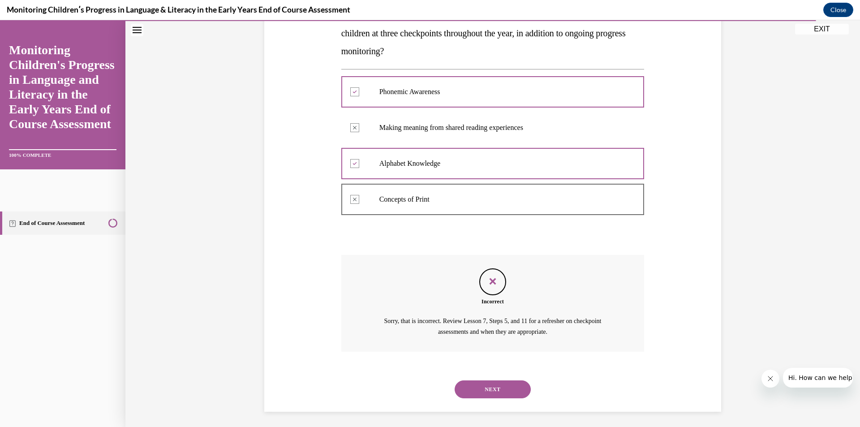
scroll to position [167, 0]
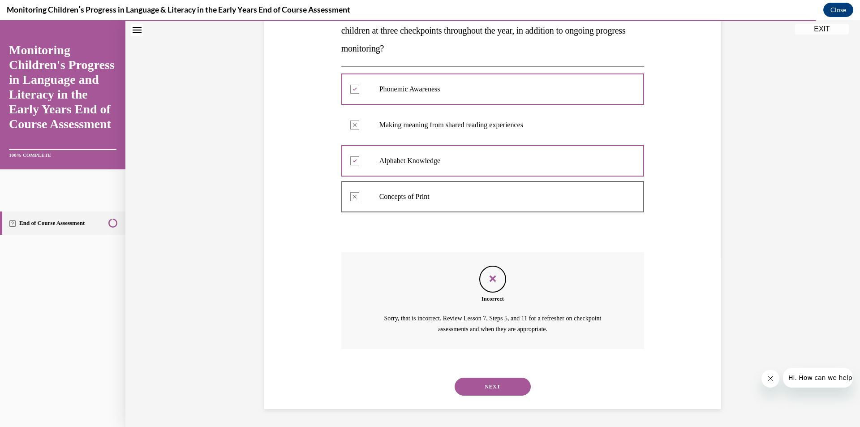
click at [505, 386] on button "NEXT" at bounding box center [493, 387] width 76 height 18
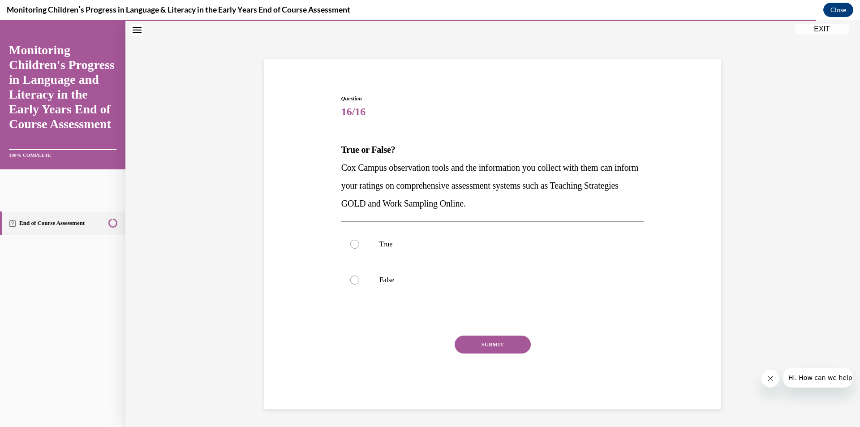
scroll to position [30, 0]
click at [378, 270] on label "False" at bounding box center [492, 280] width 303 height 36
click at [359, 275] on input "False" at bounding box center [354, 279] width 9 height 9
radio input "true"
click at [493, 353] on button "SUBMIT" at bounding box center [493, 344] width 76 height 18
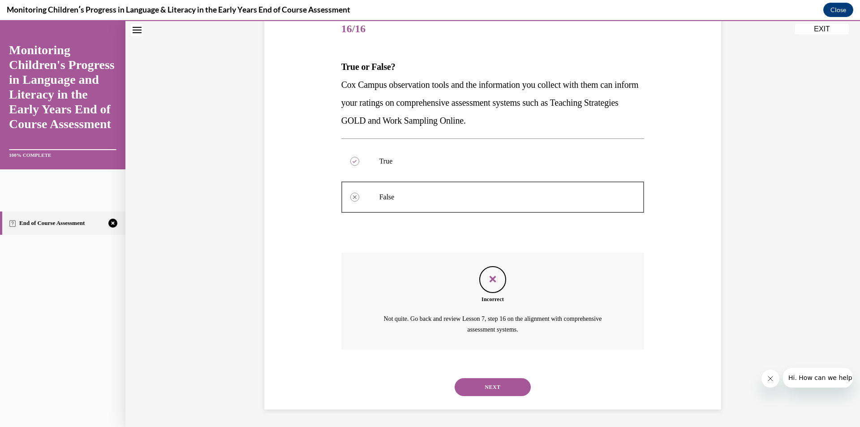
scroll to position [113, 0]
click at [511, 386] on button "NEXT" at bounding box center [493, 387] width 76 height 18
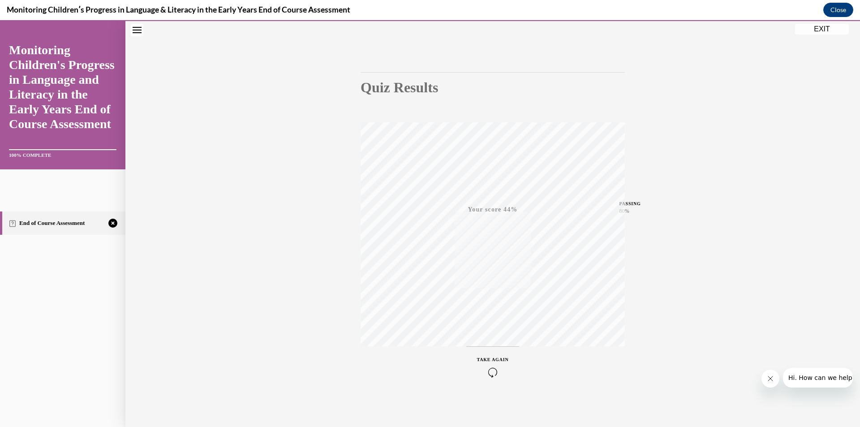
click at [487, 382] on button "TAKE AGAIN" at bounding box center [492, 366] width 53 height 40
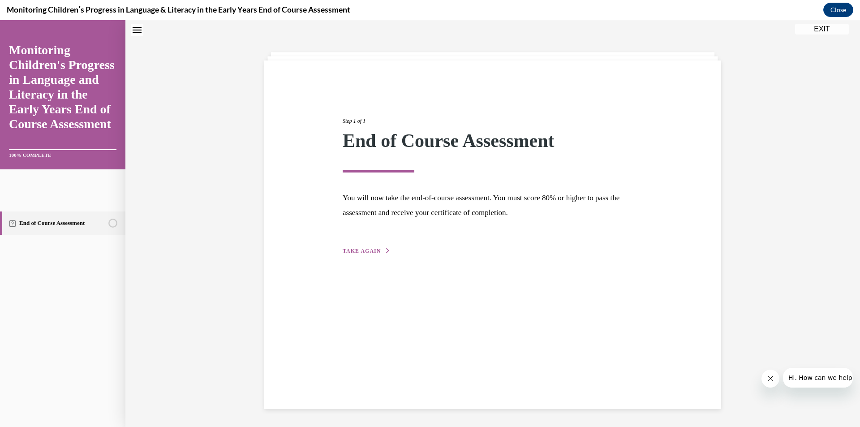
click at [363, 251] on span "TAKE AGAIN" at bounding box center [362, 251] width 38 height 6
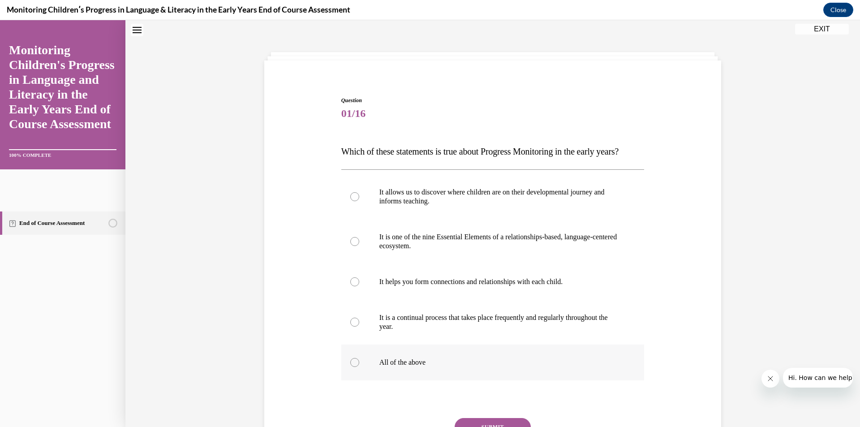
click at [396, 367] on p "All of the above" at bounding box center [500, 362] width 243 height 9
click at [359, 367] on input "All of the above" at bounding box center [354, 362] width 9 height 9
radio input "true"
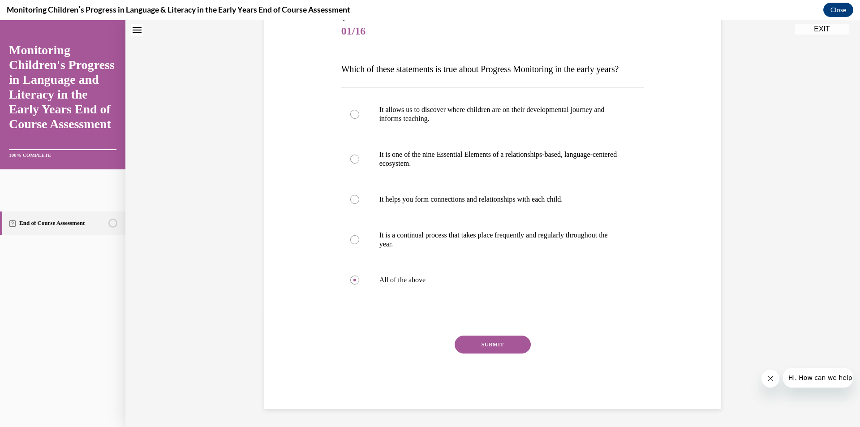
click at [492, 353] on button "SUBMIT" at bounding box center [493, 344] width 76 height 18
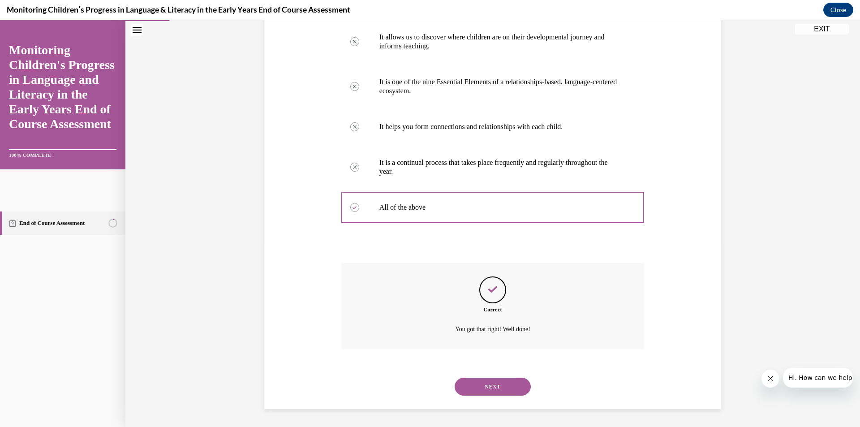
click at [493, 388] on button "NEXT" at bounding box center [493, 387] width 76 height 18
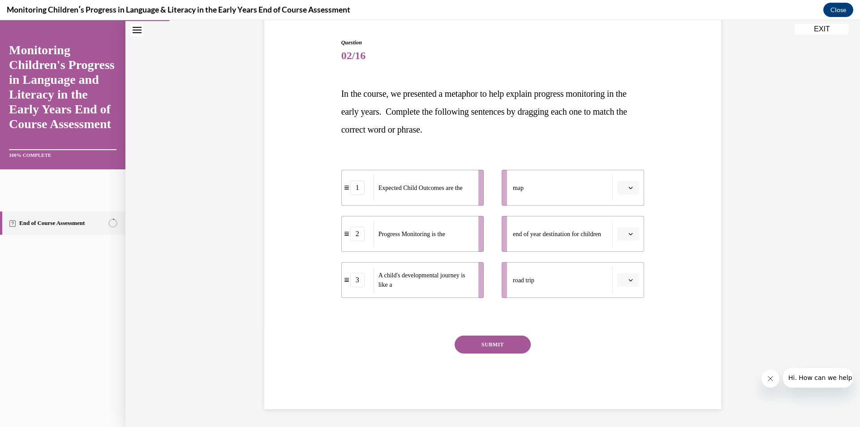
click at [632, 190] on button "button" at bounding box center [628, 187] width 22 height 13
click at [623, 259] on span "3" at bounding box center [621, 261] width 3 height 7
click at [628, 234] on icon "button" at bounding box center [630, 234] width 4 height 4
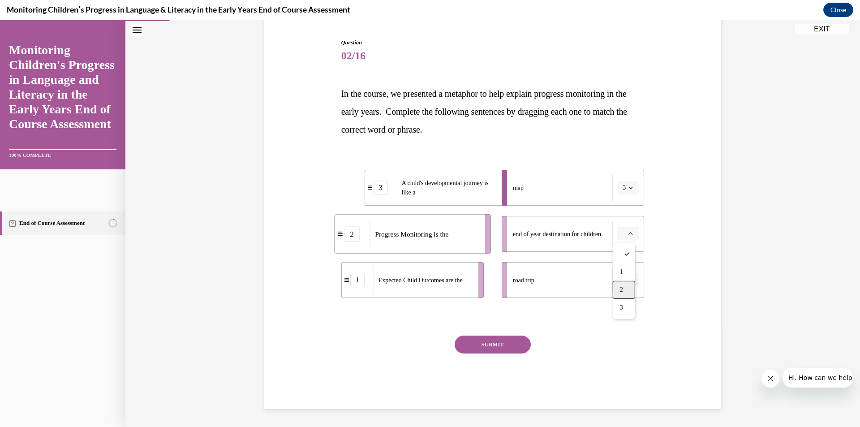
click at [618, 284] on div "2" at bounding box center [624, 290] width 22 height 18
click at [635, 284] on button "button" at bounding box center [628, 279] width 22 height 13
click at [626, 313] on div "1" at bounding box center [624, 318] width 22 height 18
click at [505, 348] on button "SUBMIT" at bounding box center [493, 344] width 76 height 18
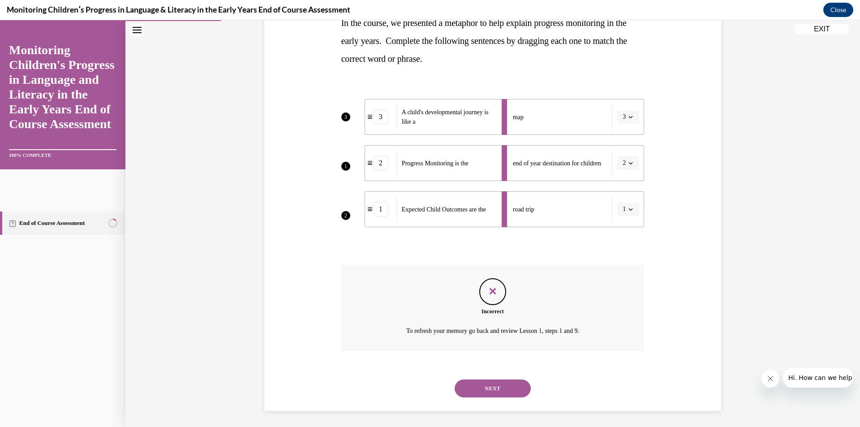
scroll to position [159, 0]
click at [490, 384] on button "NEXT" at bounding box center [493, 387] width 76 height 18
